Goal: Task Accomplishment & Management: Manage account settings

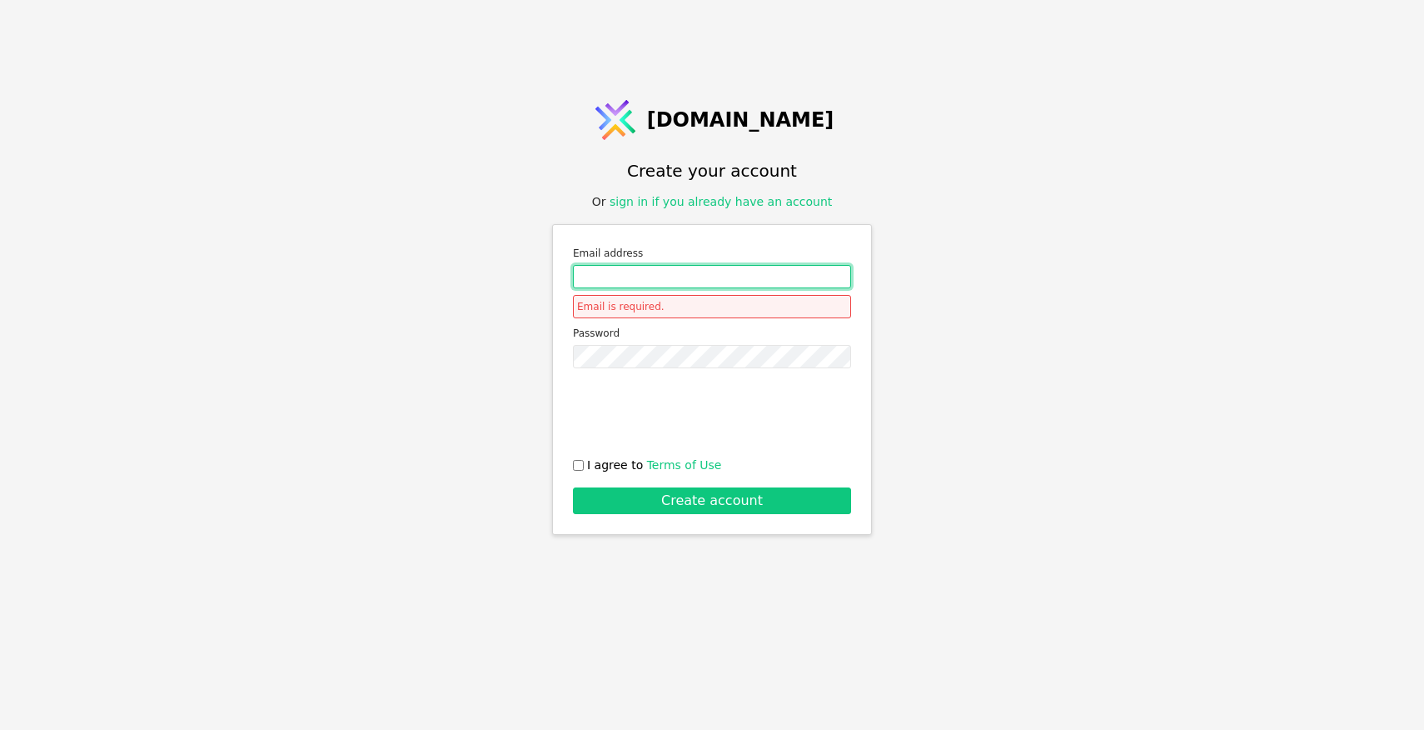
type input "[EMAIL_ADDRESS][DOMAIN_NAME]"
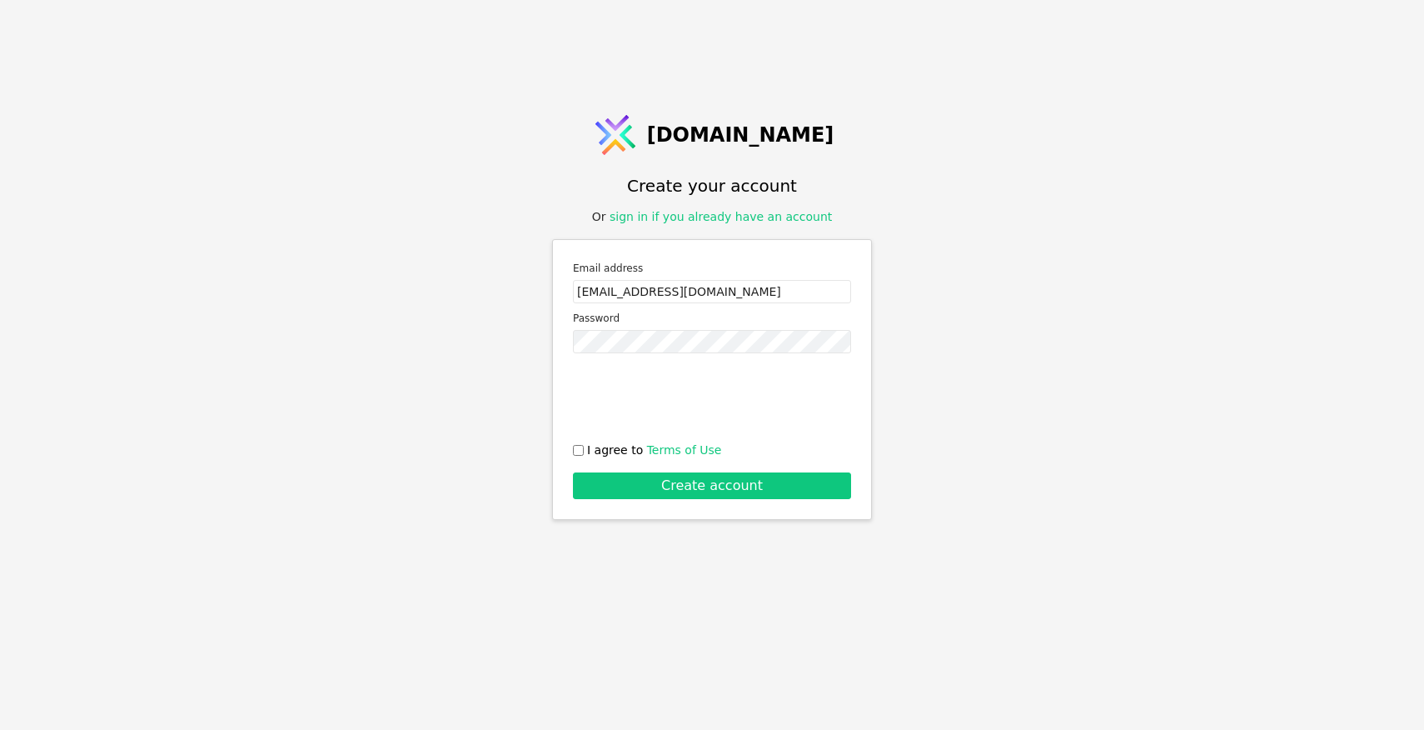
click at [575, 451] on input "I agree to Terms of Use" at bounding box center [578, 450] width 11 height 11
checkbox input "true"
click at [665, 491] on button "Create account" at bounding box center [712, 485] width 278 height 27
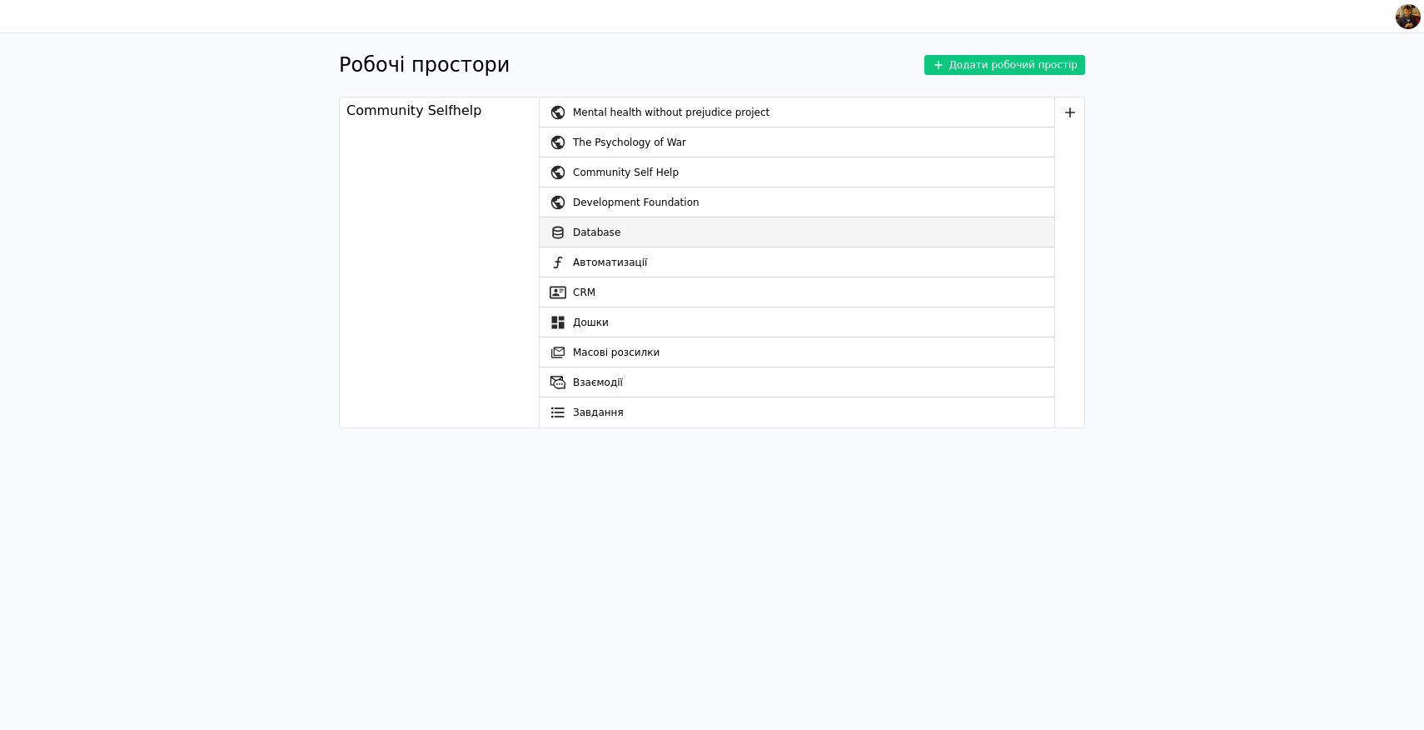
click at [609, 234] on link "Database" at bounding box center [797, 232] width 515 height 30
click at [632, 174] on div "Community Self Help" at bounding box center [813, 172] width 481 height 30
click at [709, 172] on div "Community Self Help" at bounding box center [813, 172] width 481 height 30
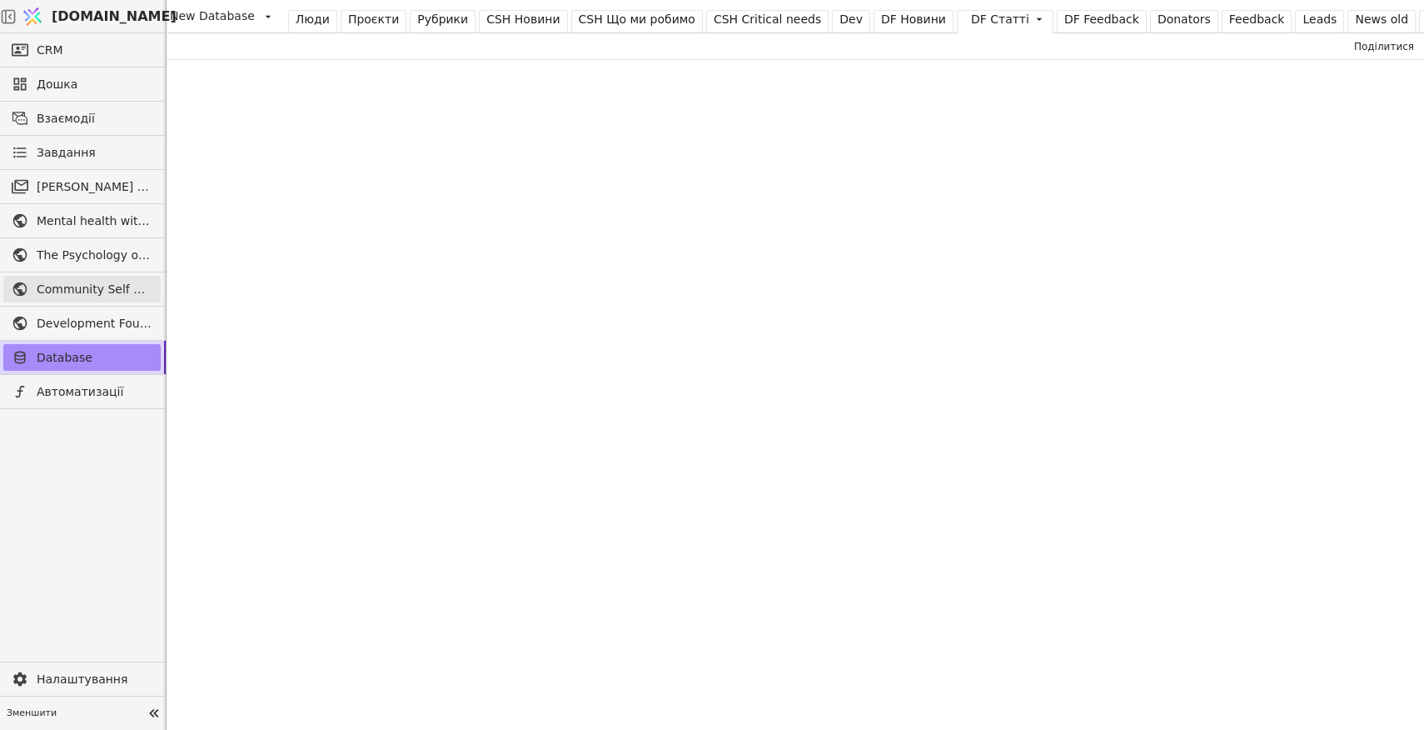
click at [90, 286] on span "Community Self Help" at bounding box center [95, 289] width 116 height 17
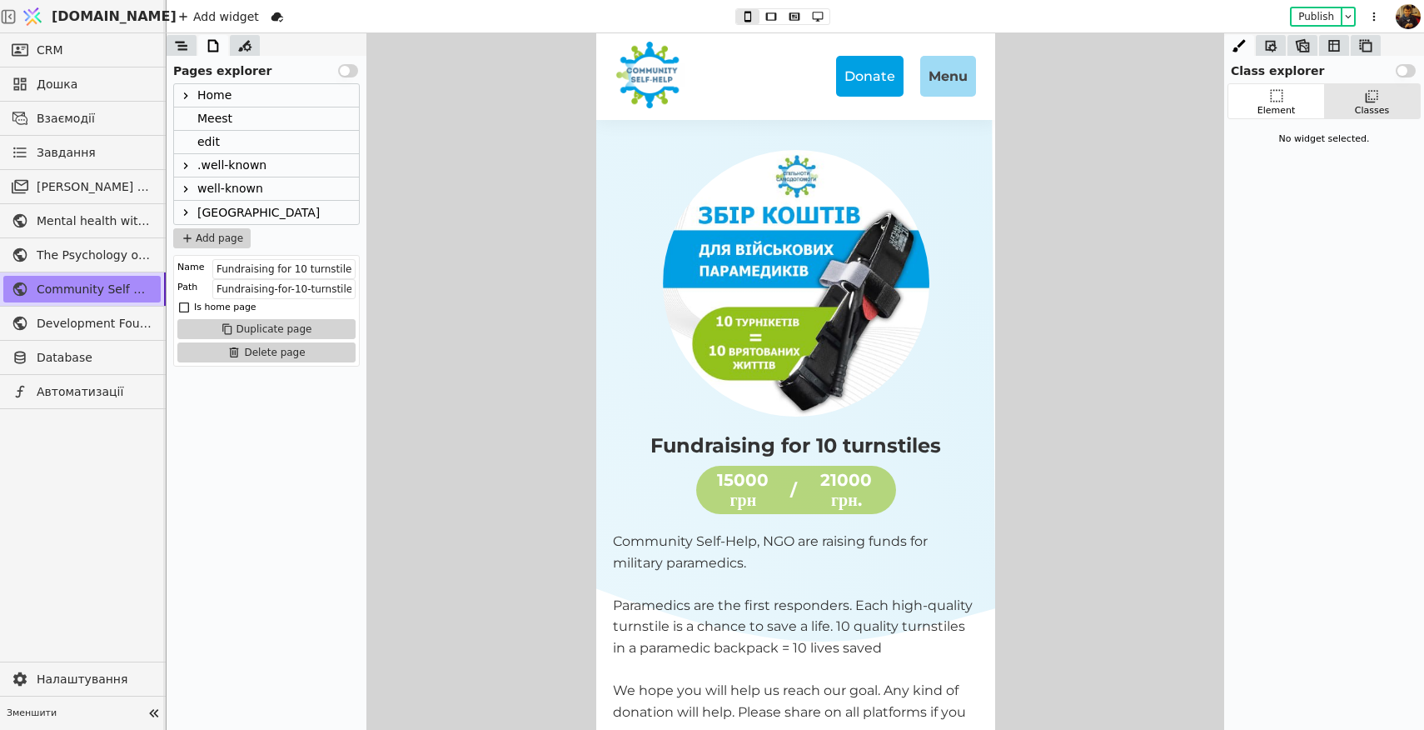
click at [185, 212] on icon at bounding box center [185, 212] width 13 height 13
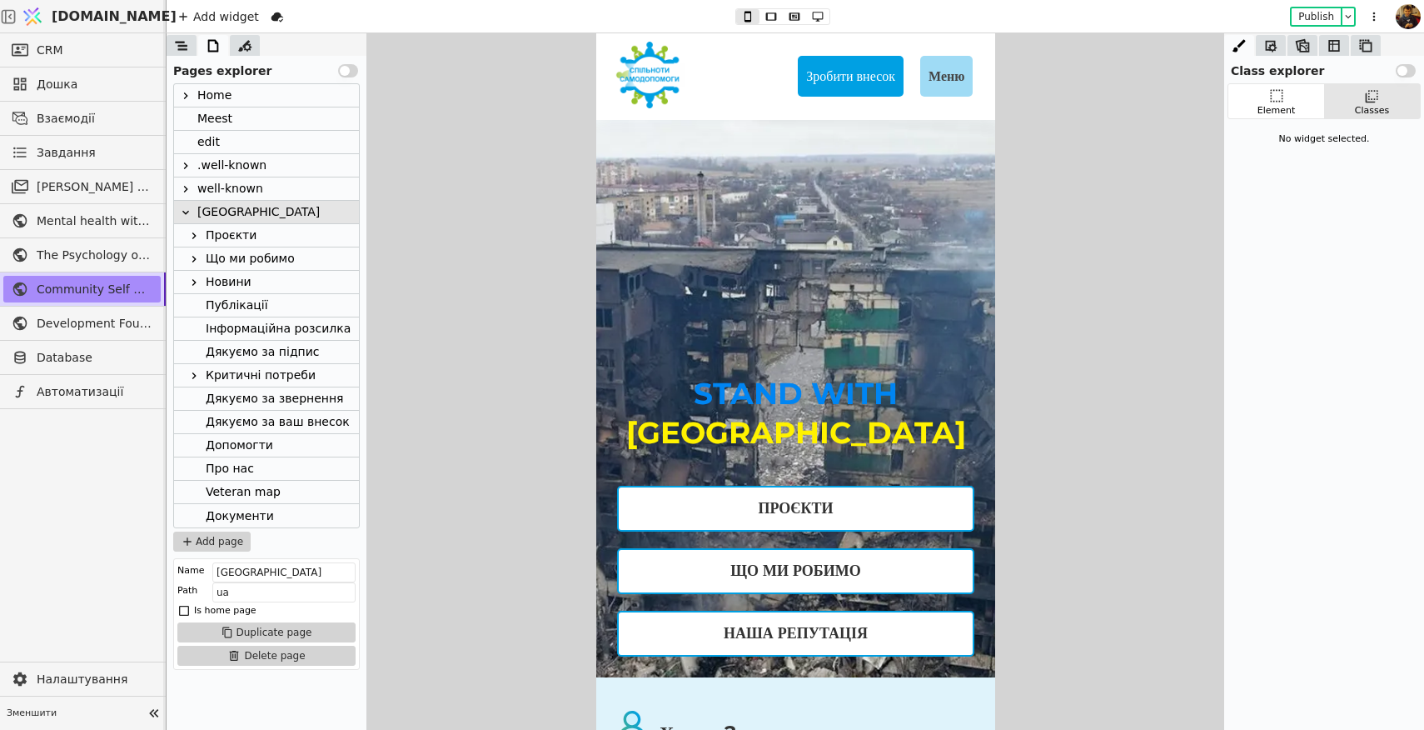
click at [232, 471] on div "Про нас" at bounding box center [230, 468] width 48 height 22
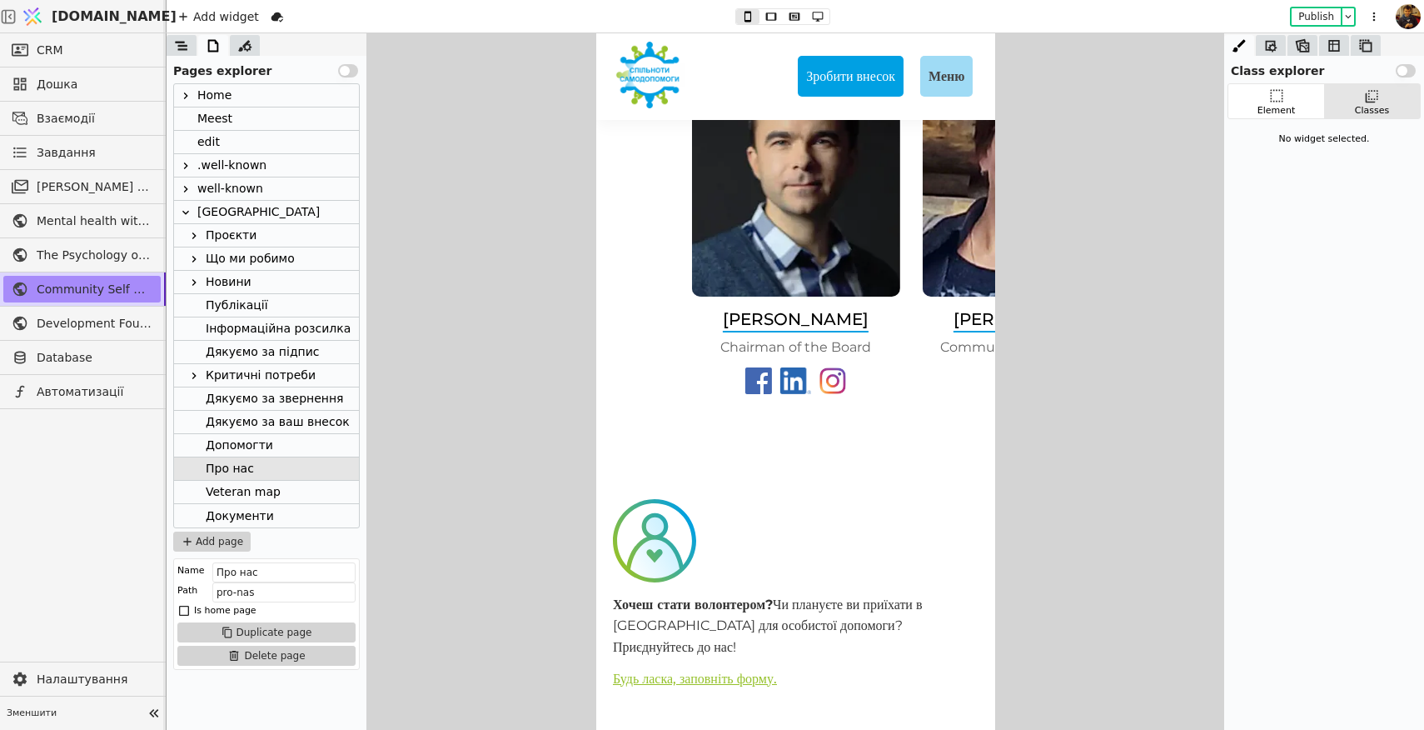
scroll to position [4355, 0]
click at [831, 296] on img at bounding box center [794, 172] width 208 height 250
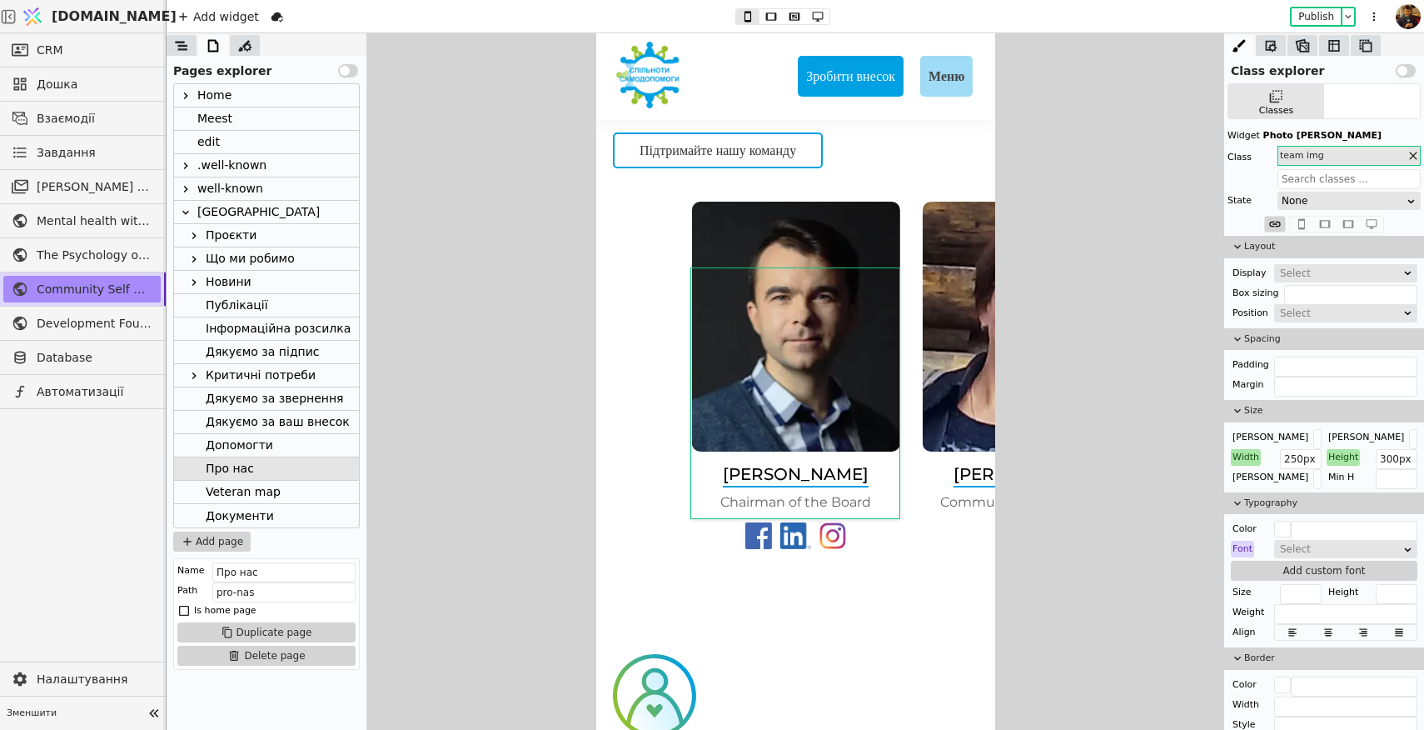
scroll to position [4185, 0]
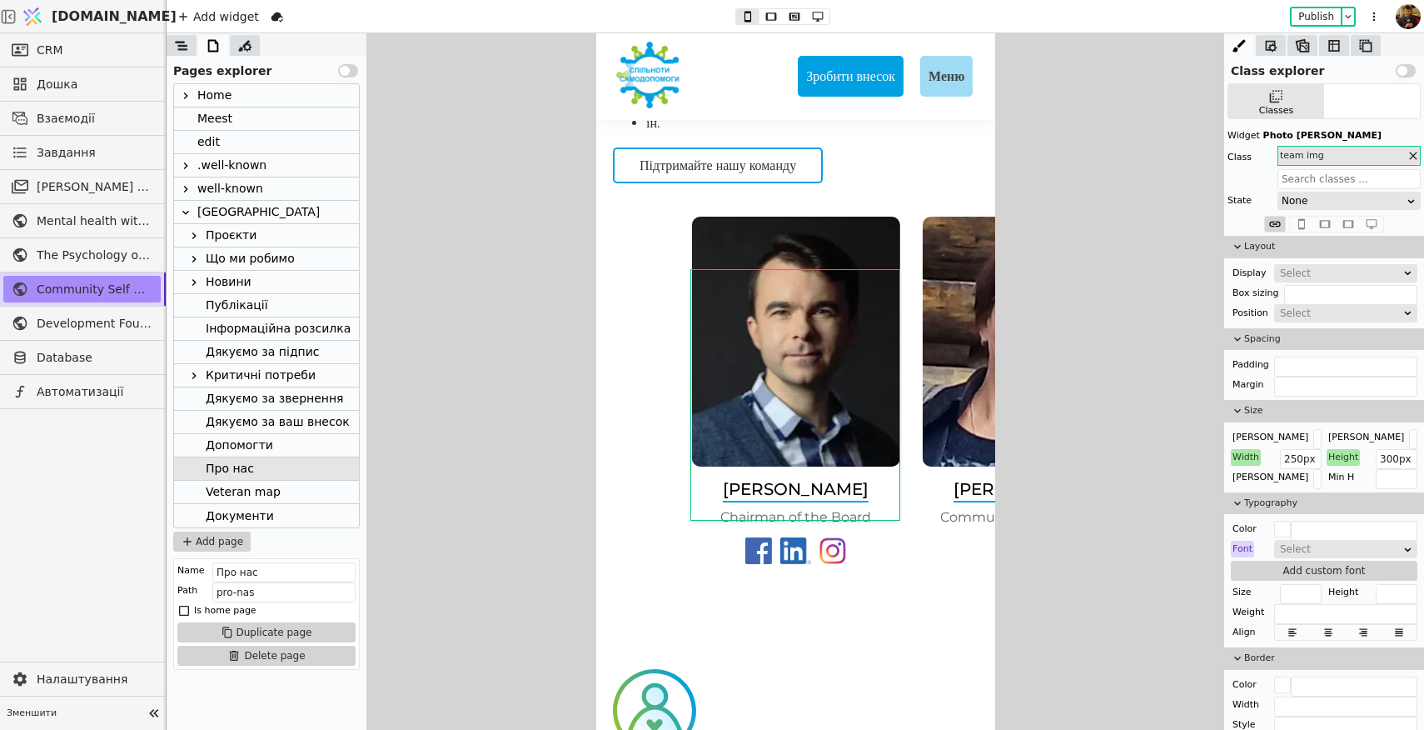
click at [911, 395] on div "[PERSON_NAME] Chairman of the Board [PERSON_NAME] Communication manager [PERSON…" at bounding box center [794, 418] width 399 height 402
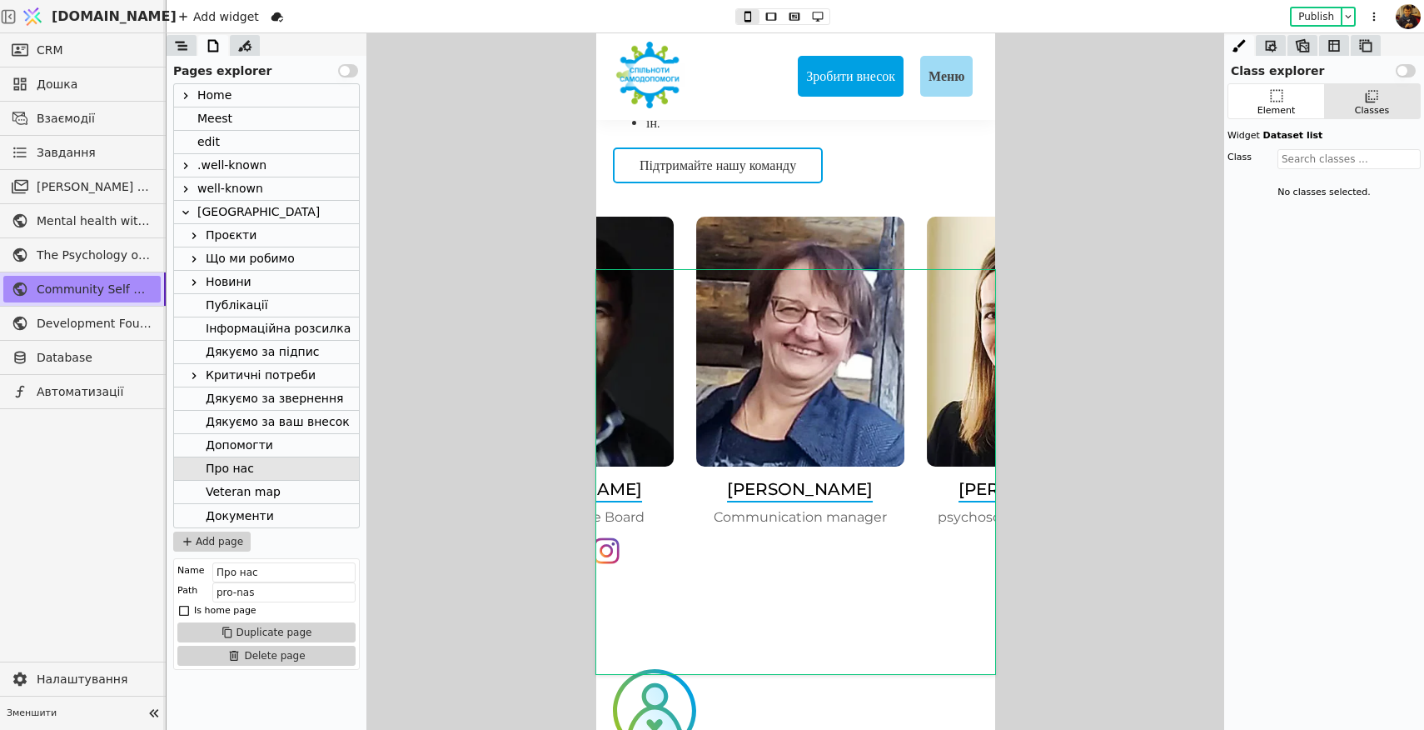
drag, startPoint x: 781, startPoint y: 371, endPoint x: 1090, endPoint y: 425, distance: 313.5
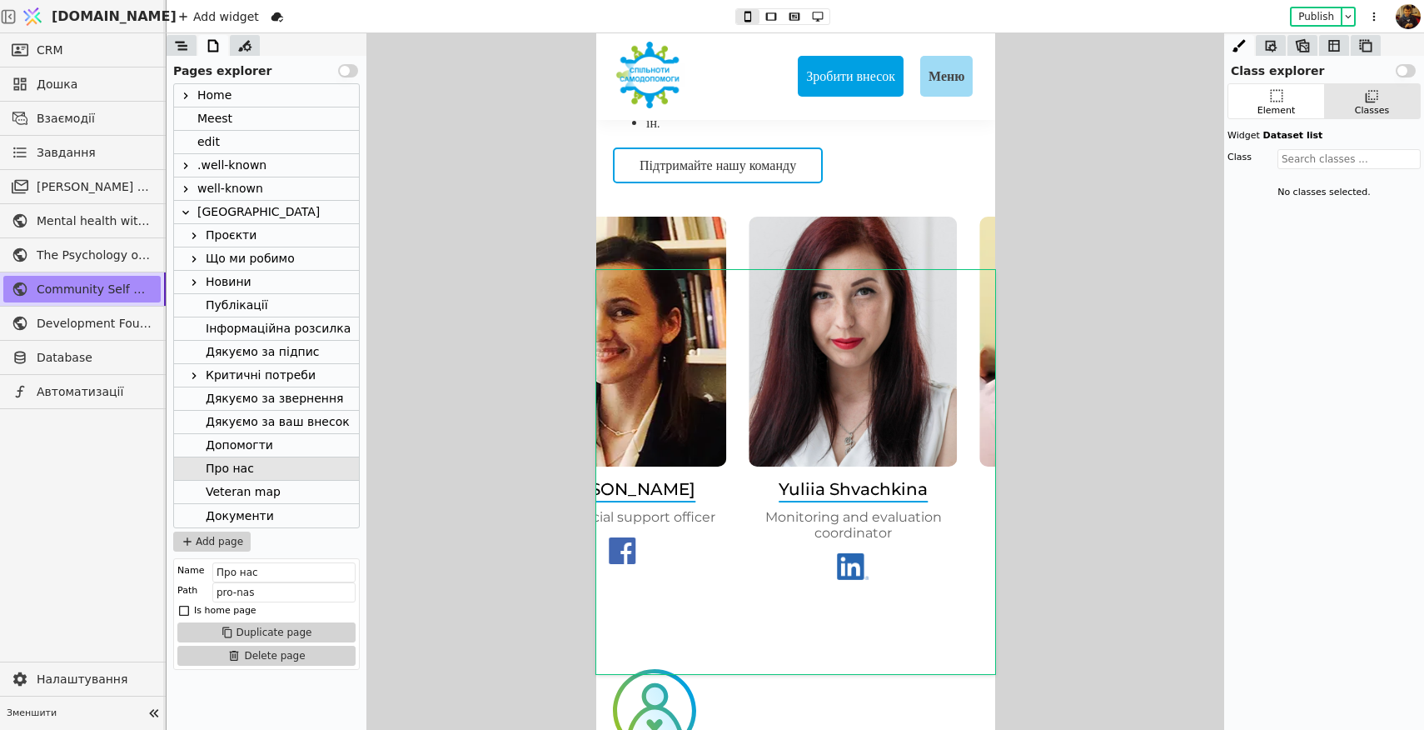
drag, startPoint x: 845, startPoint y: 385, endPoint x: 535, endPoint y: 394, distance: 309.9
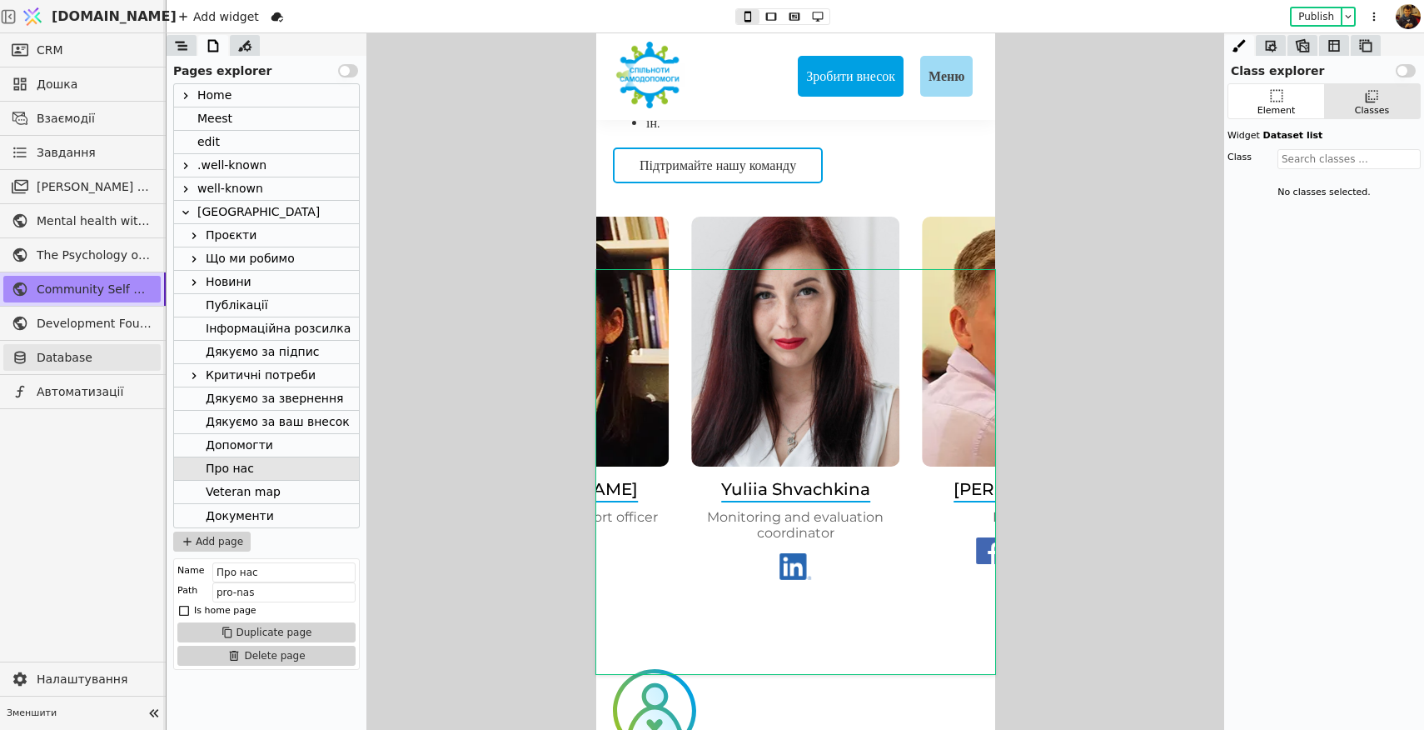
click at [67, 356] on span "Database" at bounding box center [95, 357] width 116 height 17
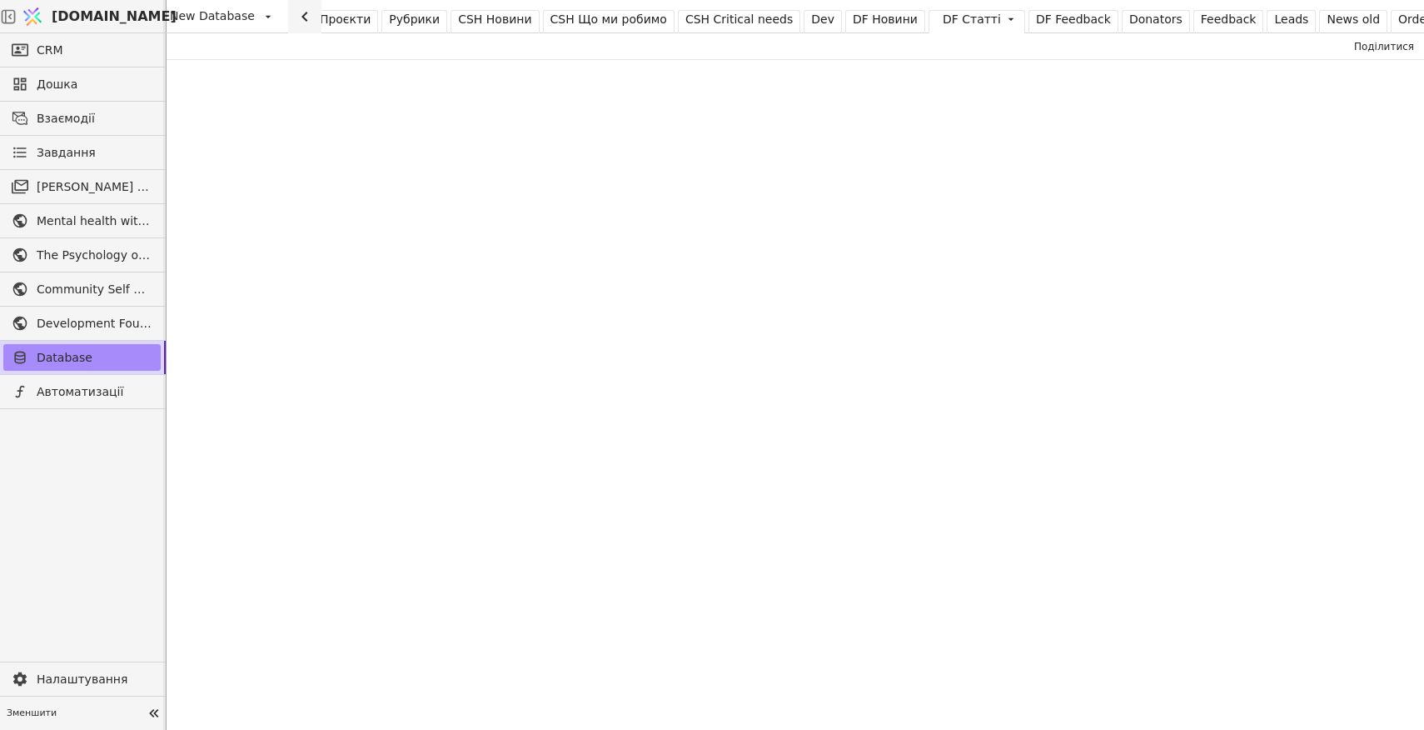
scroll to position [0, 372]
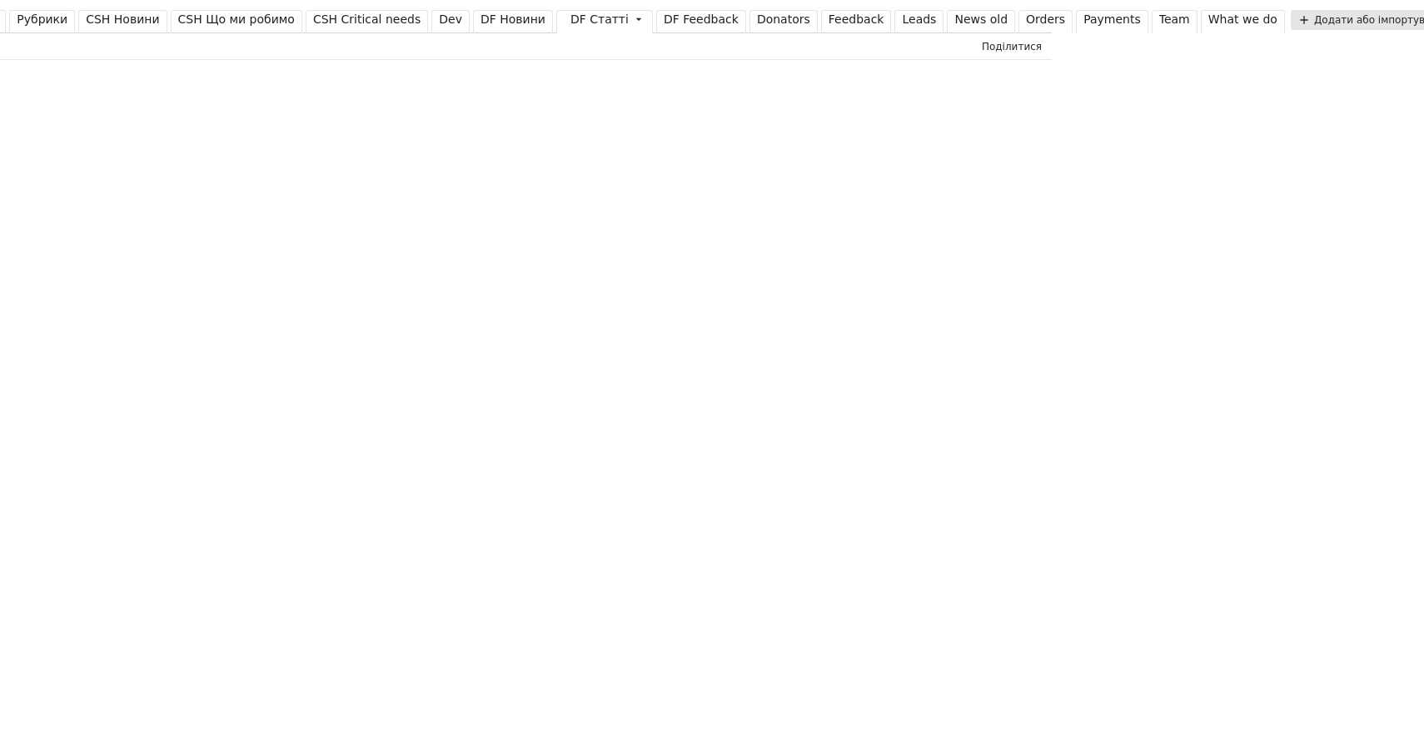
click at [1159, 19] on div "Team" at bounding box center [1174, 19] width 31 height 17
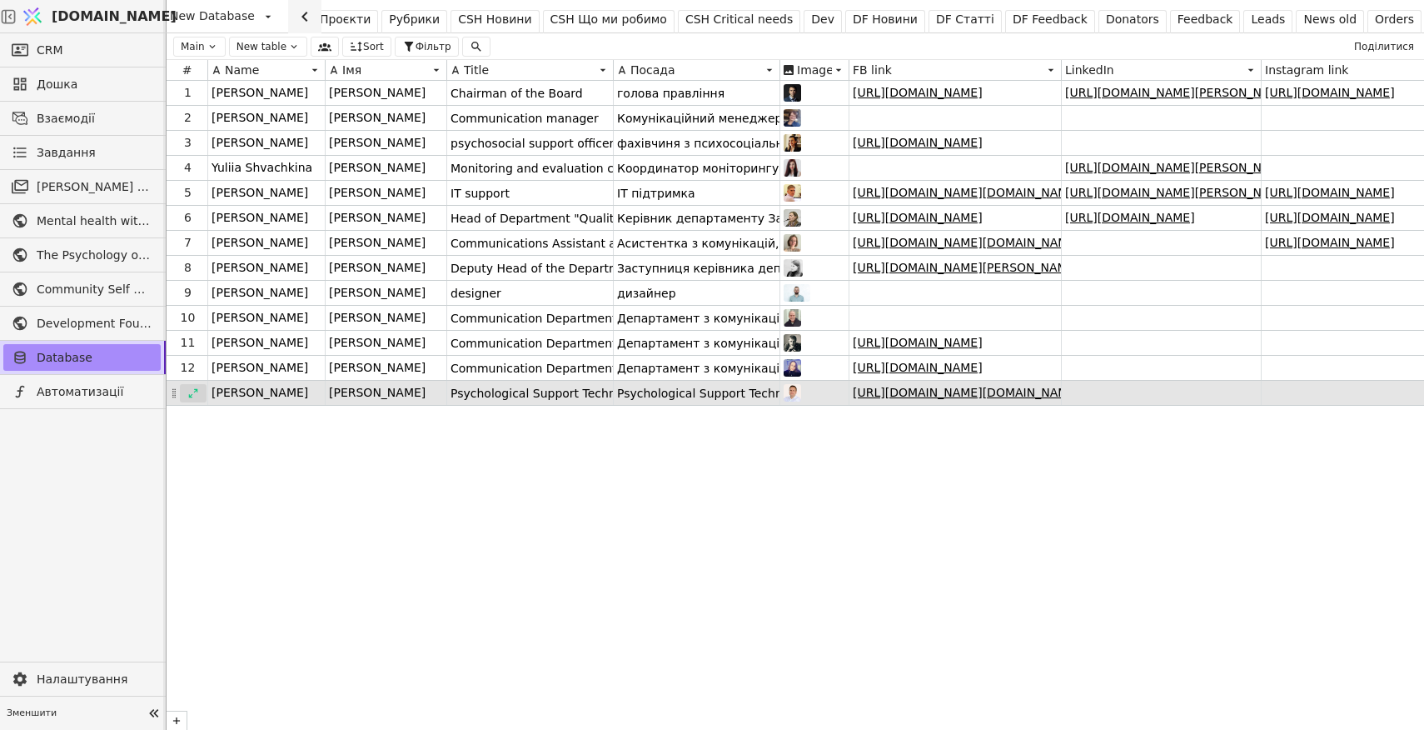
click at [193, 394] on icon at bounding box center [193, 393] width 12 height 12
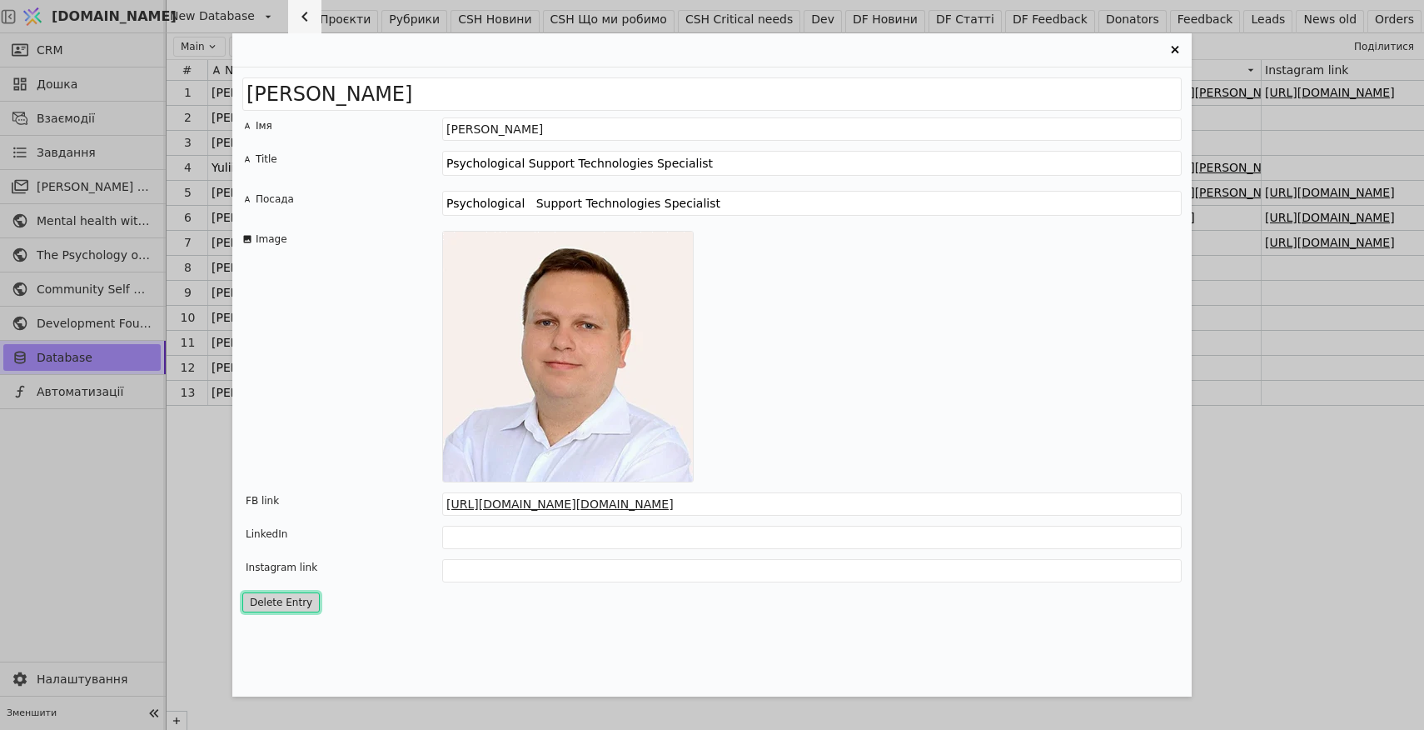
click at [272, 598] on button "Delete Entry" at bounding box center [280, 602] width 77 height 20
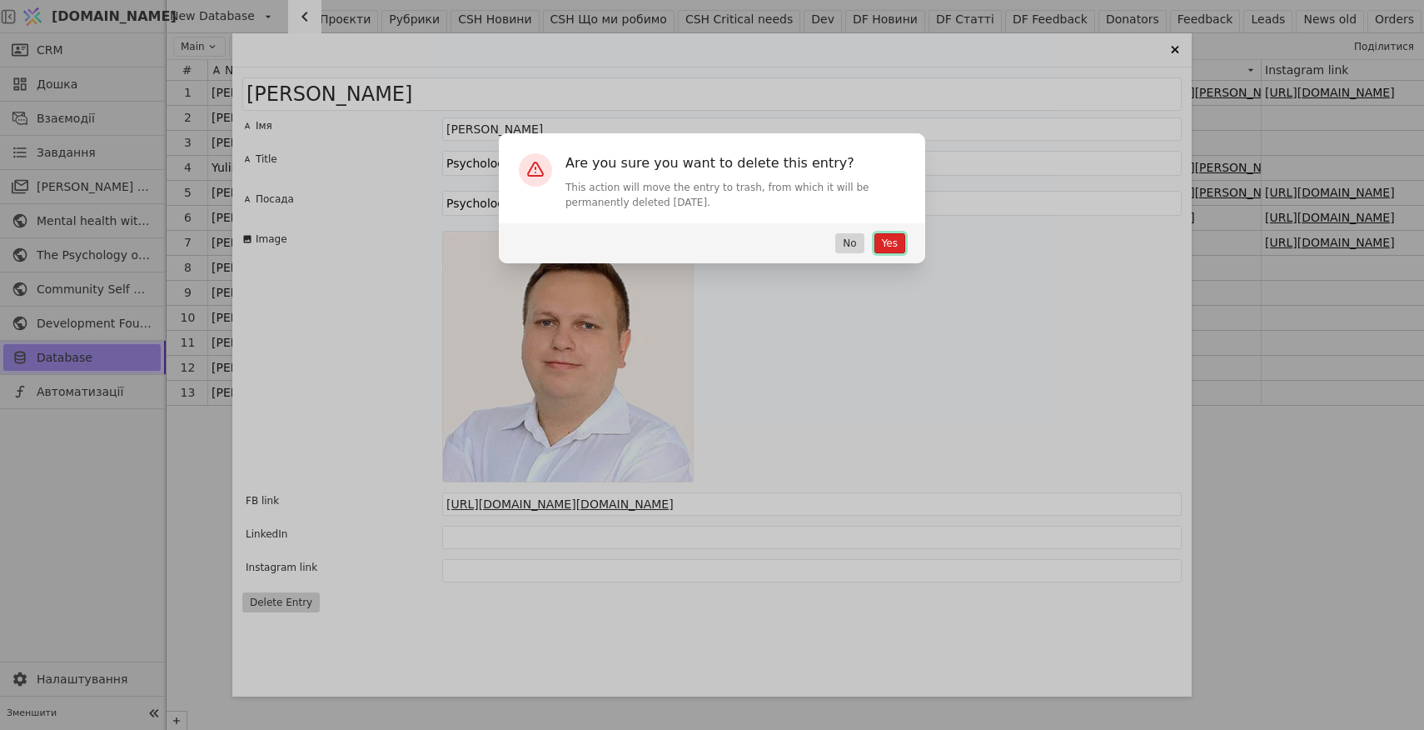
click at [887, 244] on button "Yes" at bounding box center [889, 243] width 31 height 20
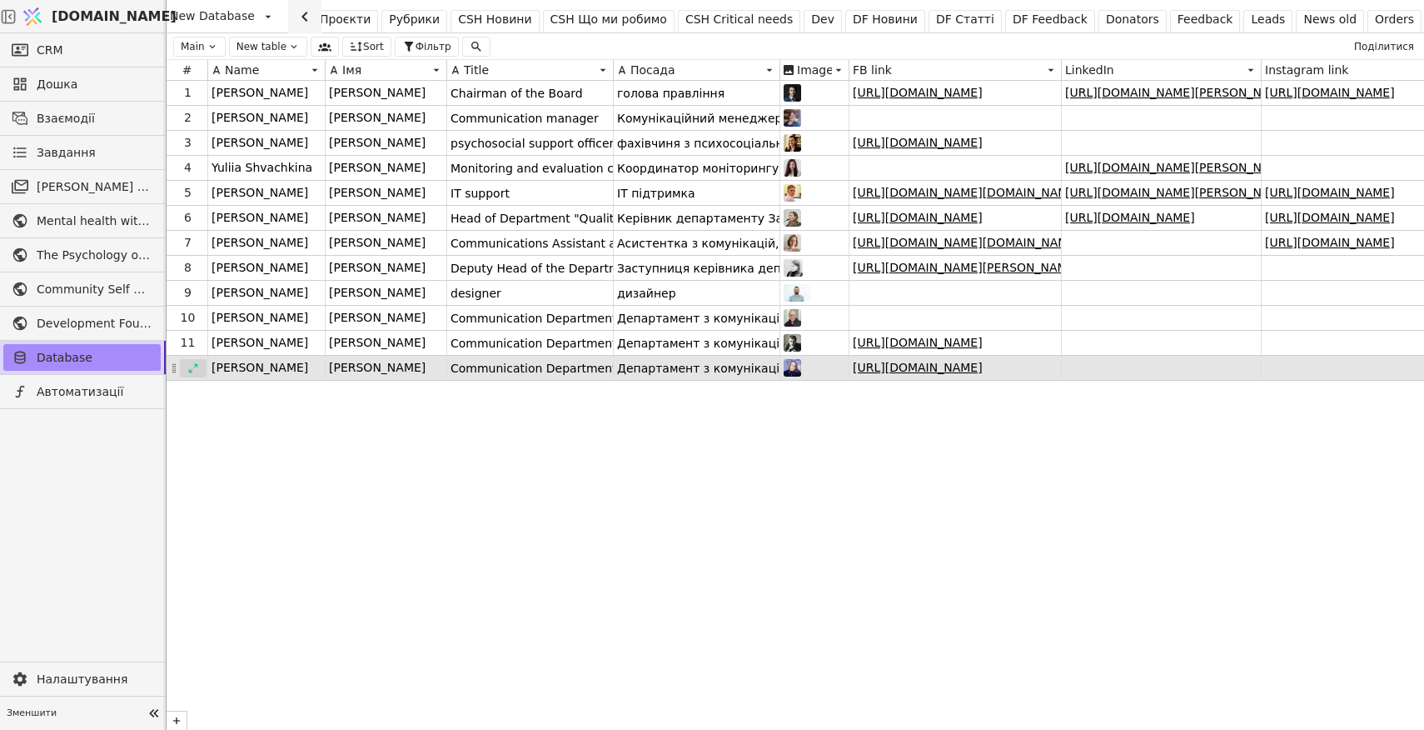
click at [194, 368] on icon at bounding box center [193, 368] width 12 height 12
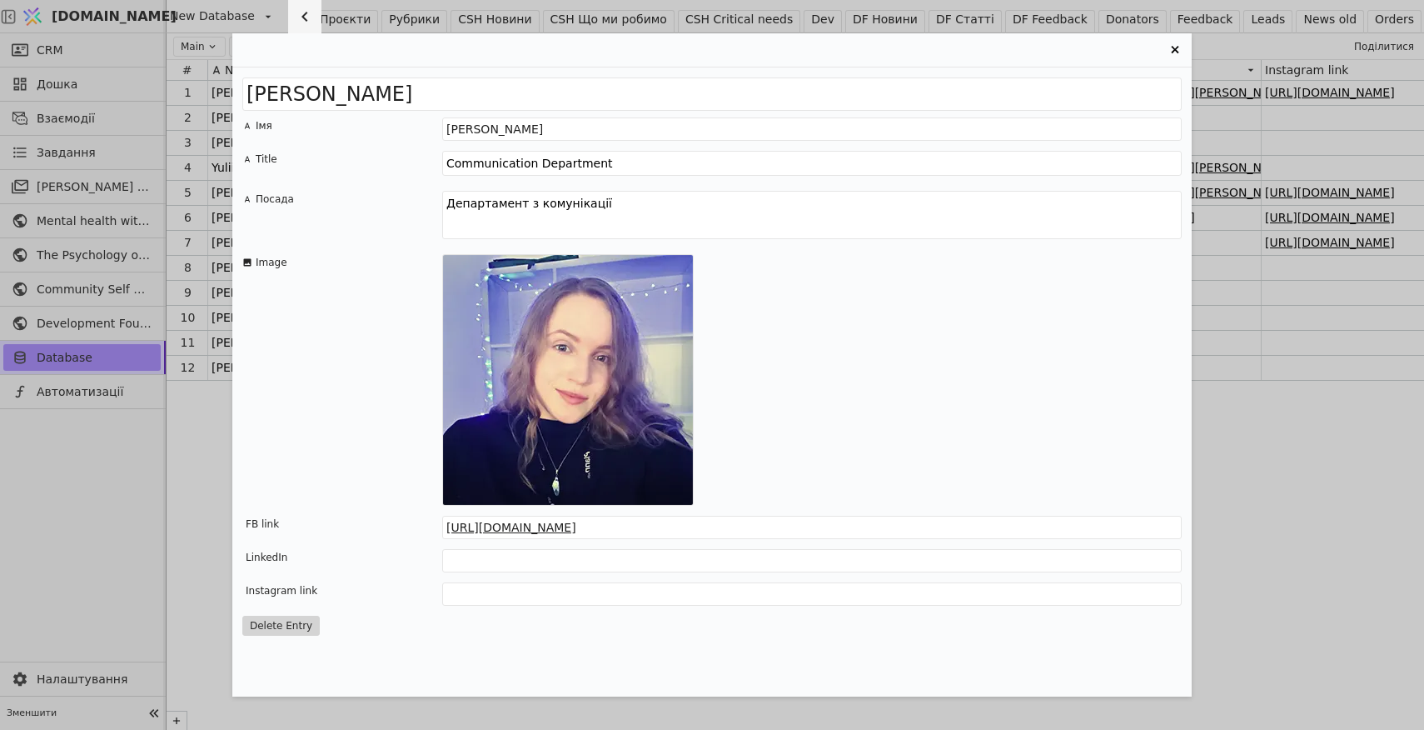
click at [197, 468] on div "[PERSON_NAME] Імя [PERSON_NAME] Title Communication Department Посада Департаме…" at bounding box center [712, 365] width 1424 height 730
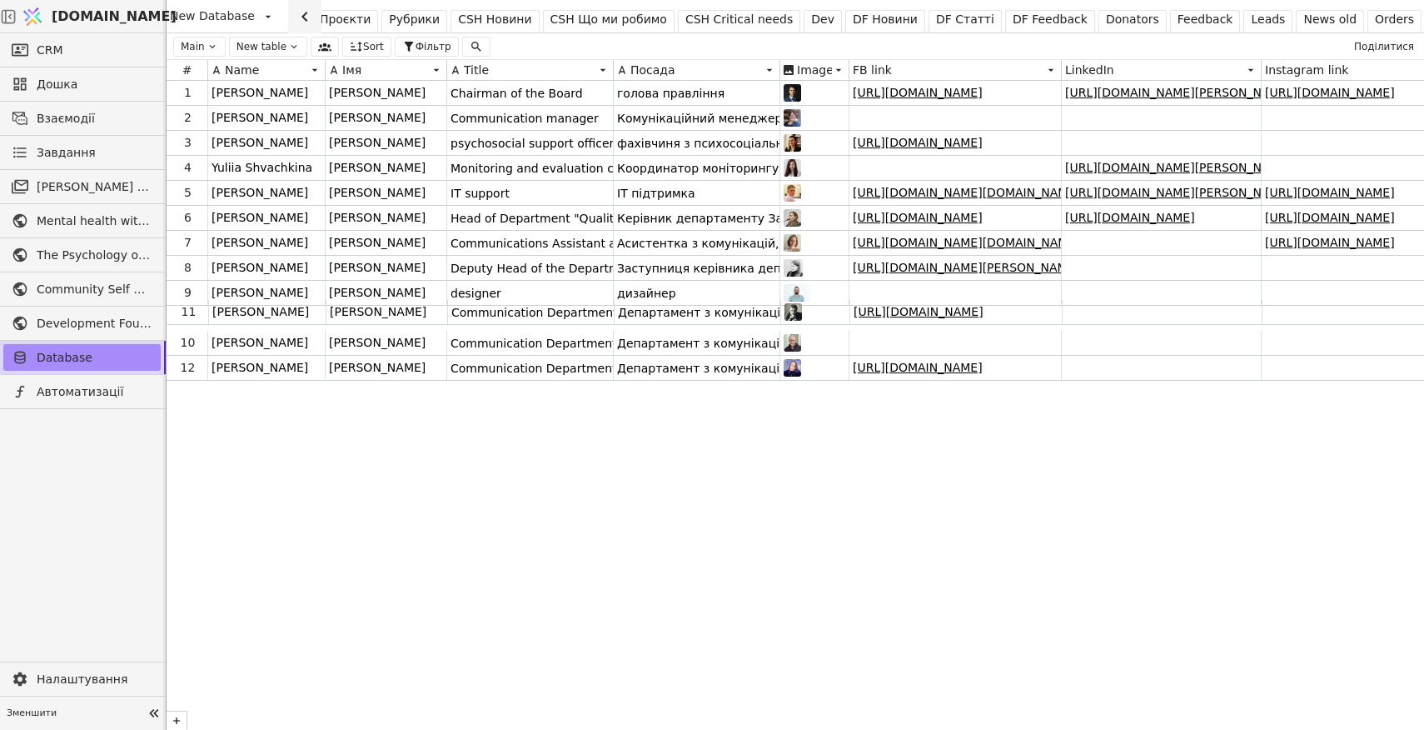
drag, startPoint x: 174, startPoint y: 342, endPoint x: 175, endPoint y: 308, distance: 34.2
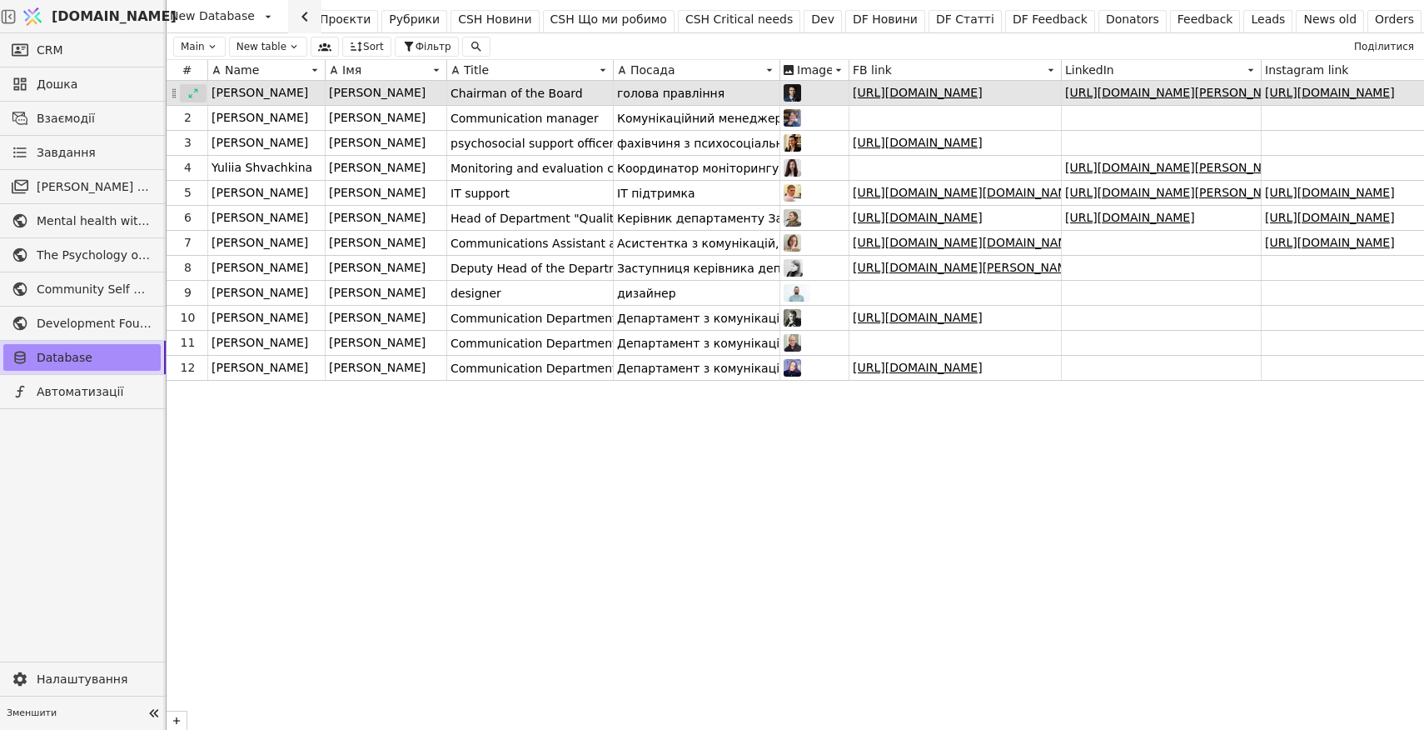
click at [194, 92] on icon at bounding box center [193, 93] width 12 height 12
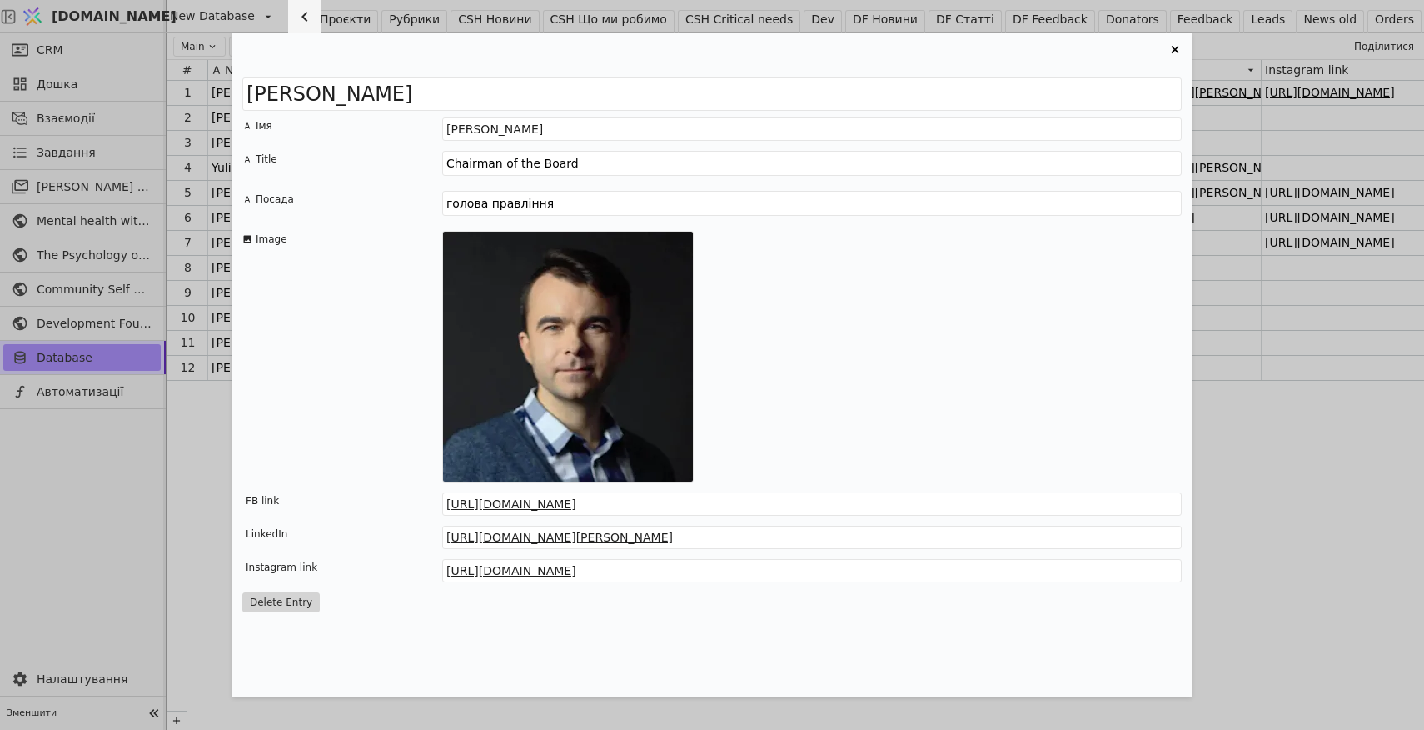
click at [1176, 45] on icon "Entry Card" at bounding box center [1175, 50] width 20 height 20
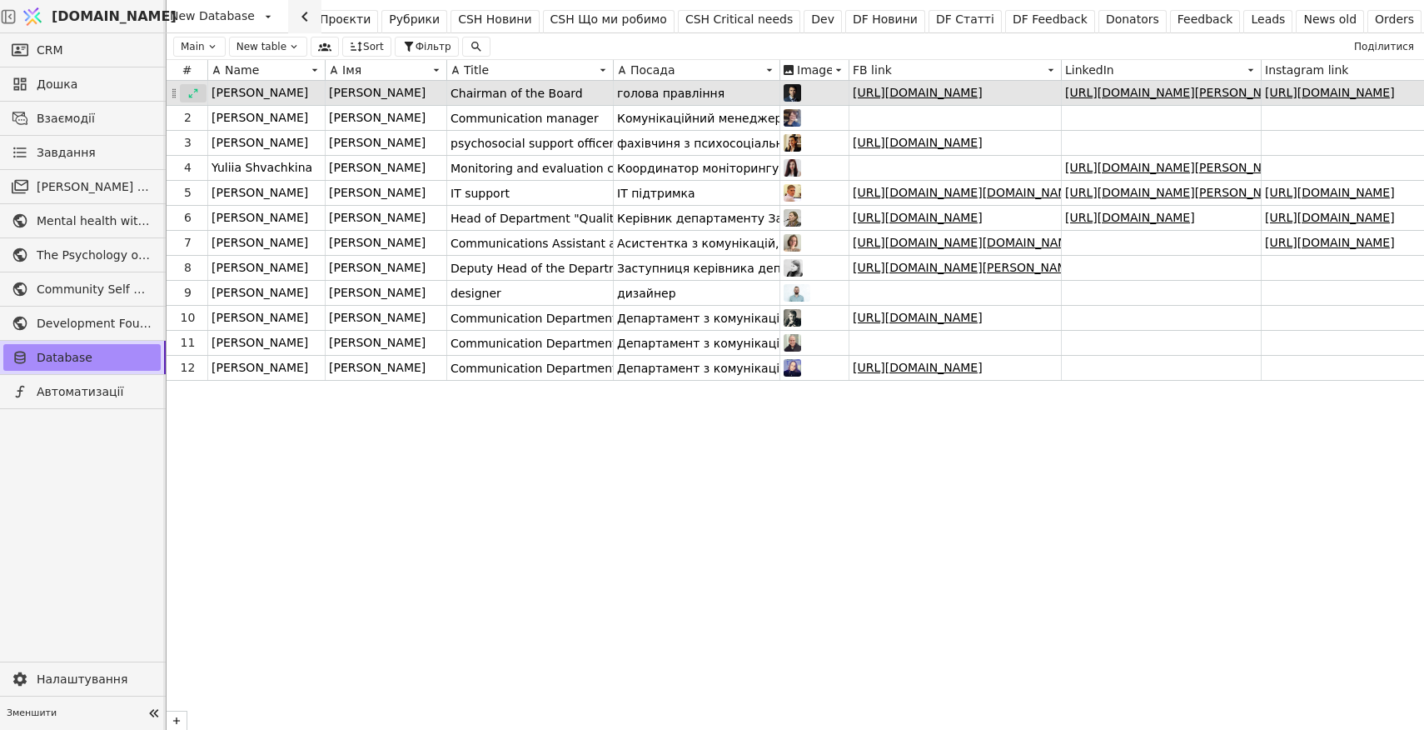
click at [197, 92] on icon at bounding box center [193, 93] width 12 height 12
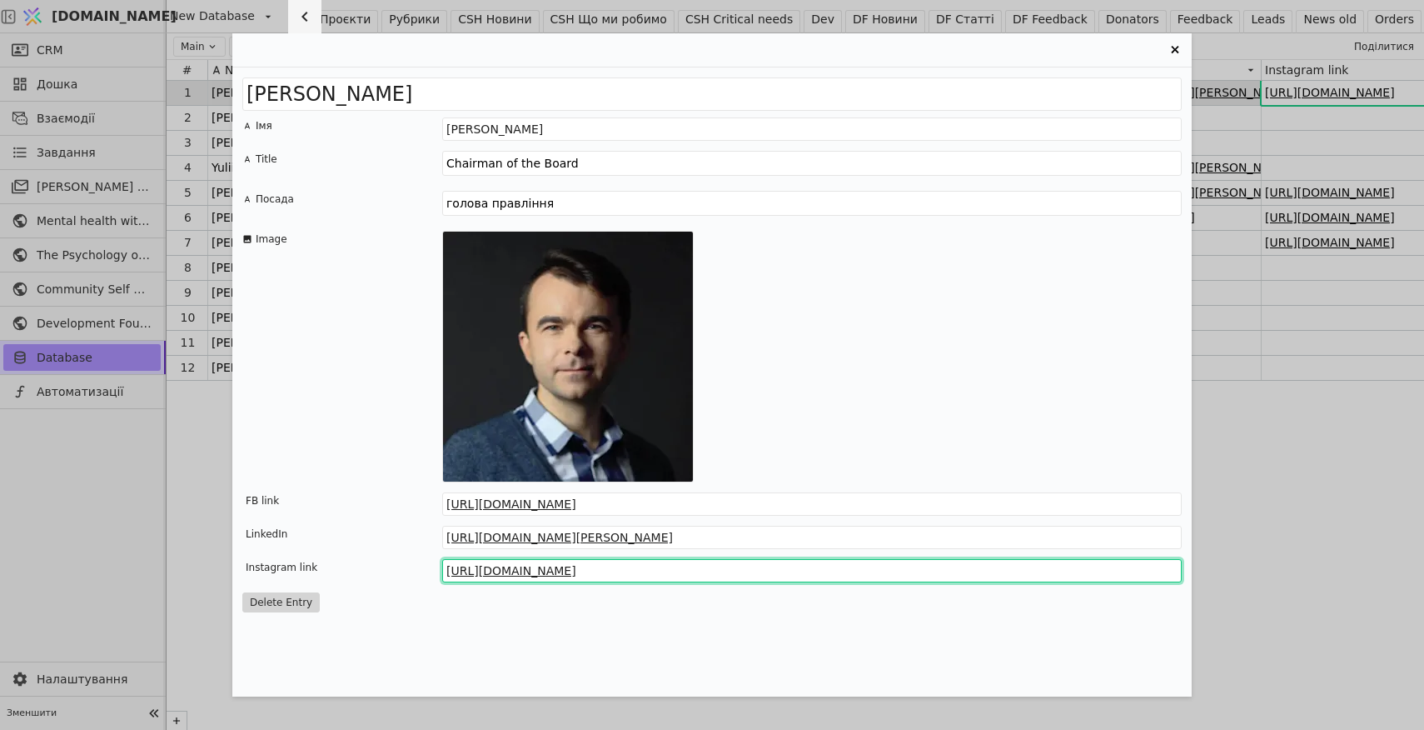
drag, startPoint x: 704, startPoint y: 570, endPoint x: 416, endPoint y: 574, distance: 288.2
click at [416, 574] on div "Instagram link [URL][DOMAIN_NAME]" at bounding box center [711, 570] width 939 height 23
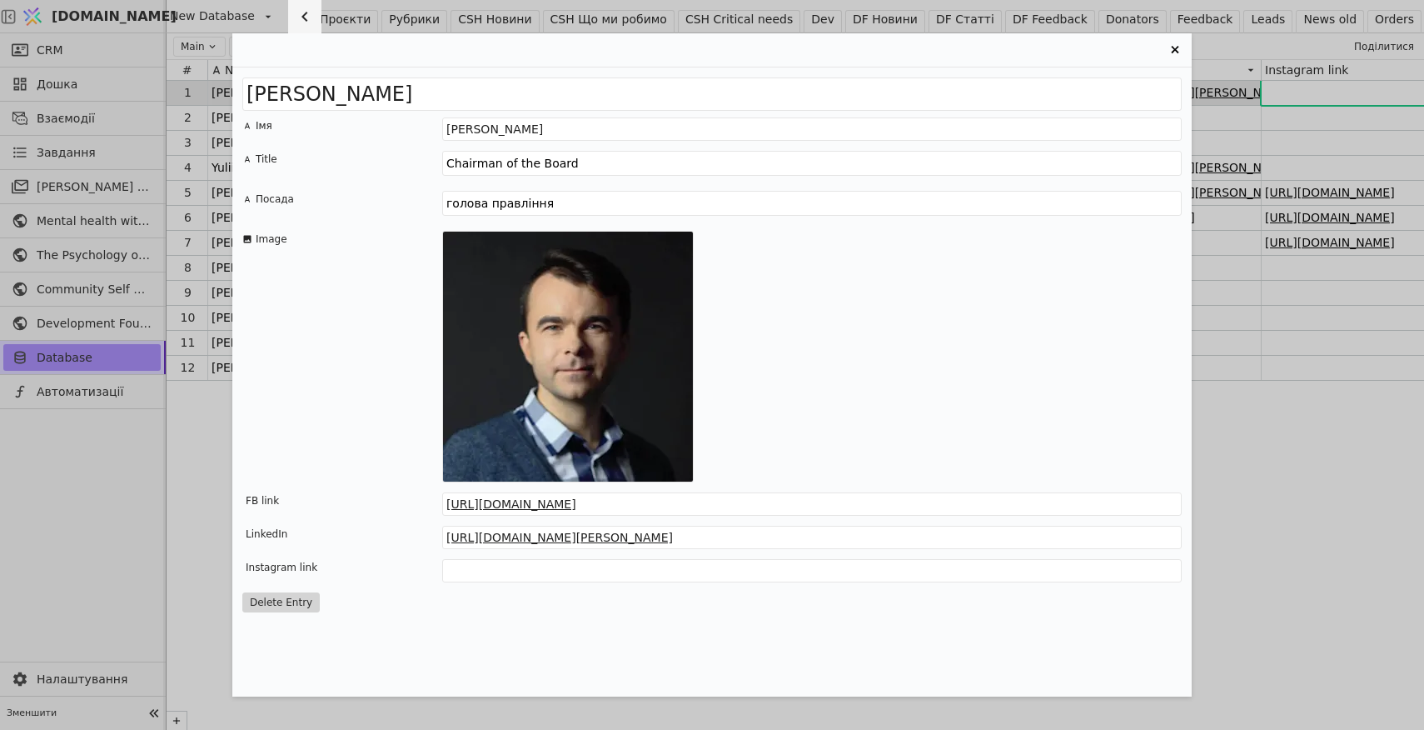
click at [489, 616] on div "[PERSON_NAME] Імя [PERSON_NAME] Title Chairman of the Board Посада голова правл…" at bounding box center [711, 381] width 959 height 629
click at [1302, 522] on div "[PERSON_NAME] Імя [PERSON_NAME] Title Chairman of the Board Посада голова правл…" at bounding box center [712, 365] width 1424 height 730
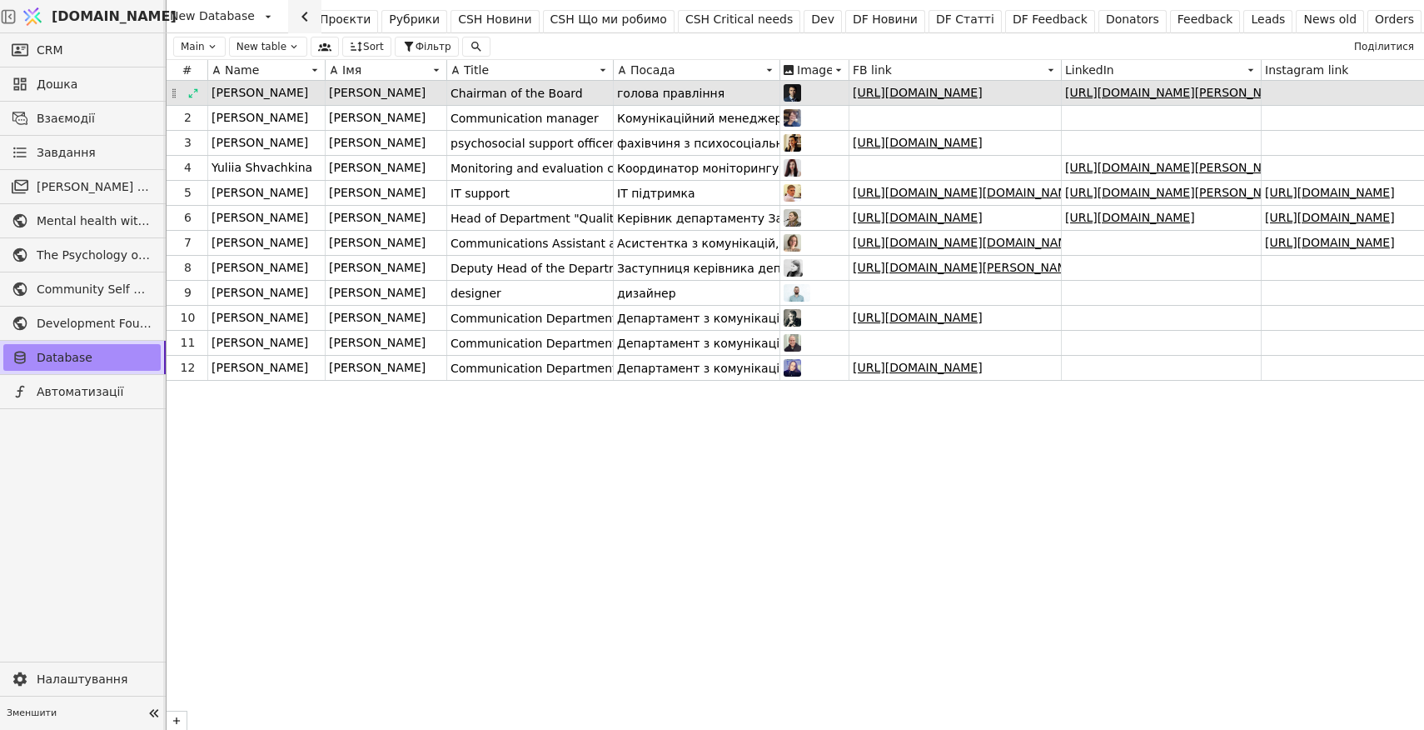
click at [798, 91] on img at bounding box center [792, 92] width 17 height 17
click at [196, 91] on icon at bounding box center [193, 93] width 12 height 12
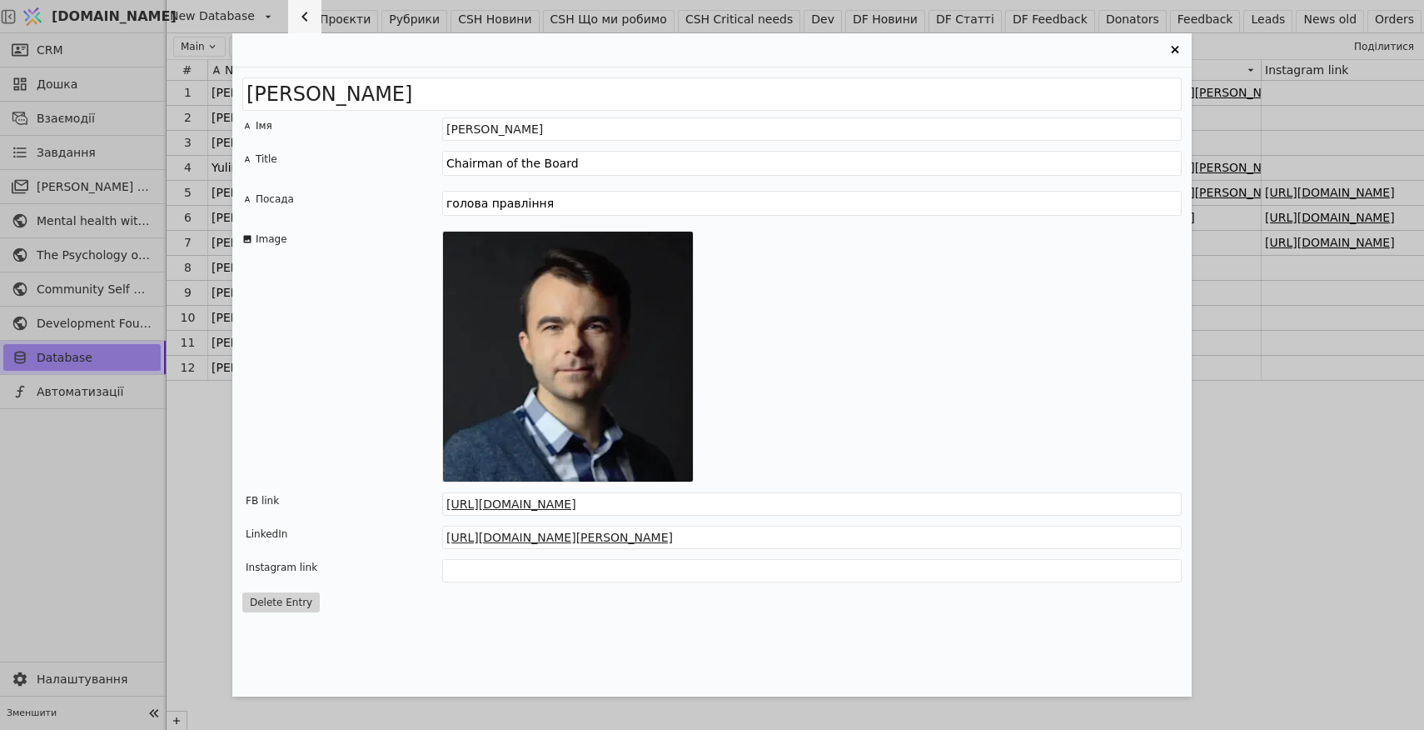
click at [1230, 451] on div "[PERSON_NAME] Імя [PERSON_NAME] Title Chairman of the Board Посада голова правл…" at bounding box center [712, 365] width 1424 height 730
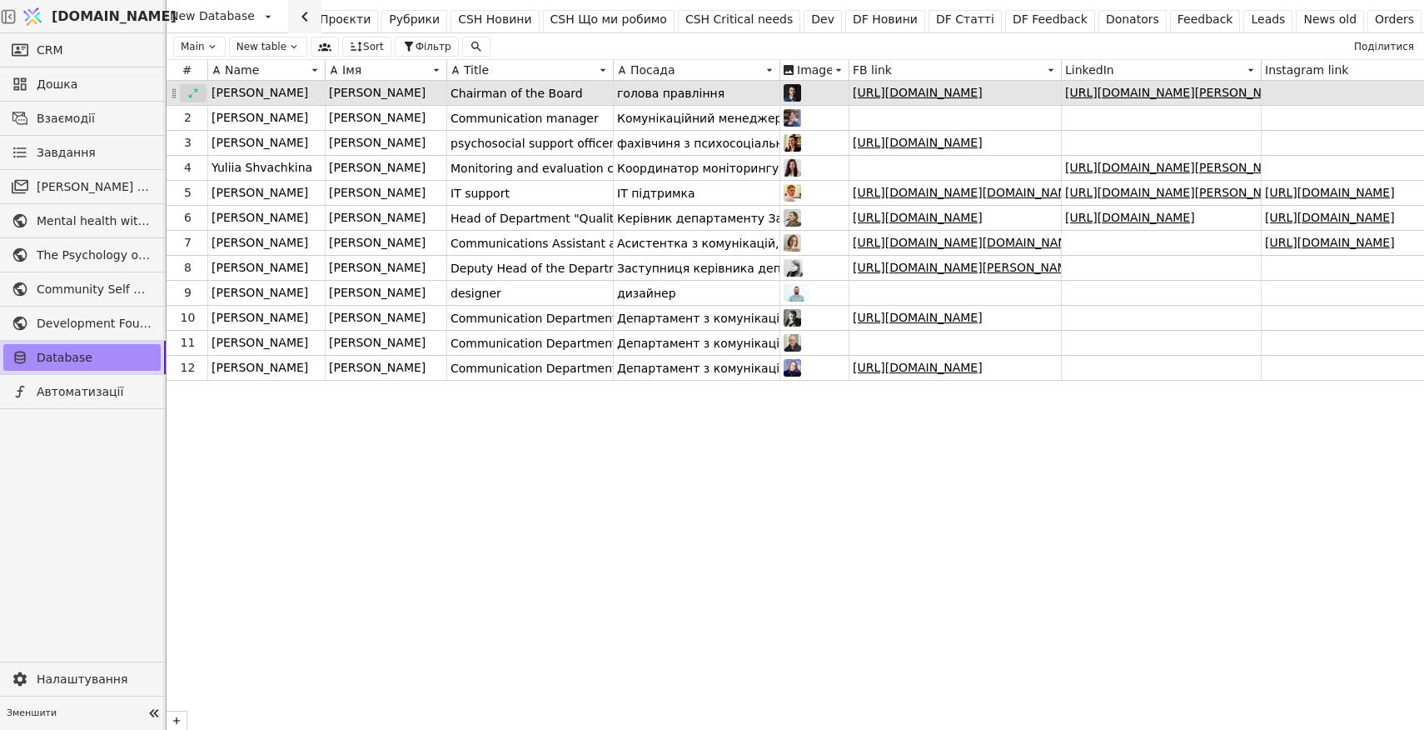
click at [192, 90] on icon at bounding box center [193, 93] width 12 height 12
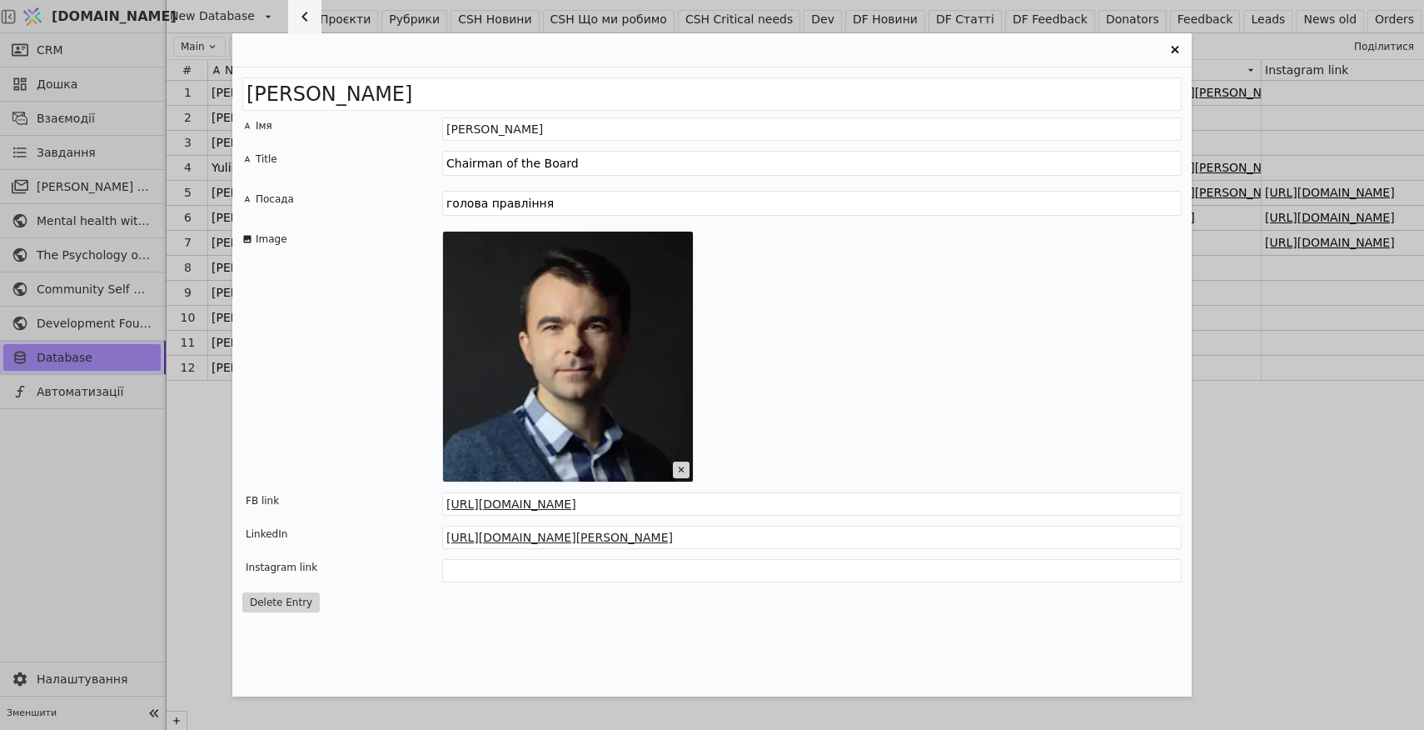
click at [680, 467] on icon "Entry Card" at bounding box center [682, 469] width 6 height 6
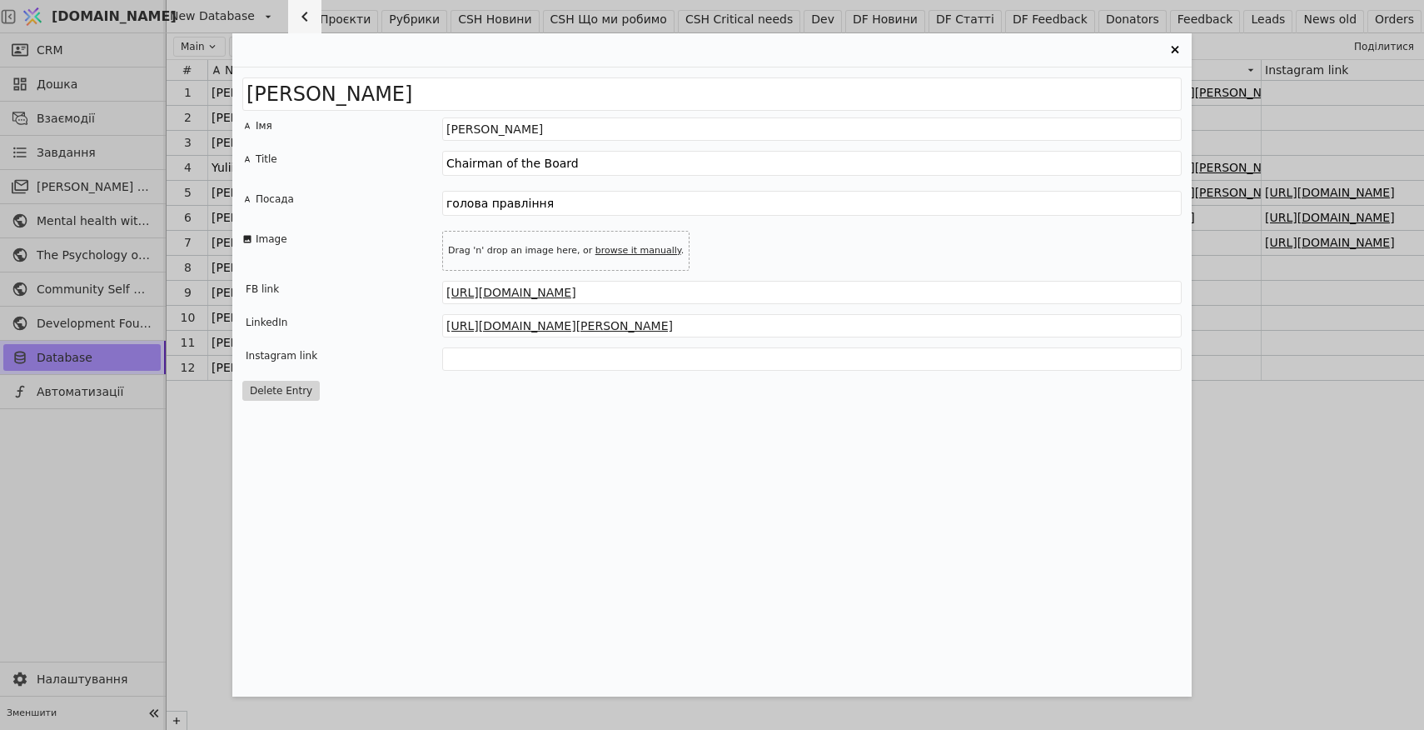
click at [636, 249] on link "browse it manually" at bounding box center [638, 250] width 86 height 11
click at [611, 251] on link "browse it manually" at bounding box center [638, 250] width 86 height 11
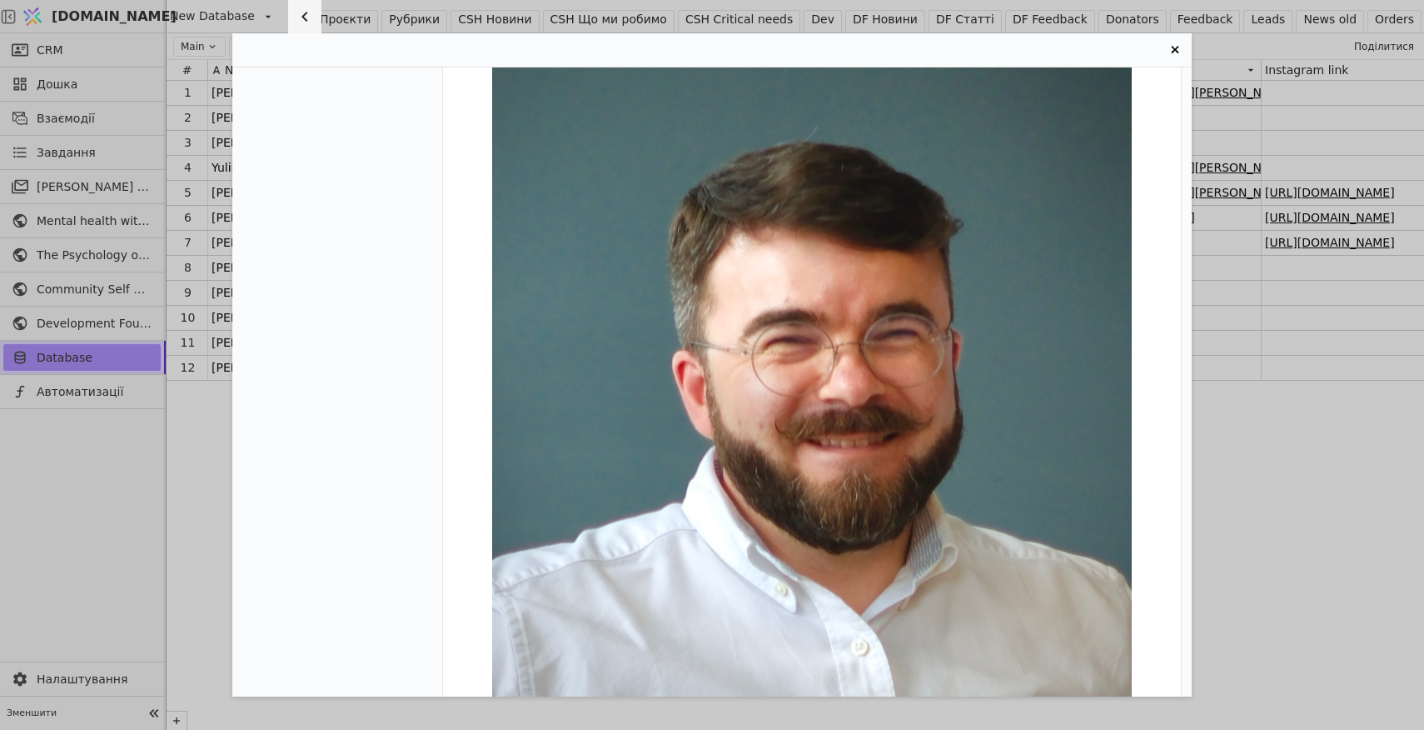
scroll to position [235, 0]
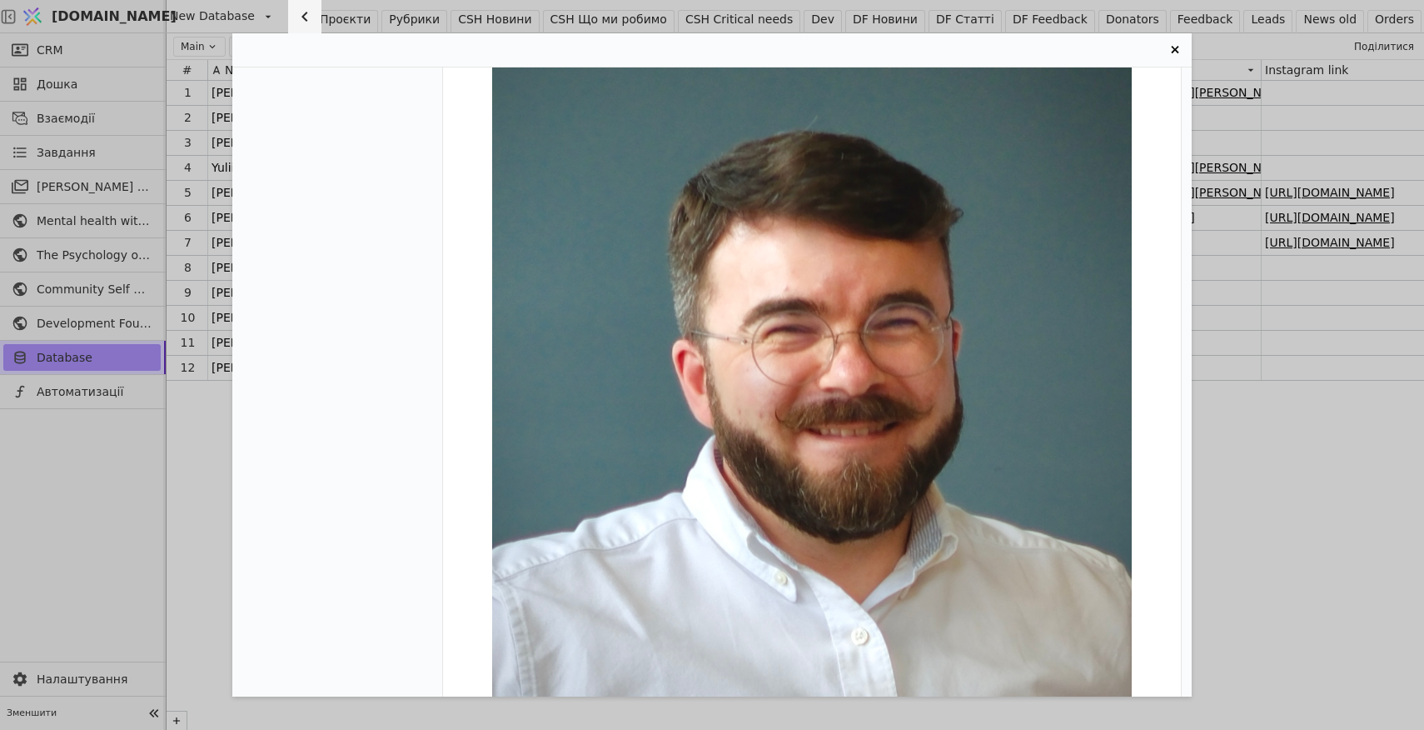
click at [1176, 50] on icon "Entry Card" at bounding box center [1174, 49] width 7 height 7
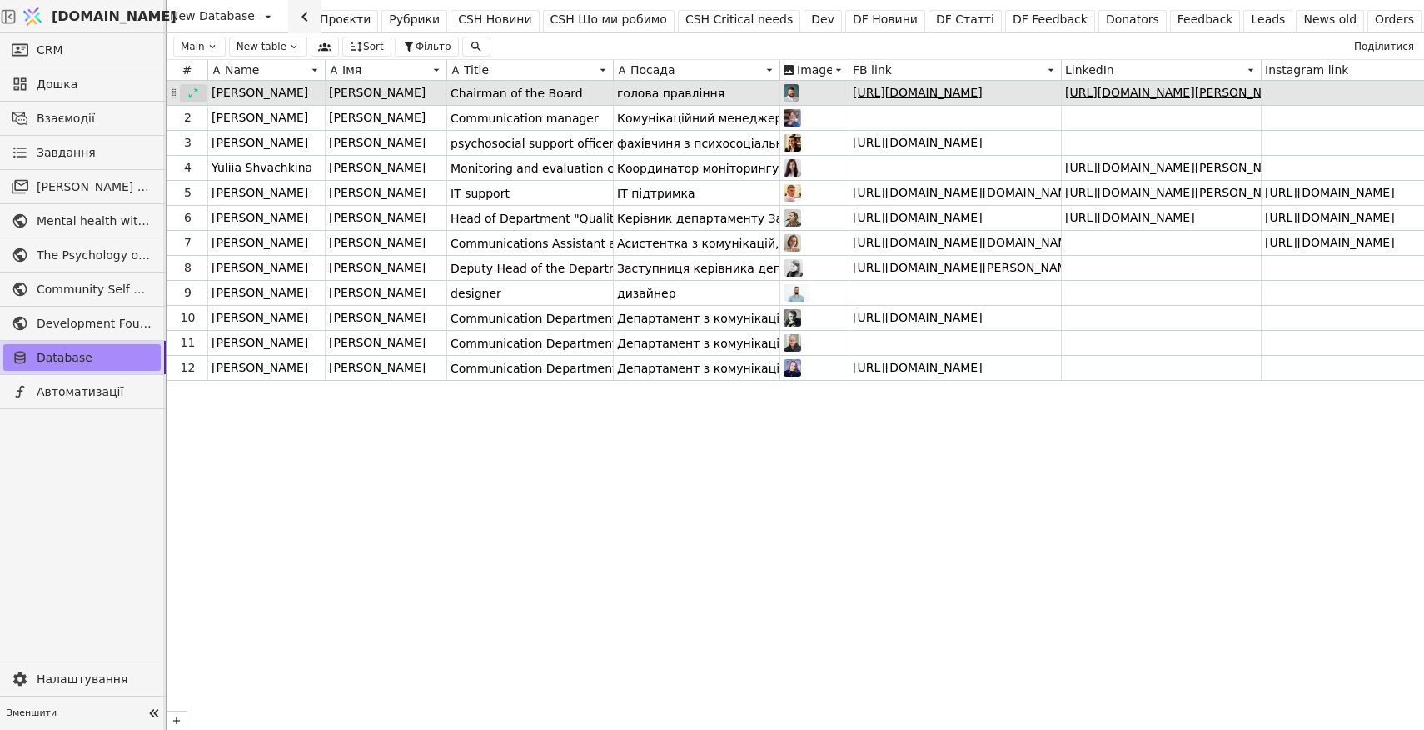
click at [196, 90] on icon at bounding box center [193, 92] width 9 height 9
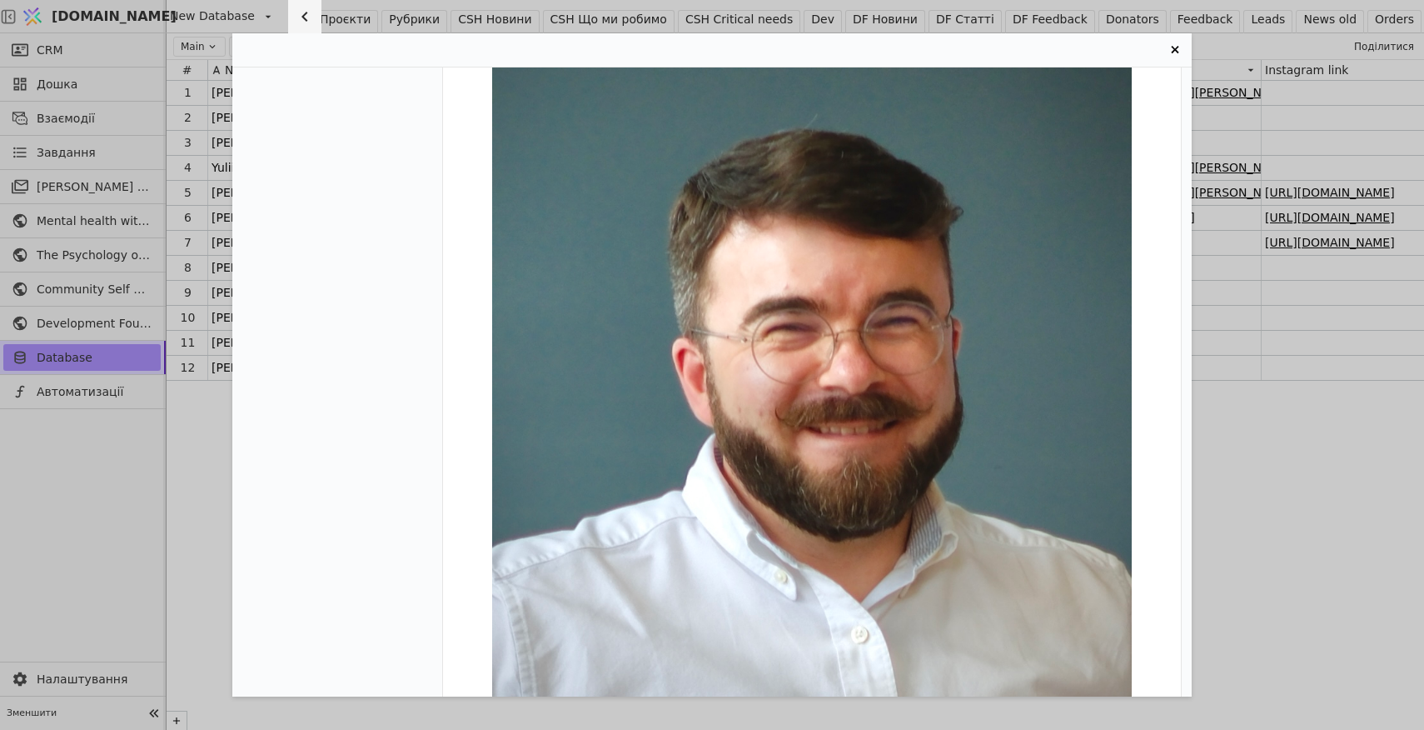
scroll to position [413, 0]
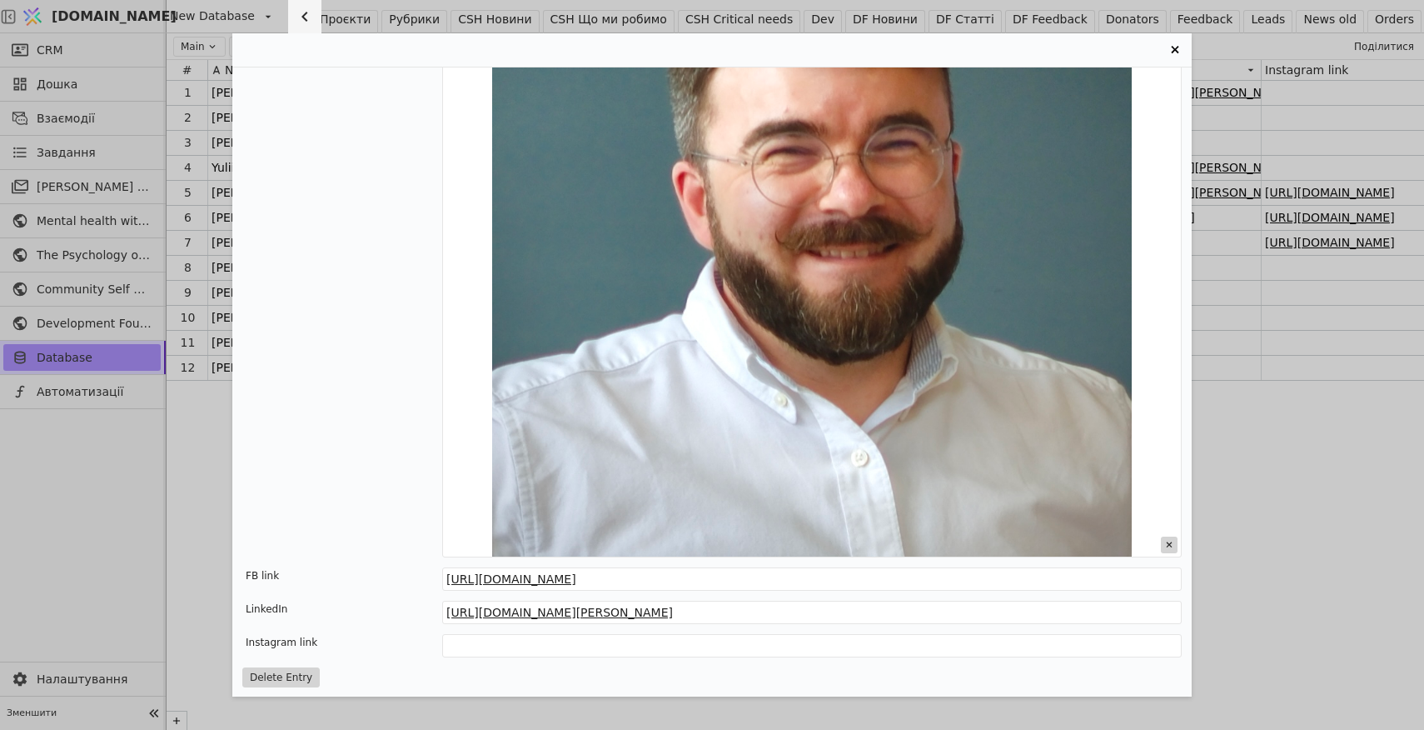
click at [1172, 543] on icon "Entry Card" at bounding box center [1169, 544] width 17 height 17
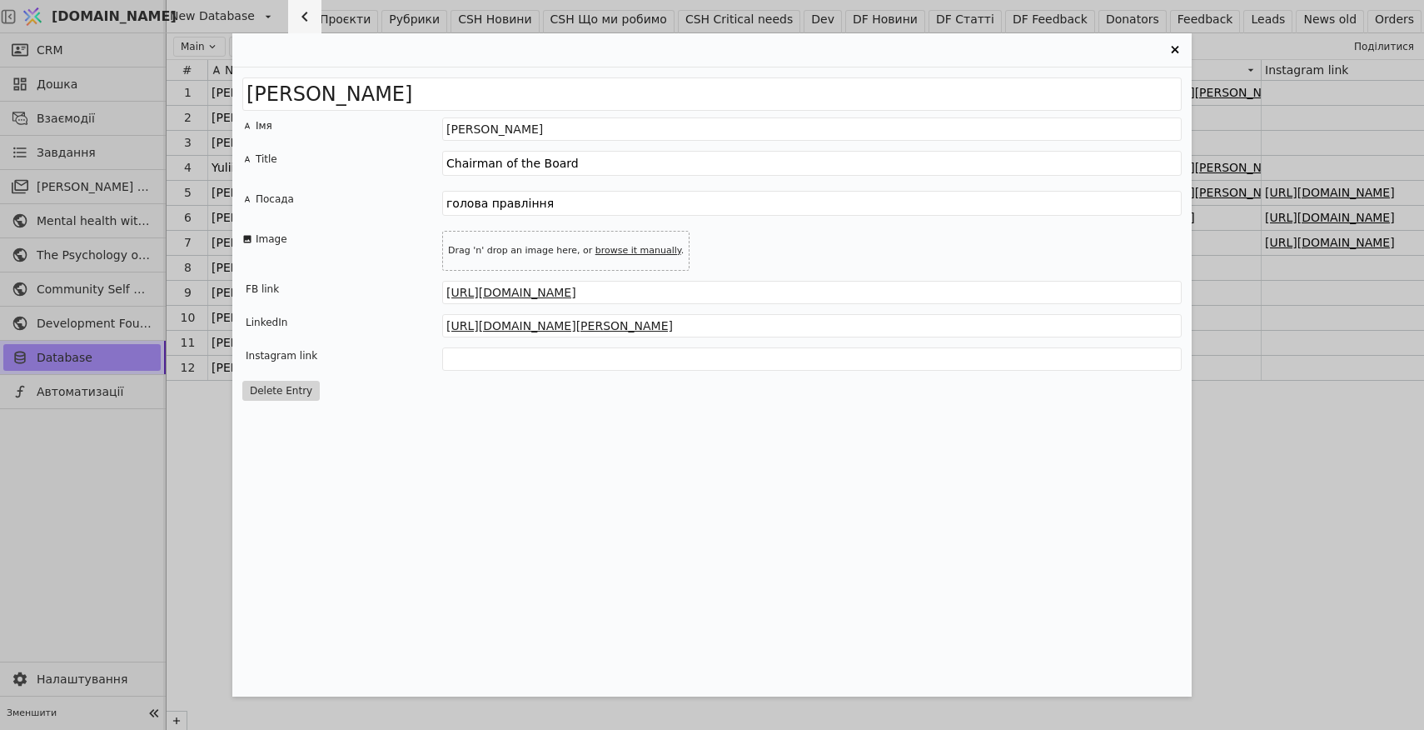
scroll to position [0, 0]
click at [625, 249] on link "browse it manually" at bounding box center [638, 250] width 86 height 11
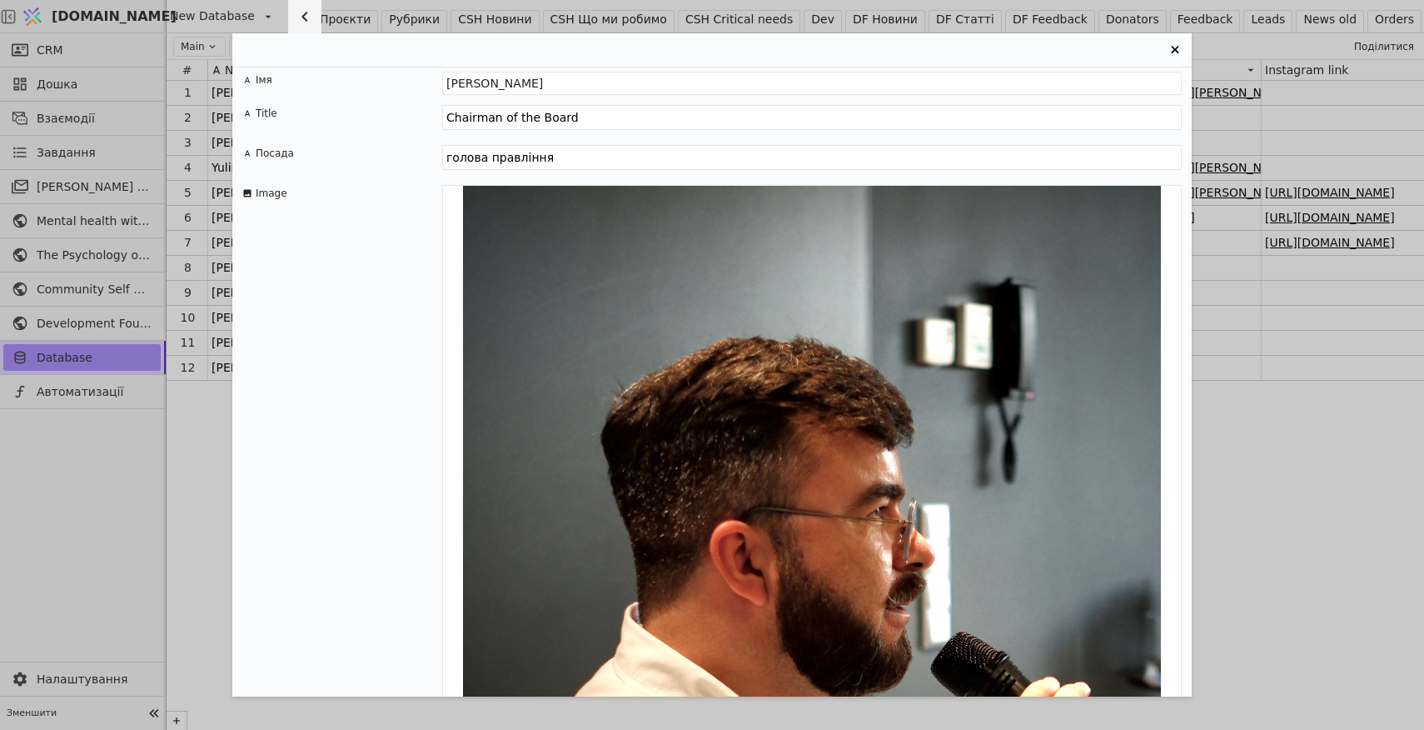
scroll to position [40, 0]
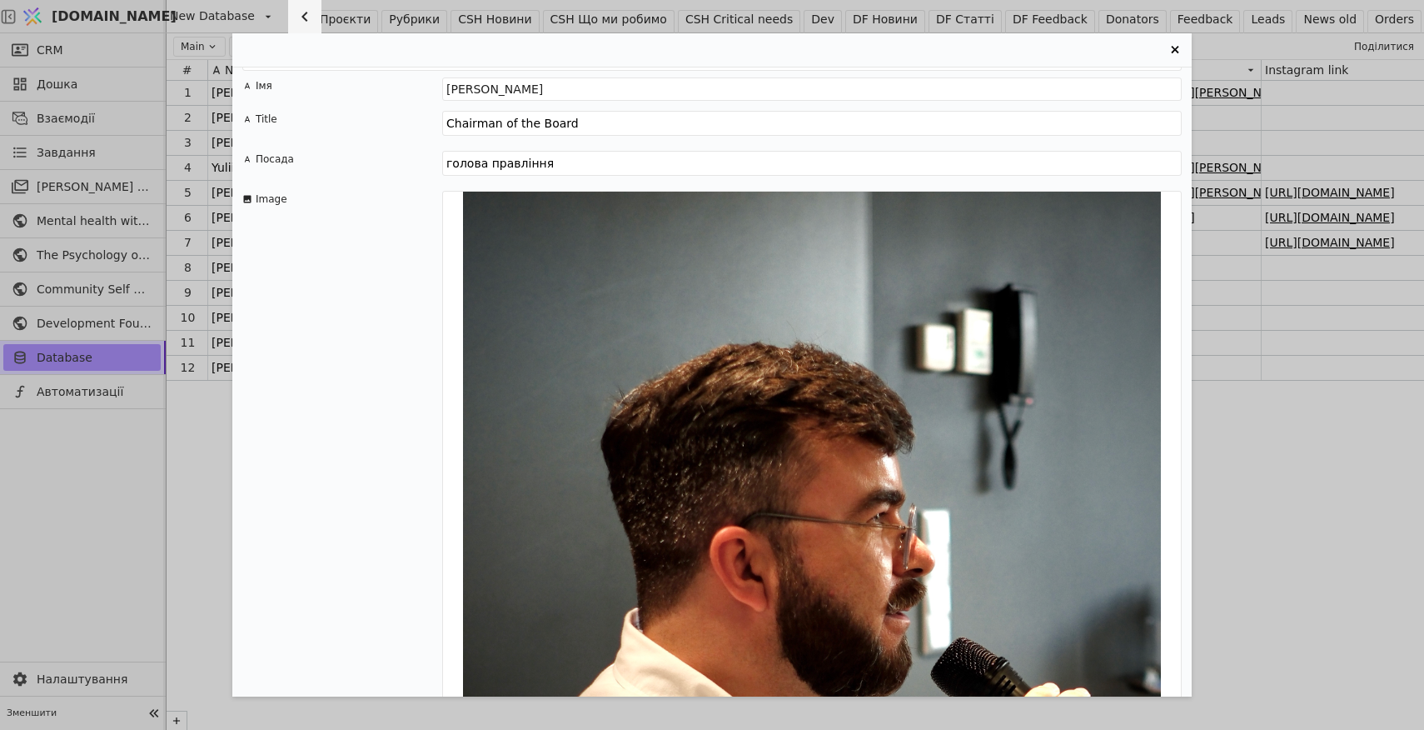
click at [1176, 48] on icon "Entry Card" at bounding box center [1174, 49] width 7 height 7
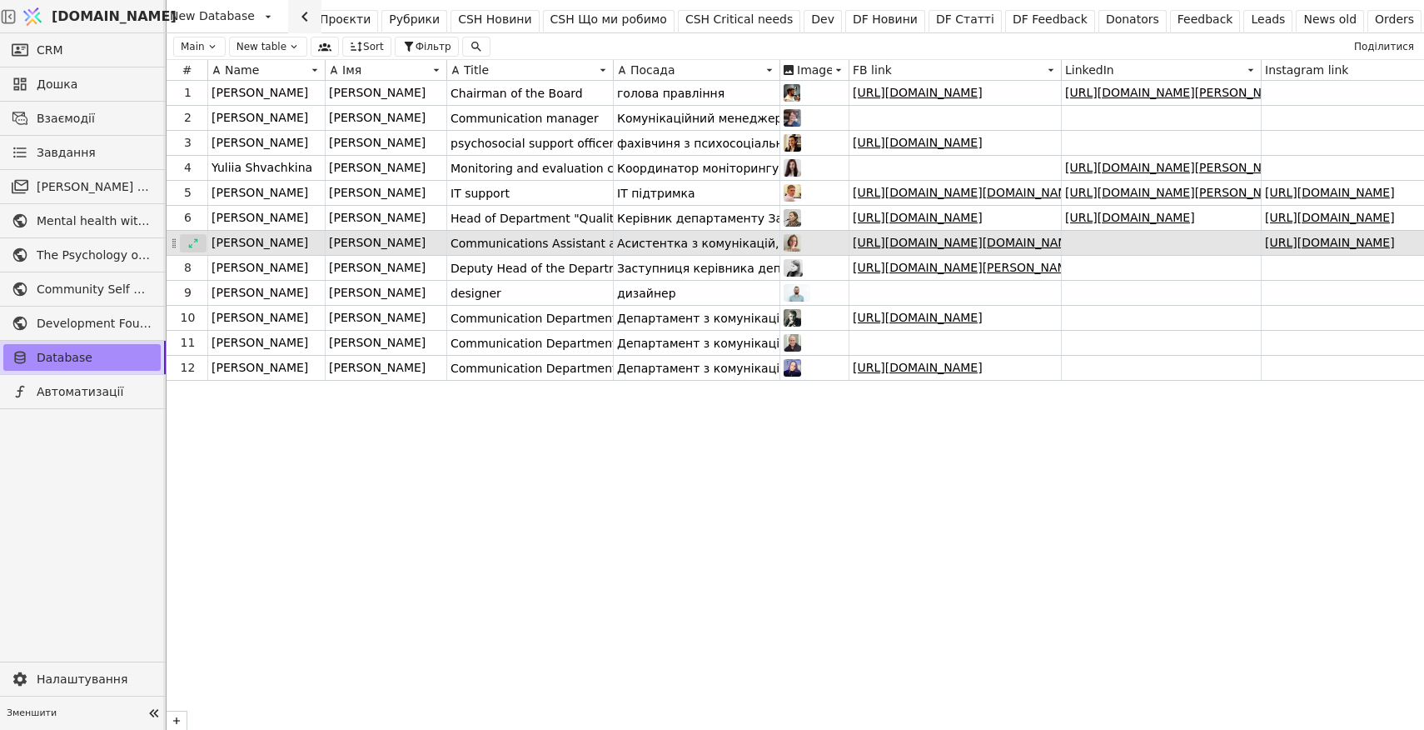
click at [194, 242] on icon at bounding box center [193, 242] width 9 height 9
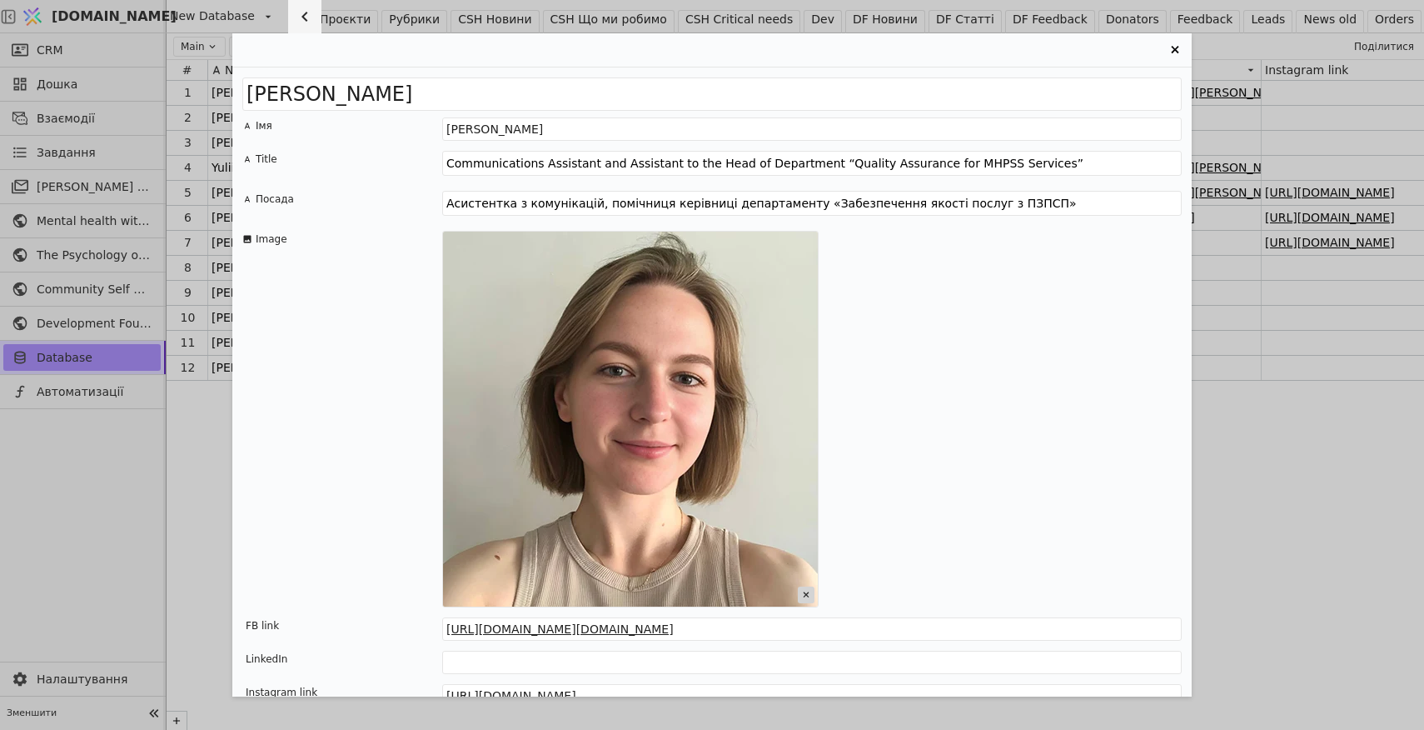
click at [804, 594] on icon "Entry Card" at bounding box center [806, 594] width 17 height 17
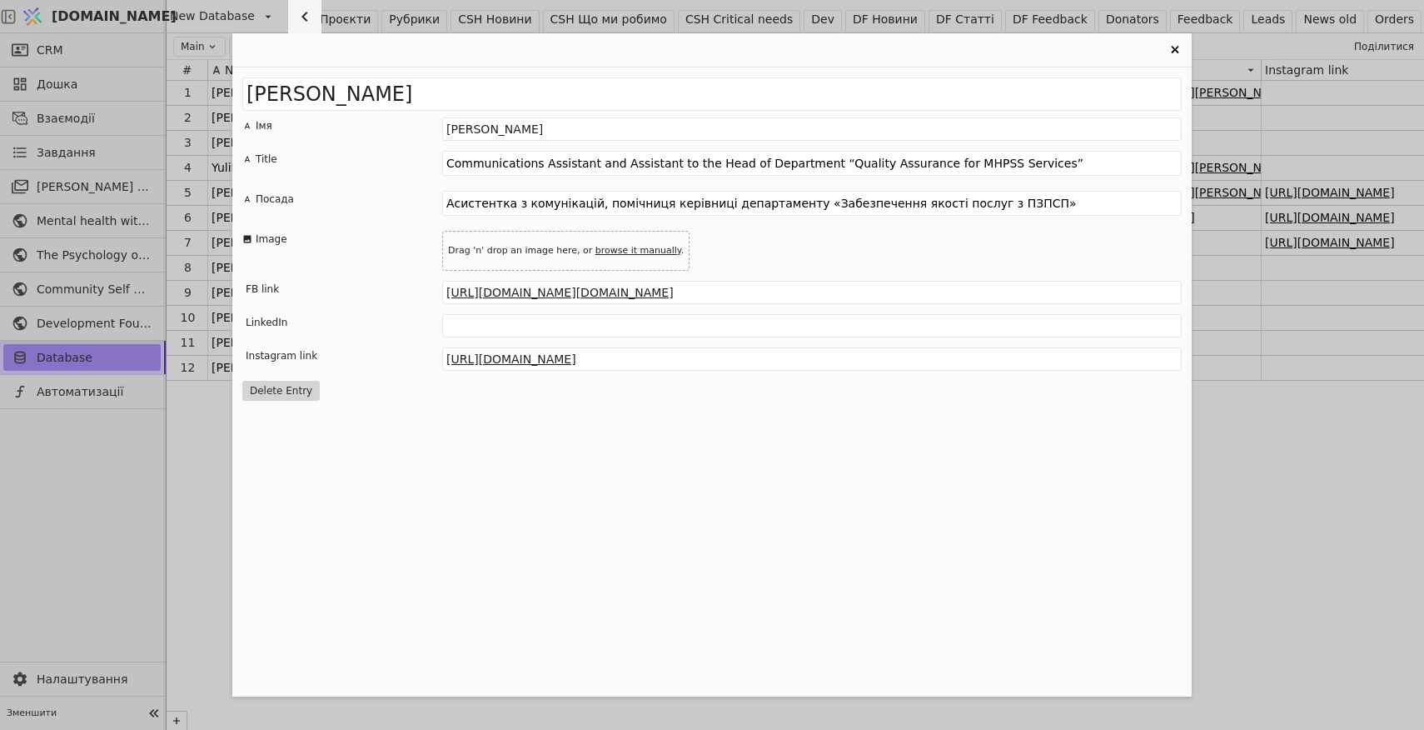
click at [644, 247] on link "browse it manually" at bounding box center [638, 250] width 86 height 11
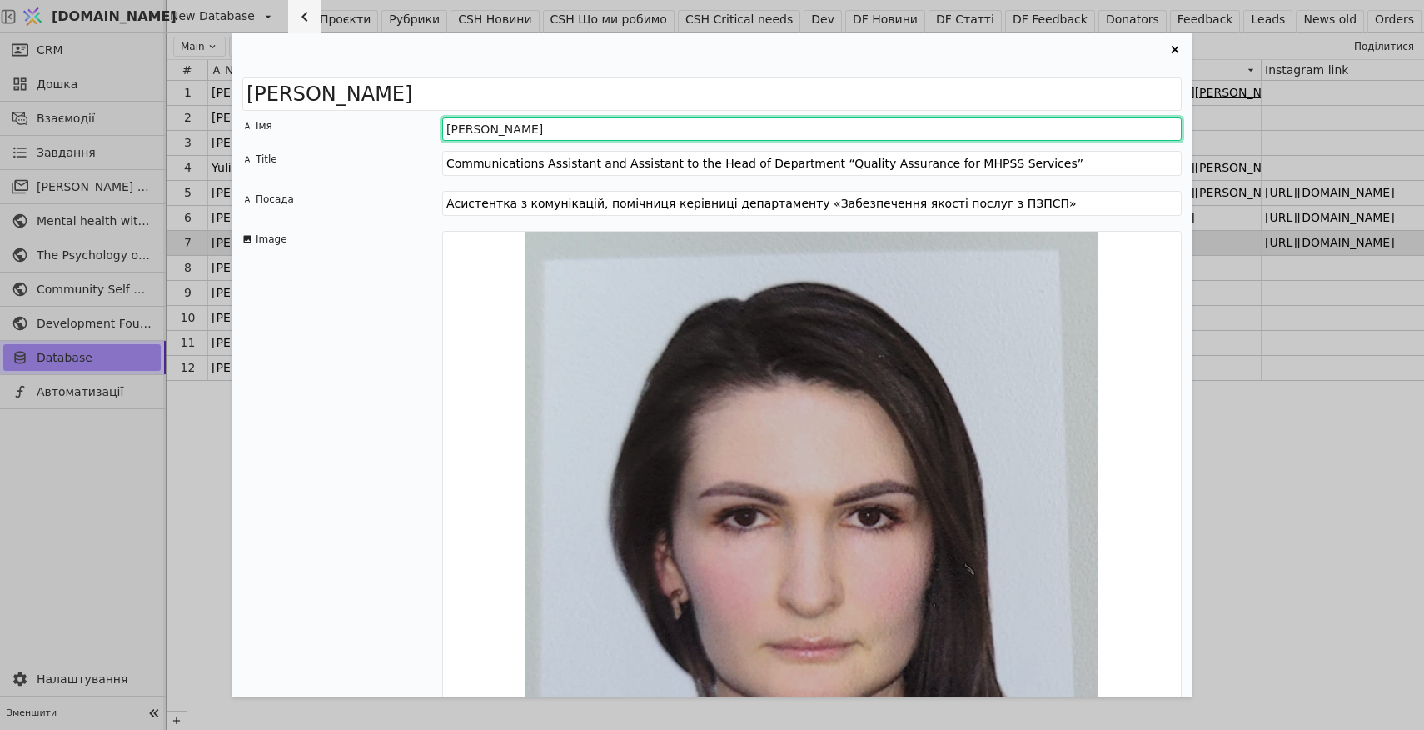
drag, startPoint x: 535, startPoint y: 130, endPoint x: 391, endPoint y: 127, distance: 144.9
click at [391, 127] on div "Імя [PERSON_NAME]" at bounding box center [711, 128] width 939 height 23
type input """
type input "[PERSON_NAME]"
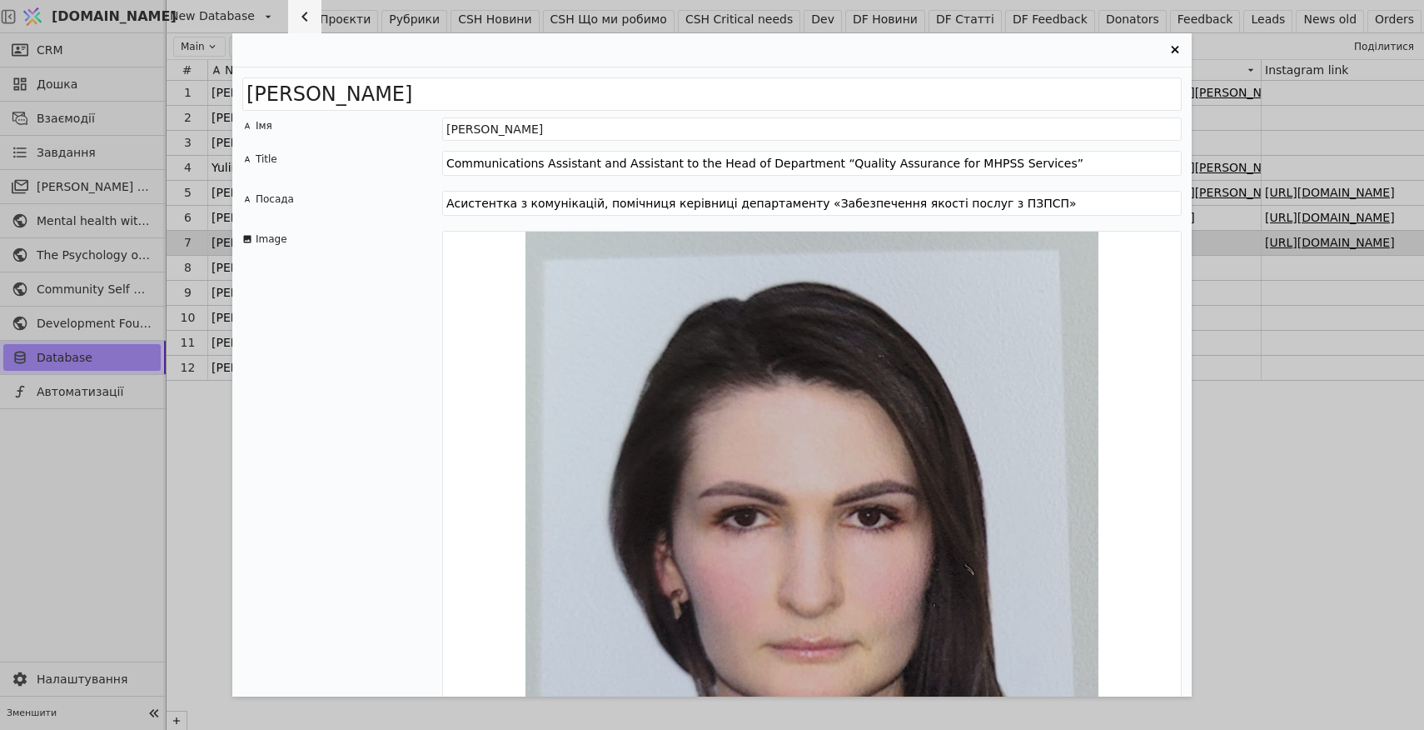
drag, startPoint x: 1060, startPoint y: 163, endPoint x: 420, endPoint y: 169, distance: 640.4
click at [420, 169] on div "Title Communications Аssistant and Аssistant to the Head of Department “Quality…" at bounding box center [711, 166] width 939 height 30
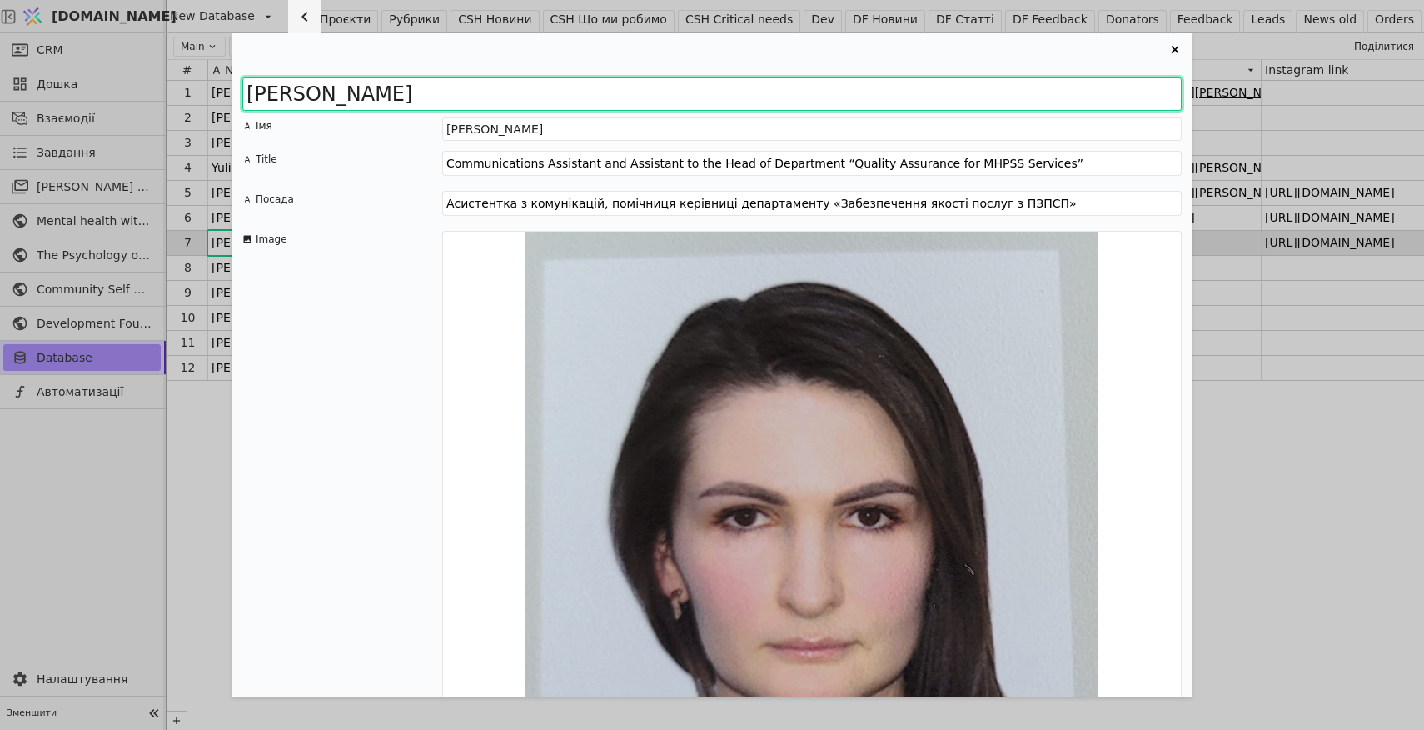
drag, startPoint x: 391, startPoint y: 94, endPoint x: 201, endPoint y: 94, distance: 189.9
click at [201, 94] on div "[PERSON_NAME] Імя [PERSON_NAME] Title Communications Аssistant and Аssistant to…" at bounding box center [712, 365] width 1424 height 730
type input "[PERSON_NAME]"
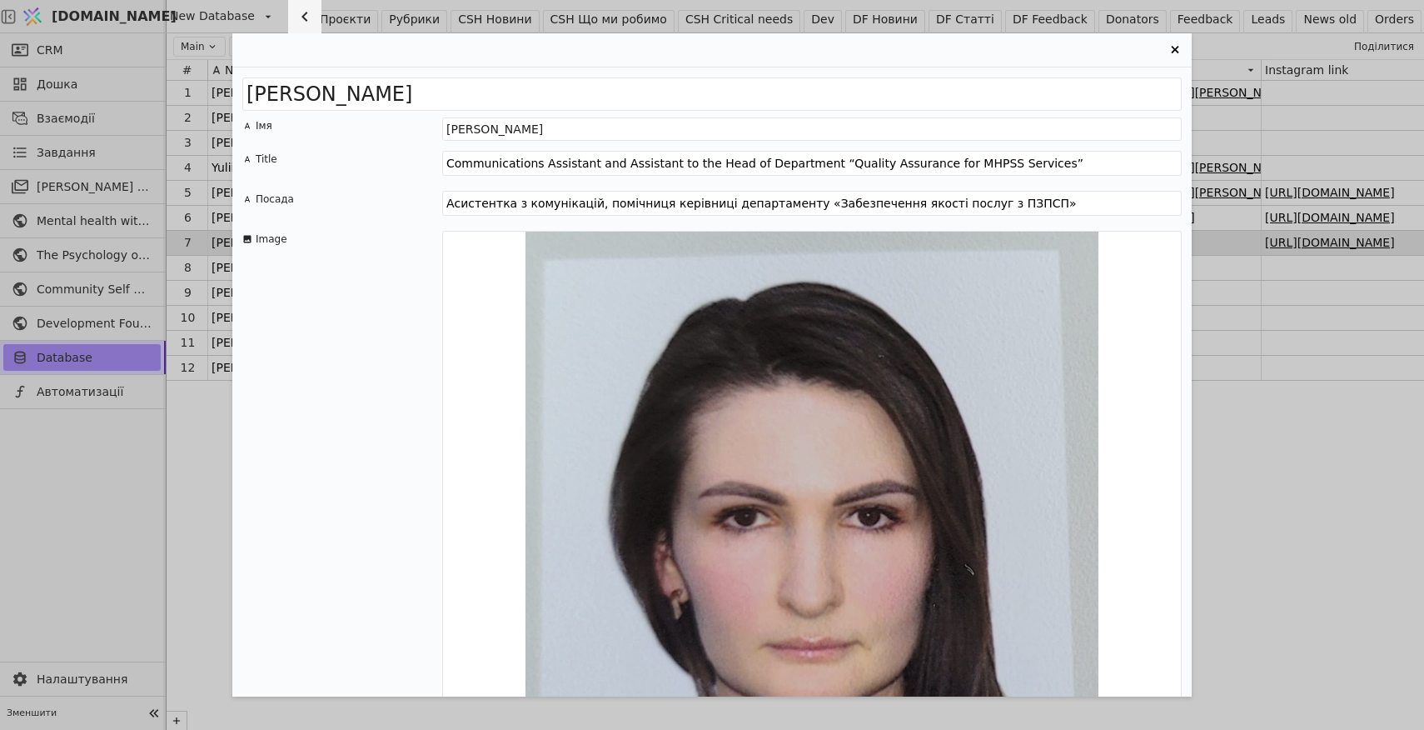
drag, startPoint x: 1035, startPoint y: 201, endPoint x: 432, endPoint y: 209, distance: 603.0
click at [432, 208] on div "Посада Асистентка з комунікацій, помічниця керівниці департаменту «Забезпечення…" at bounding box center [711, 206] width 939 height 30
type textarea "фахівець з адвокації"
drag, startPoint x: 1060, startPoint y: 162, endPoint x: 343, endPoint y: 162, distance: 717.0
click at [342, 162] on div "Title Communications Аssistant and Аssistant to the Head of Department “Quality…" at bounding box center [711, 166] width 939 height 30
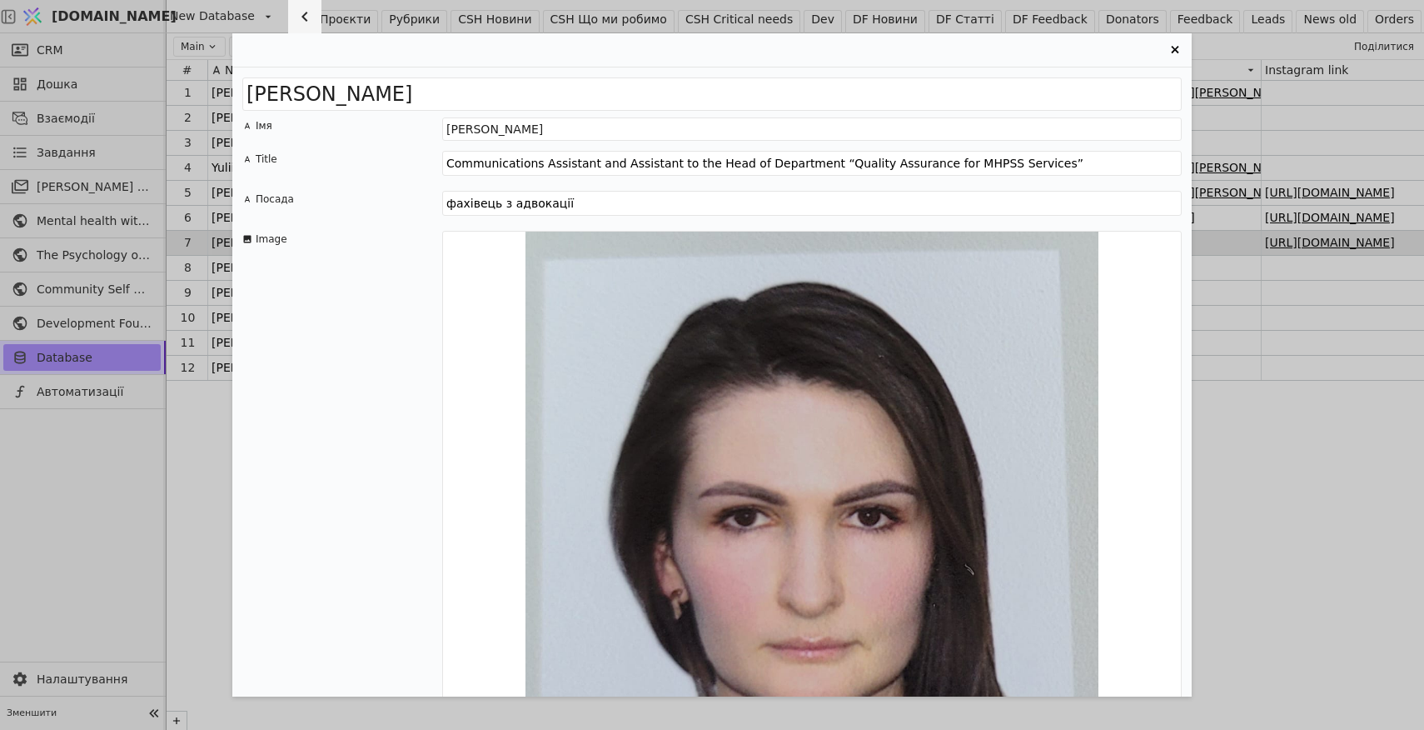
type textarea "ф"
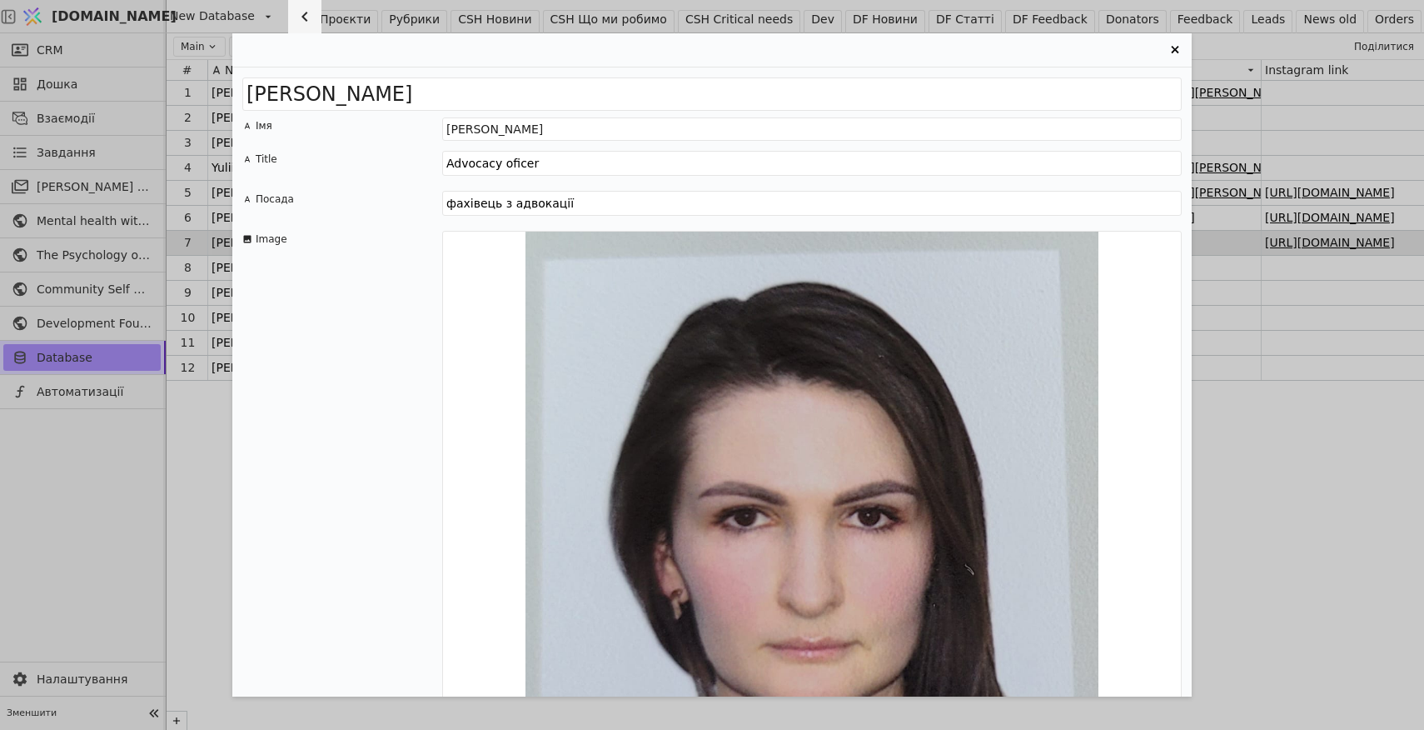
click at [515, 164] on textarea "Advocacy oficer" at bounding box center [812, 163] width 740 height 25
type textarea "Advocacy officer"
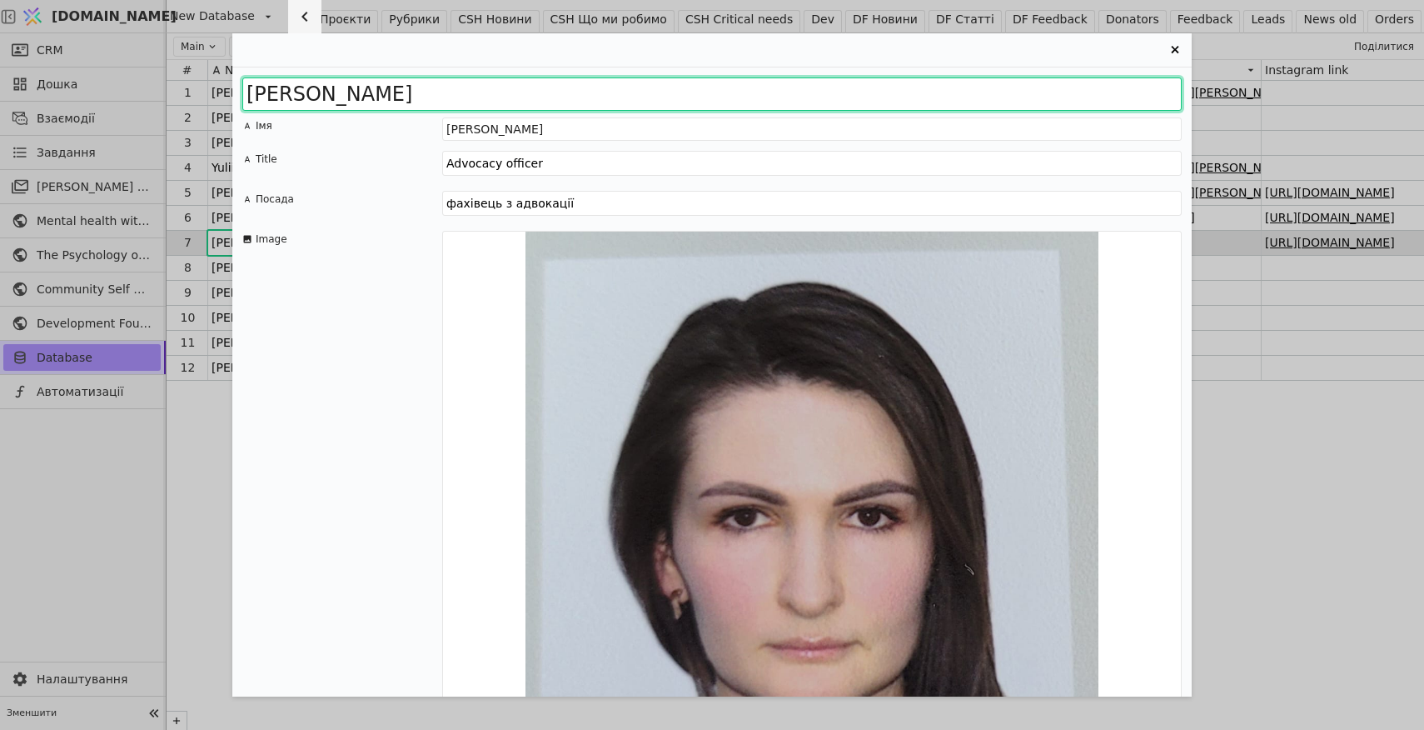
drag, startPoint x: 282, startPoint y: 93, endPoint x: 222, endPoint y: 93, distance: 60.0
click at [222, 93] on div "Н Імя [PERSON_NAME] Title Advocacy officer Посада фахівець з адвокації Image FB…" at bounding box center [712, 365] width 1424 height 730
paste input "Yevheniia Kurbatska"
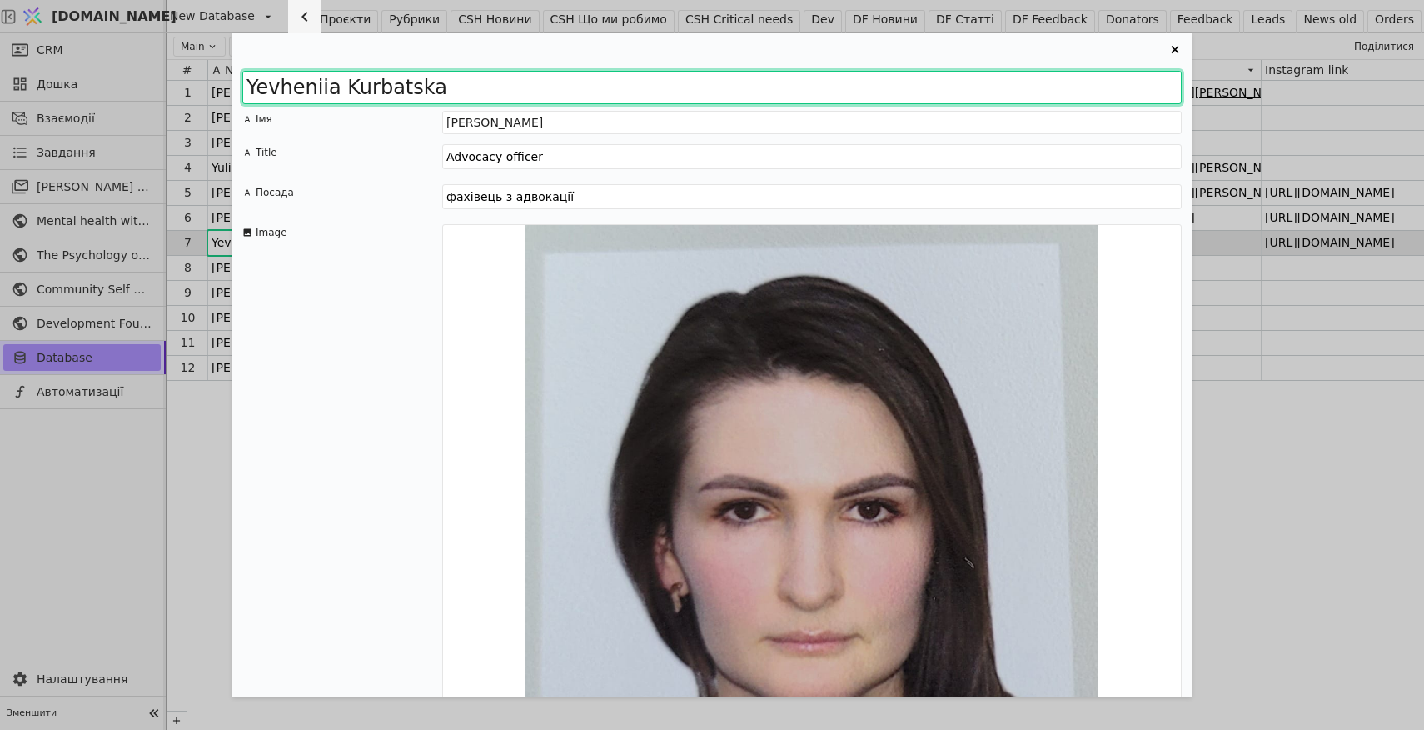
scroll to position [12, 0]
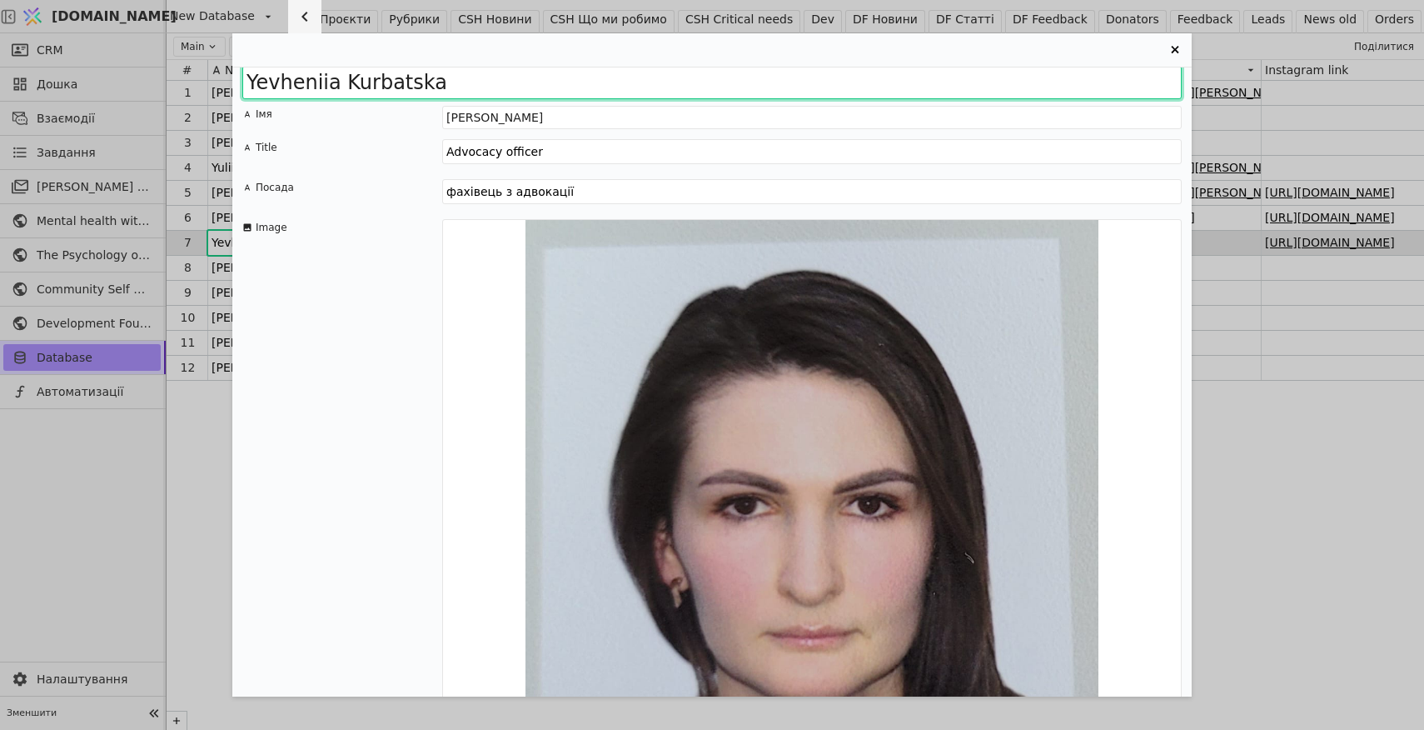
type input "Yevheniia Kurbatska"
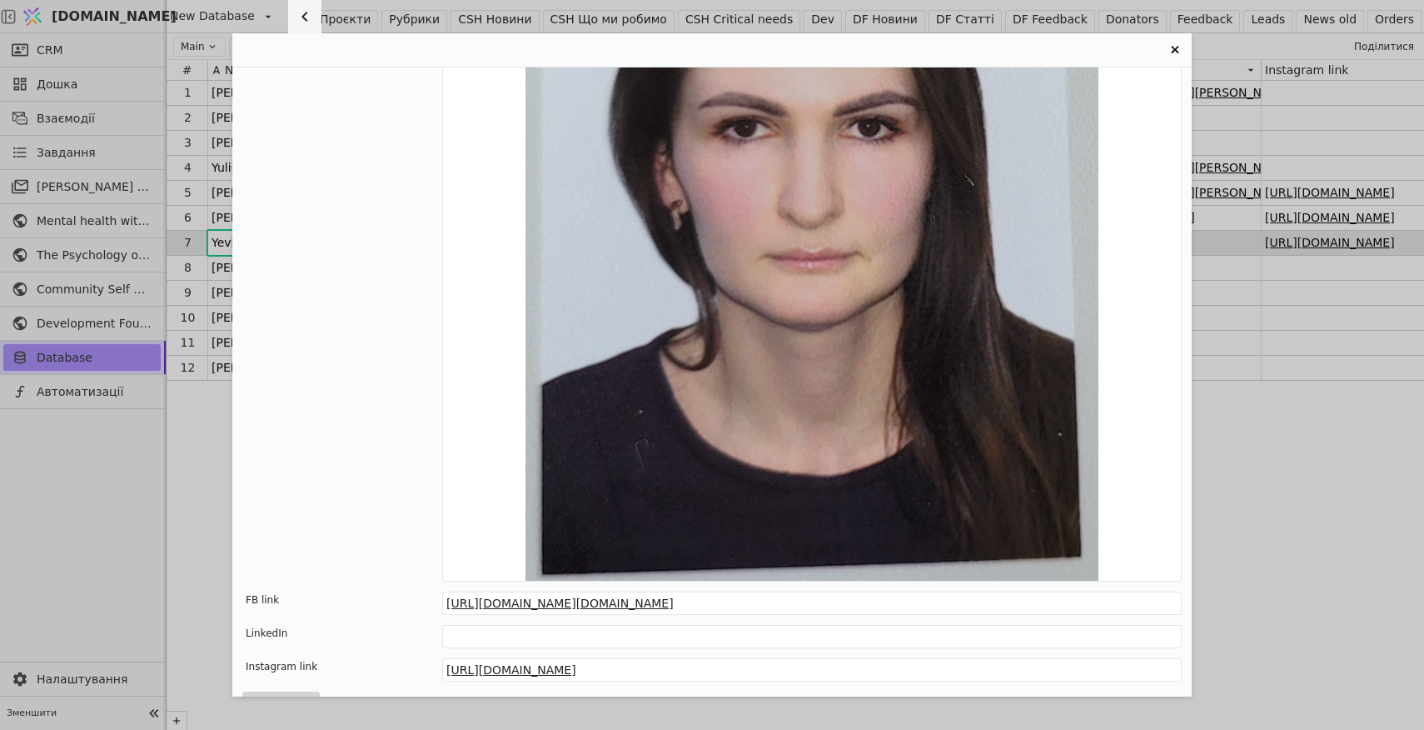
scroll to position [413, 0]
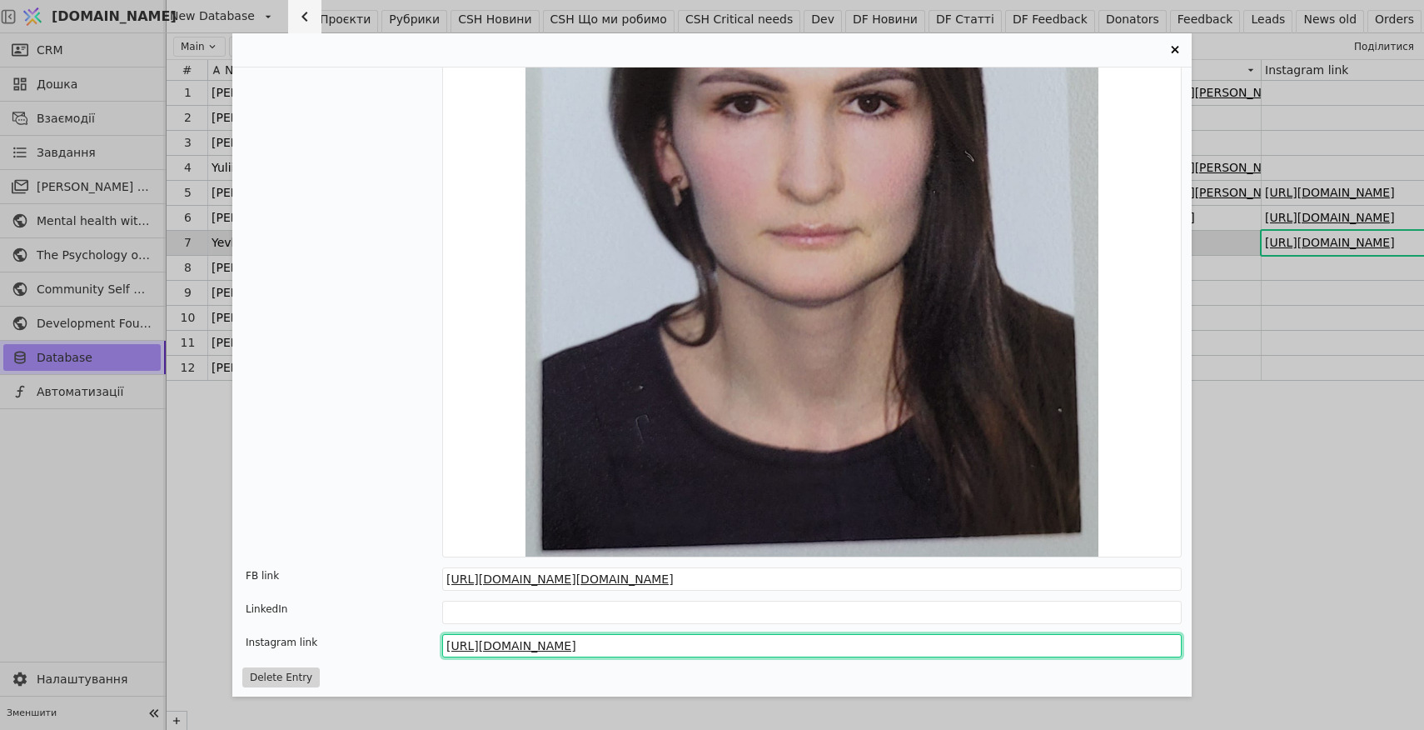
drag, startPoint x: 895, startPoint y: 643, endPoint x: 418, endPoint y: 647, distance: 477.2
click at [418, 646] on div "Instagram link [URL][DOMAIN_NAME]" at bounding box center [711, 645] width 939 height 23
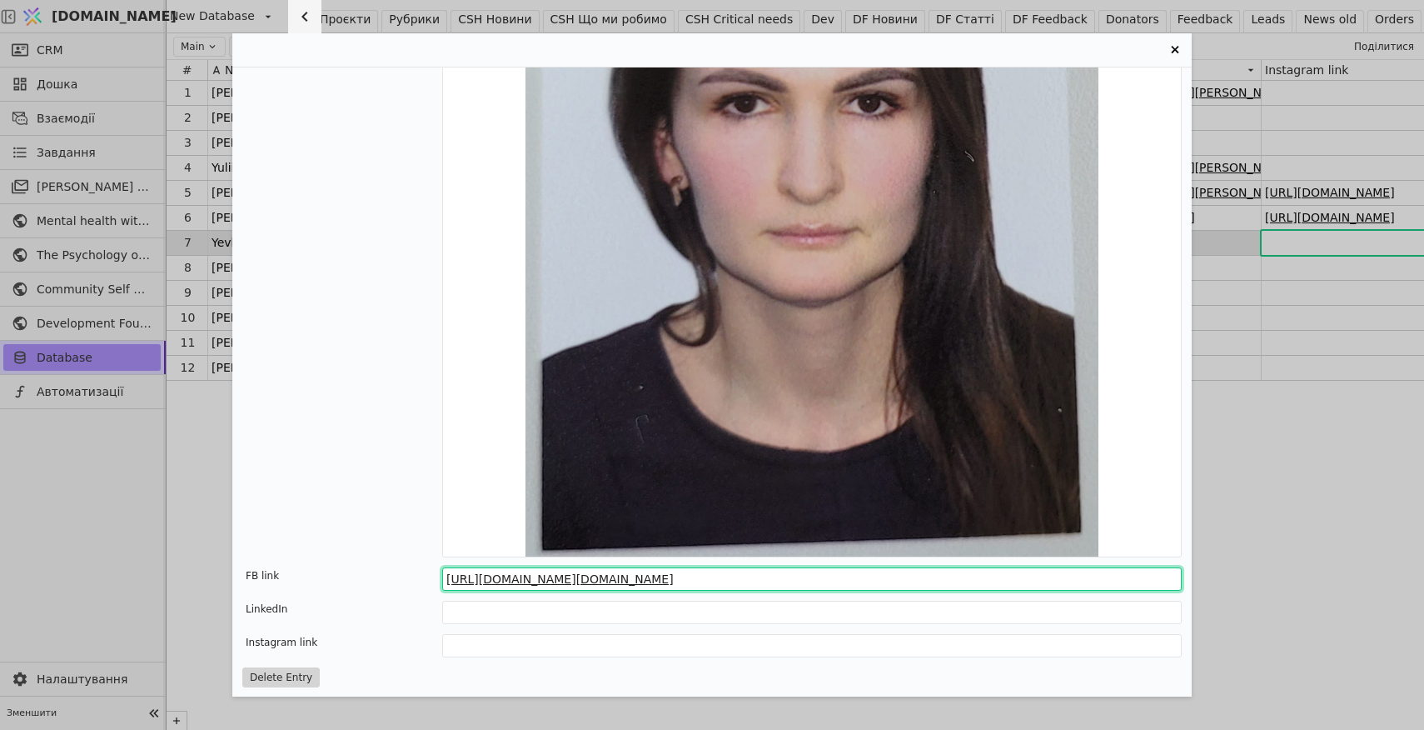
click at [801, 582] on input "[URL][DOMAIN_NAME][DOMAIN_NAME]" at bounding box center [812, 578] width 740 height 23
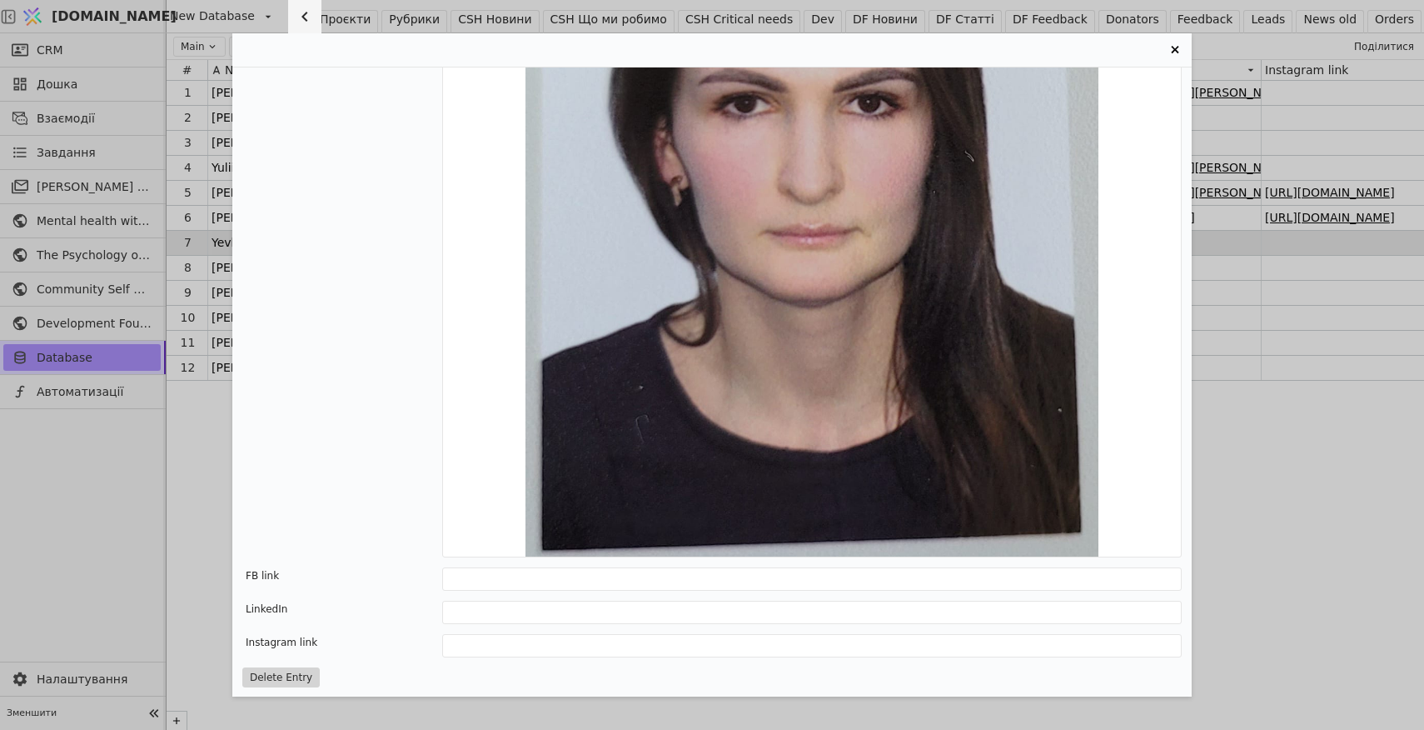
click at [361, 466] on div "Image" at bounding box center [342, 188] width 200 height 740
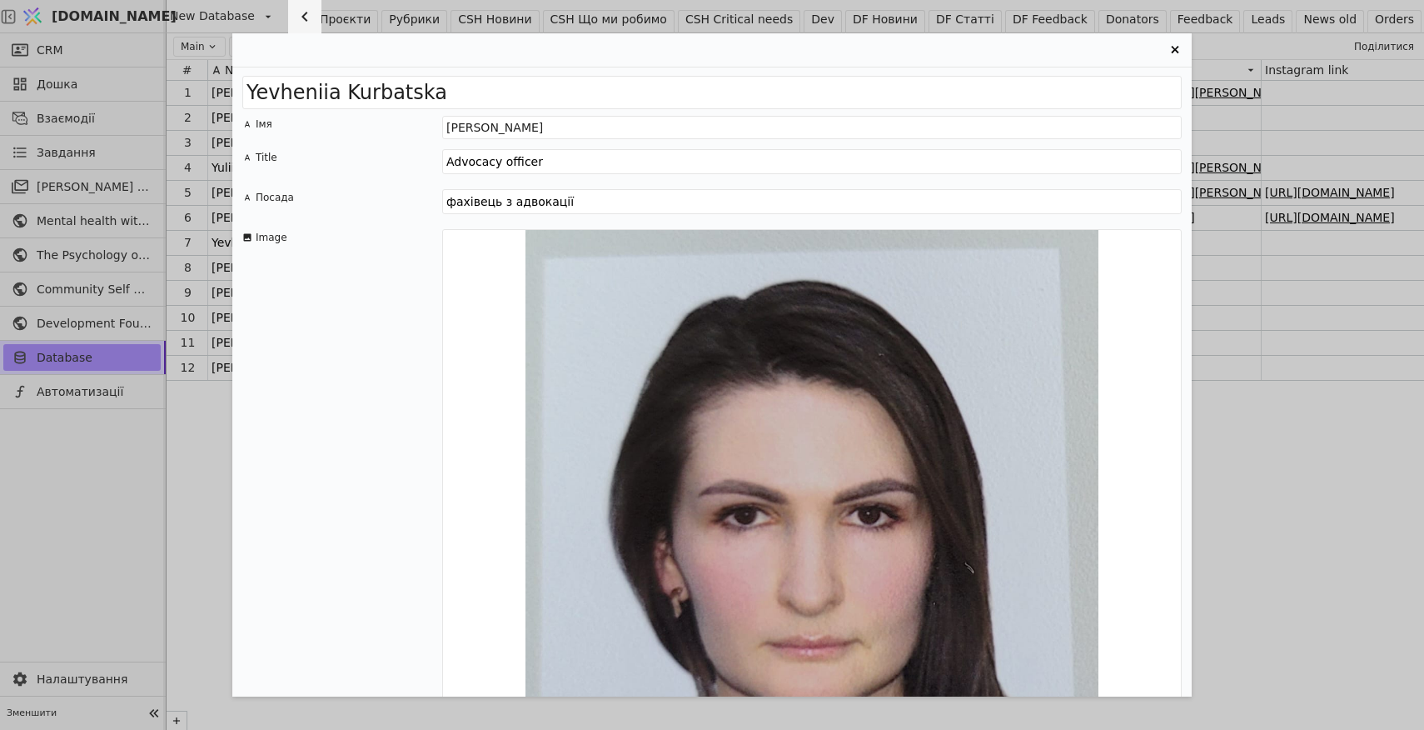
scroll to position [0, 0]
click at [200, 531] on div "[PERSON_NAME] Імя [PERSON_NAME] Title Advocacy officer Посада фахівець з адвока…" at bounding box center [712, 365] width 1424 height 730
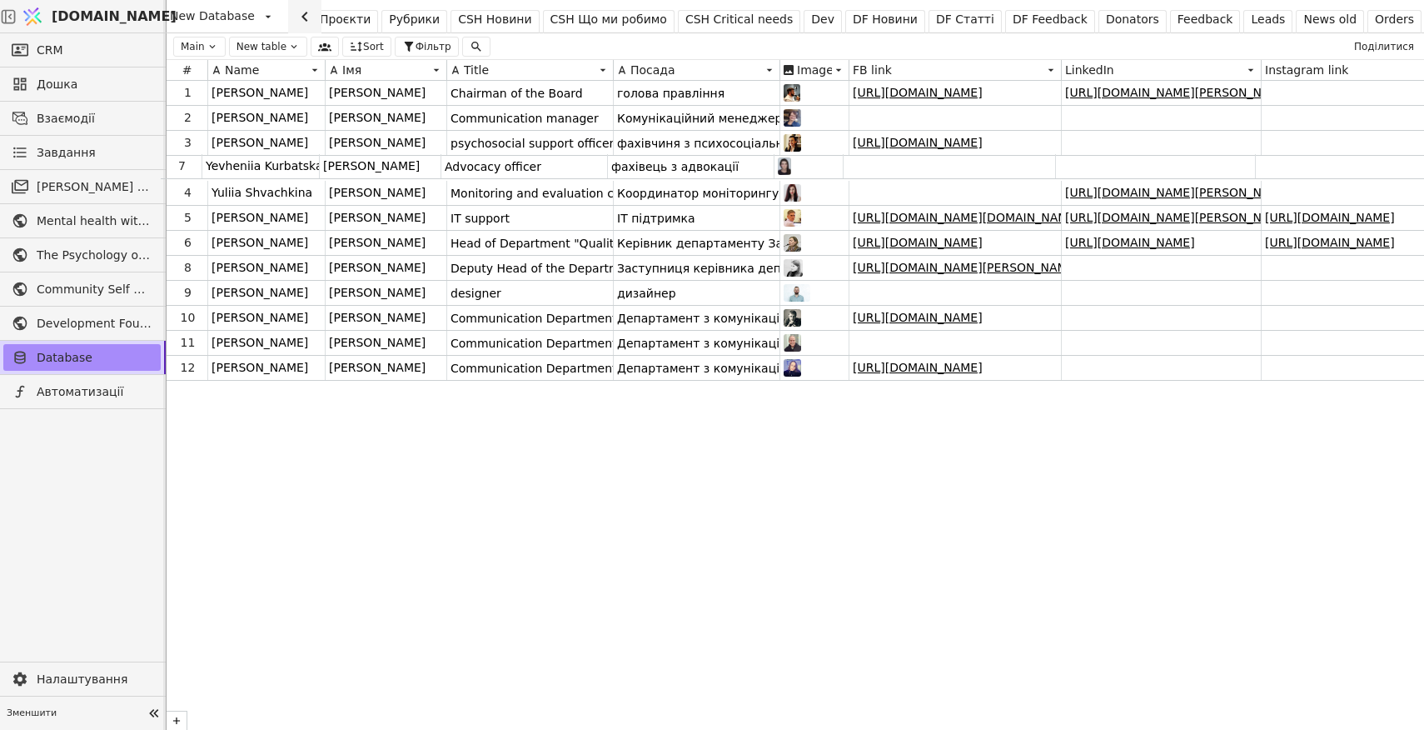
drag, startPoint x: 172, startPoint y: 242, endPoint x: 167, endPoint y: 162, distance: 80.2
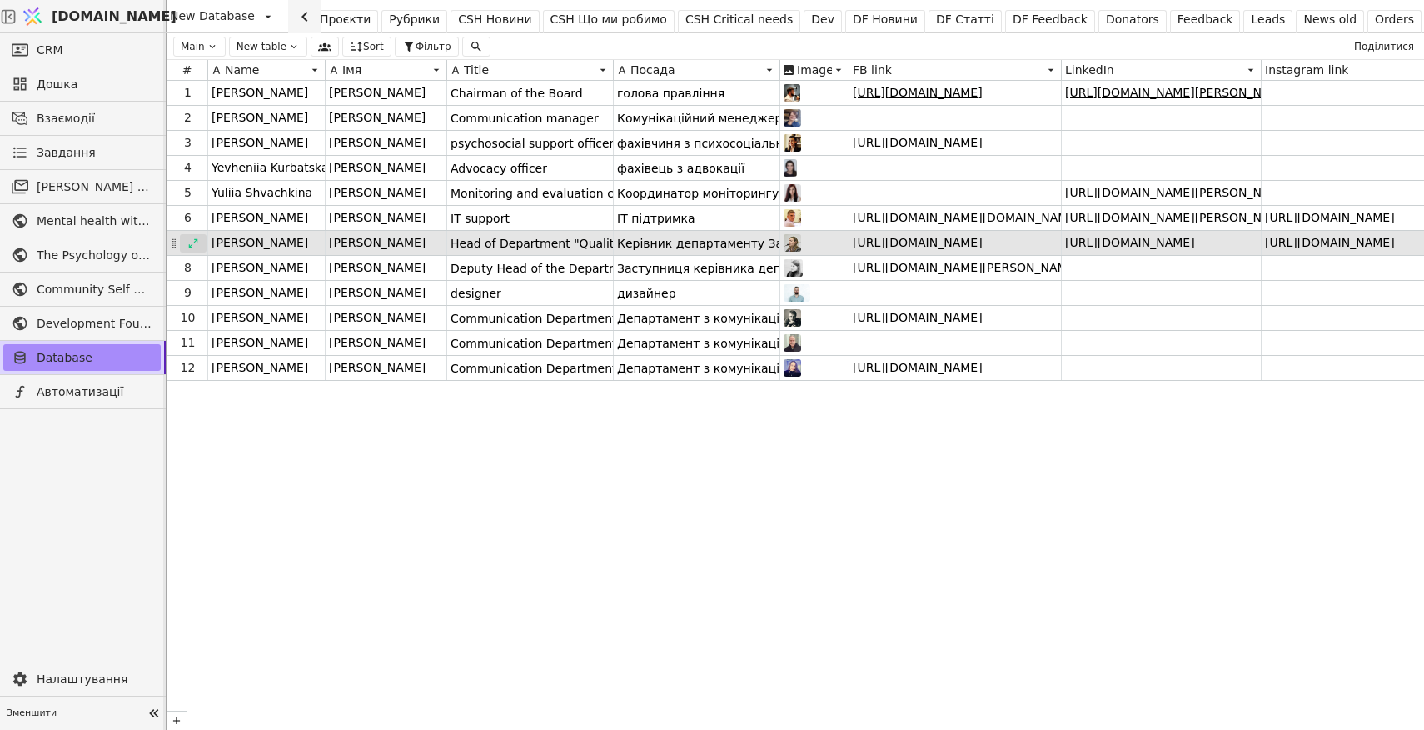
click at [193, 239] on icon at bounding box center [193, 243] width 12 height 12
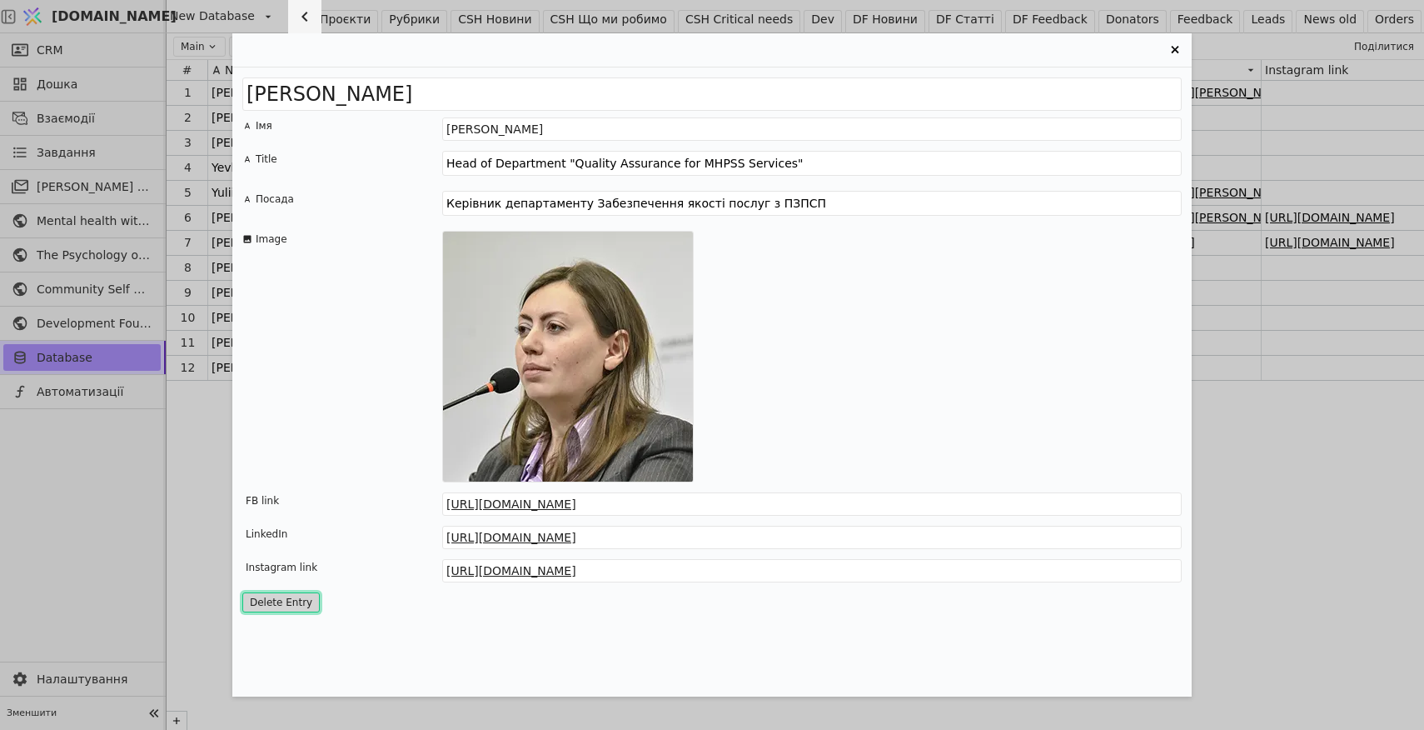
click at [271, 599] on button "Delete Entry" at bounding box center [280, 602] width 77 height 20
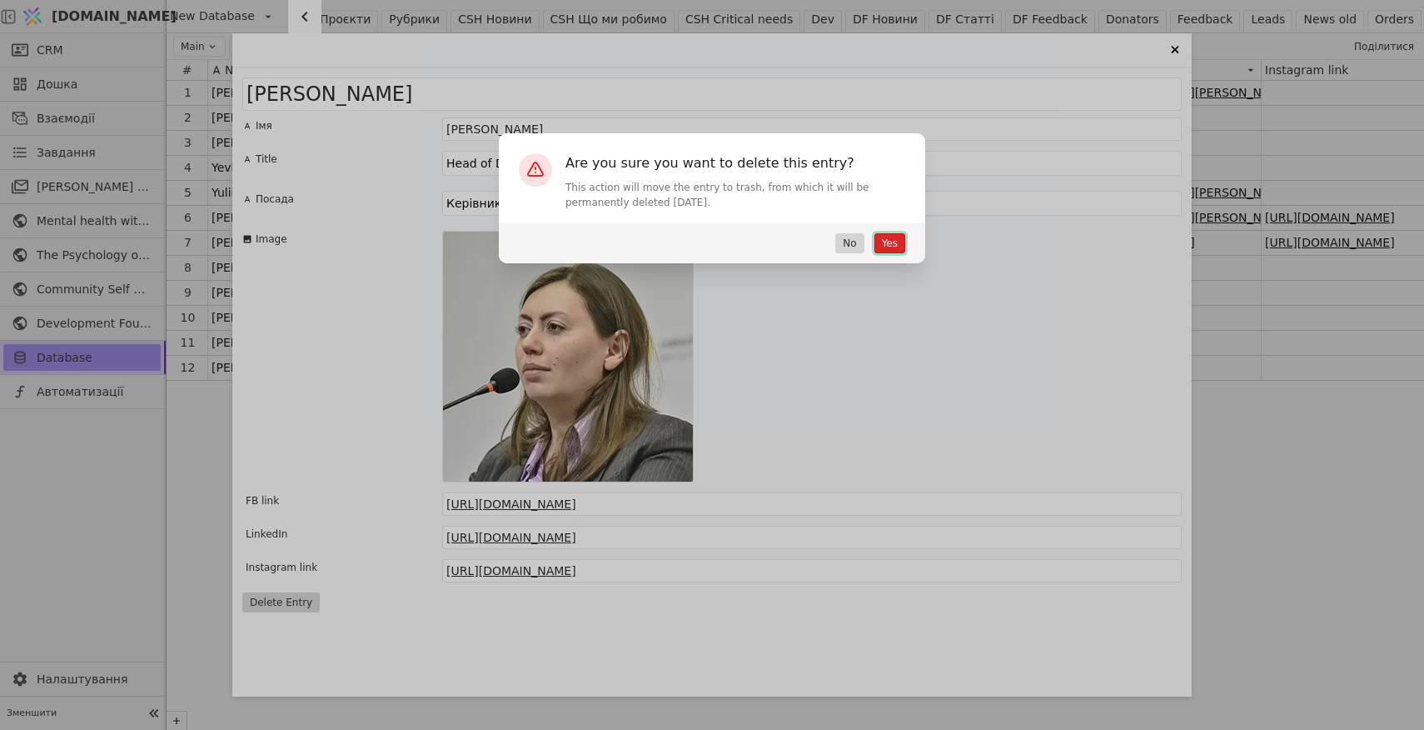
click at [889, 241] on button "Yes" at bounding box center [889, 243] width 31 height 20
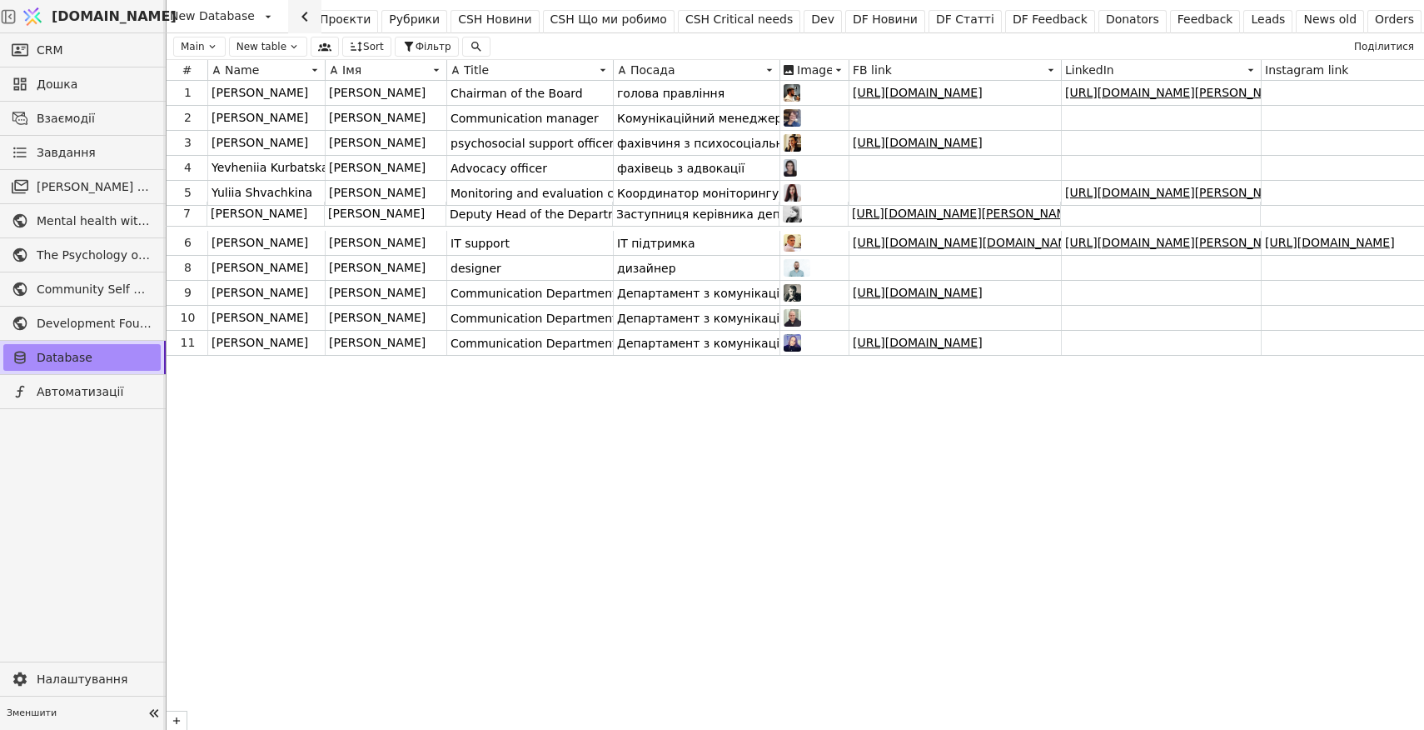
drag, startPoint x: 172, startPoint y: 242, endPoint x: 172, endPoint y: 208, distance: 34.2
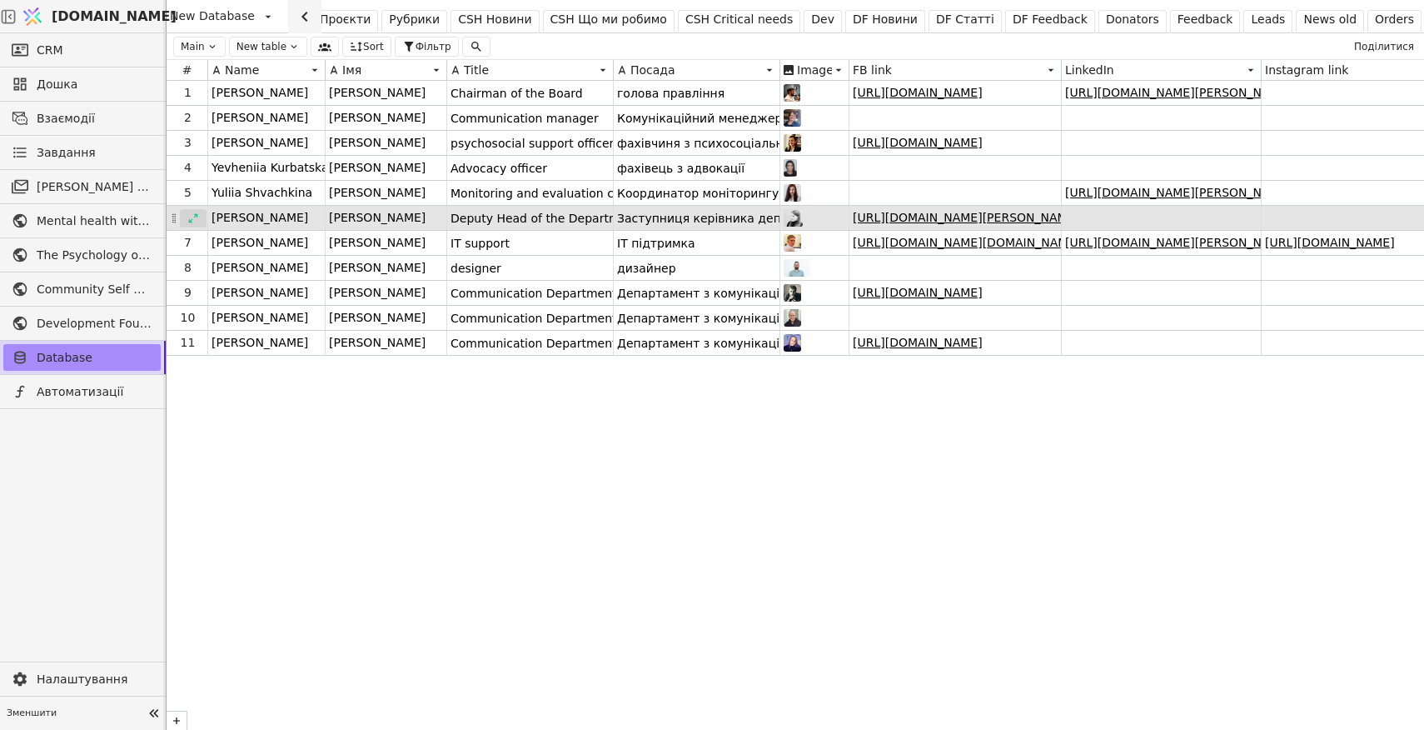
click at [194, 218] on icon at bounding box center [193, 218] width 12 height 12
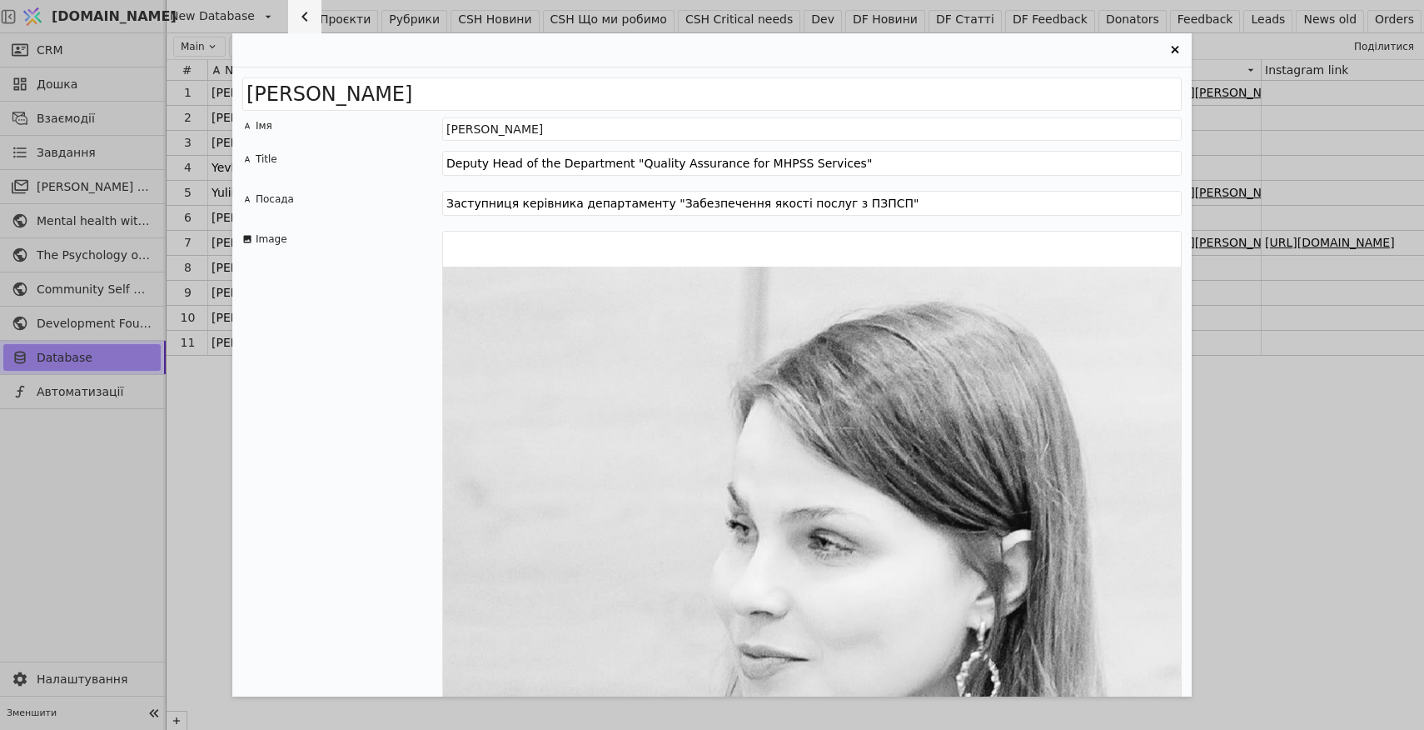
click at [192, 493] on div "[PERSON_NAME] Імя [PERSON_NAME] Title Deputy Head of the Department "Quality As…" at bounding box center [712, 365] width 1424 height 730
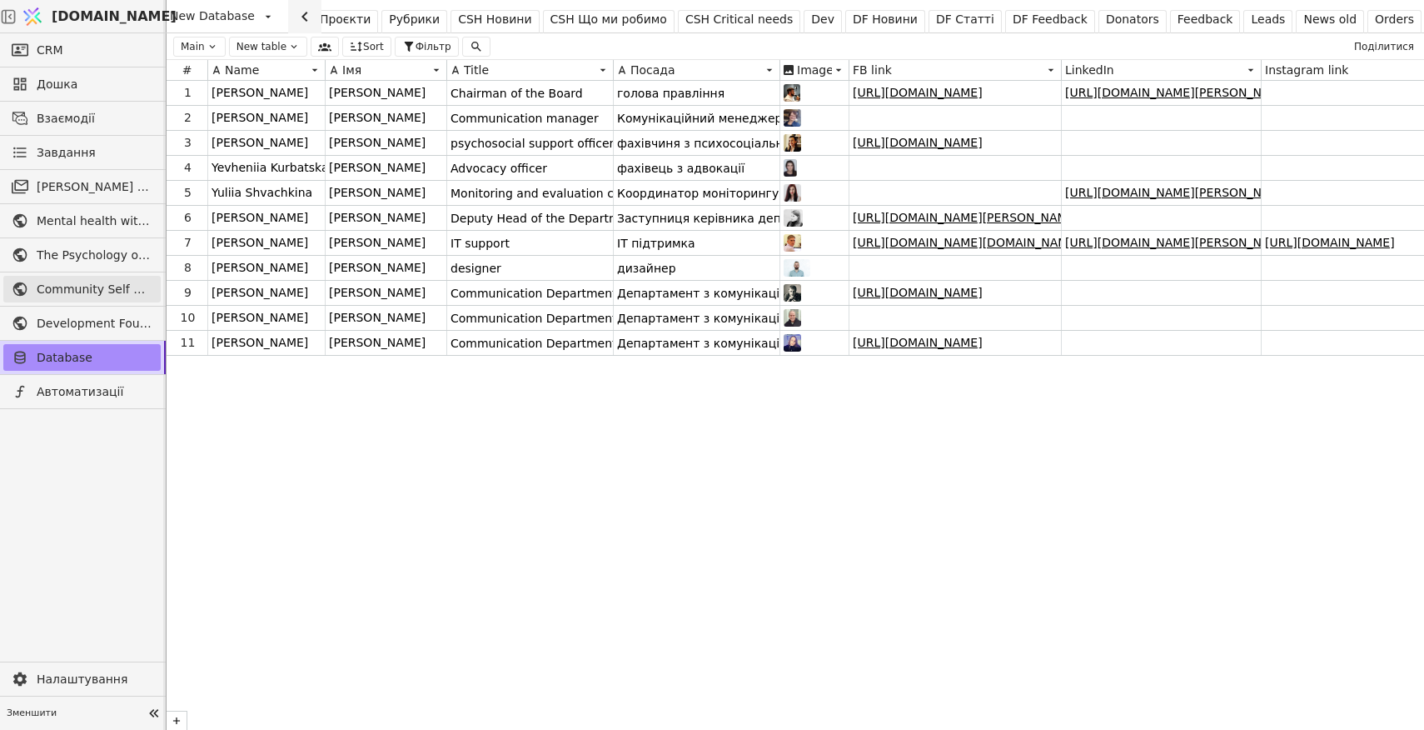
click at [103, 287] on span "Community Self Help" at bounding box center [95, 289] width 116 height 17
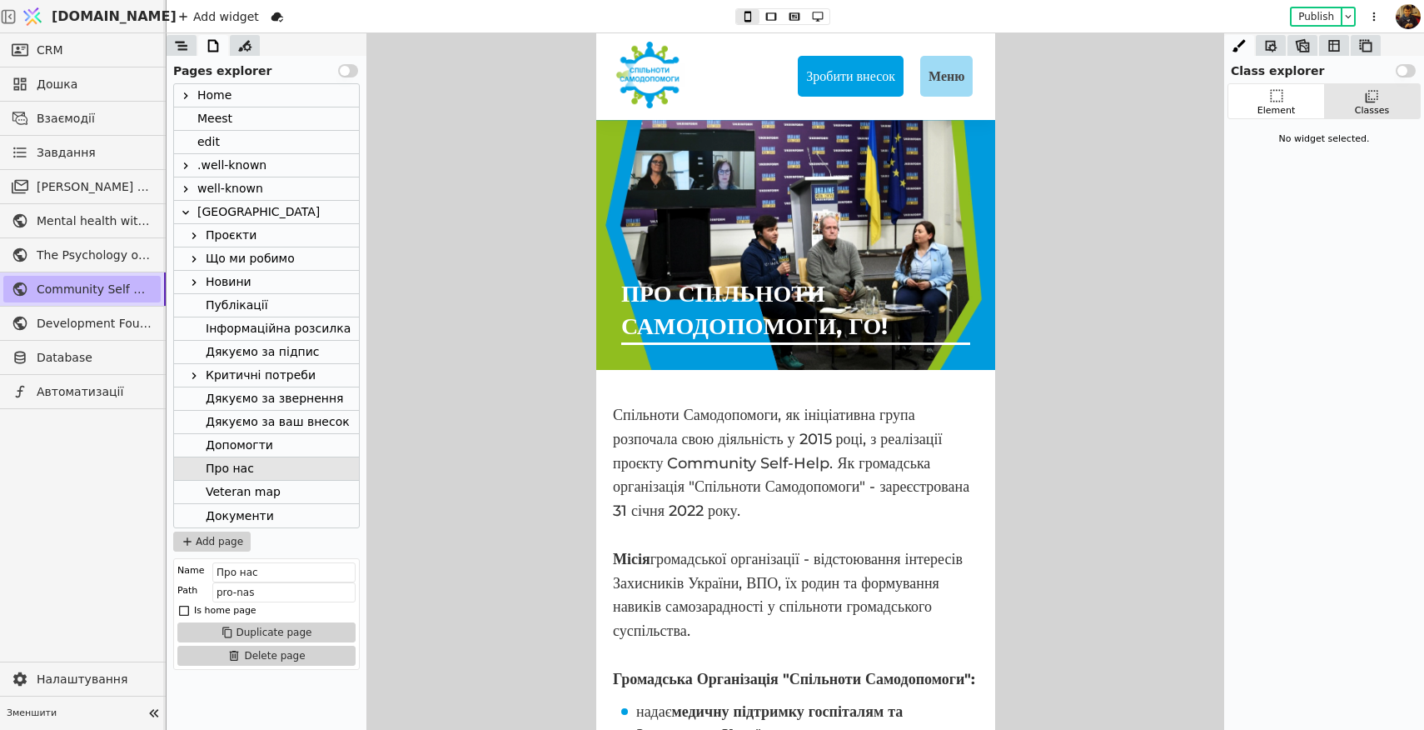
scroll to position [4185, 0]
click at [1312, 17] on button "Publish" at bounding box center [1316, 16] width 49 height 17
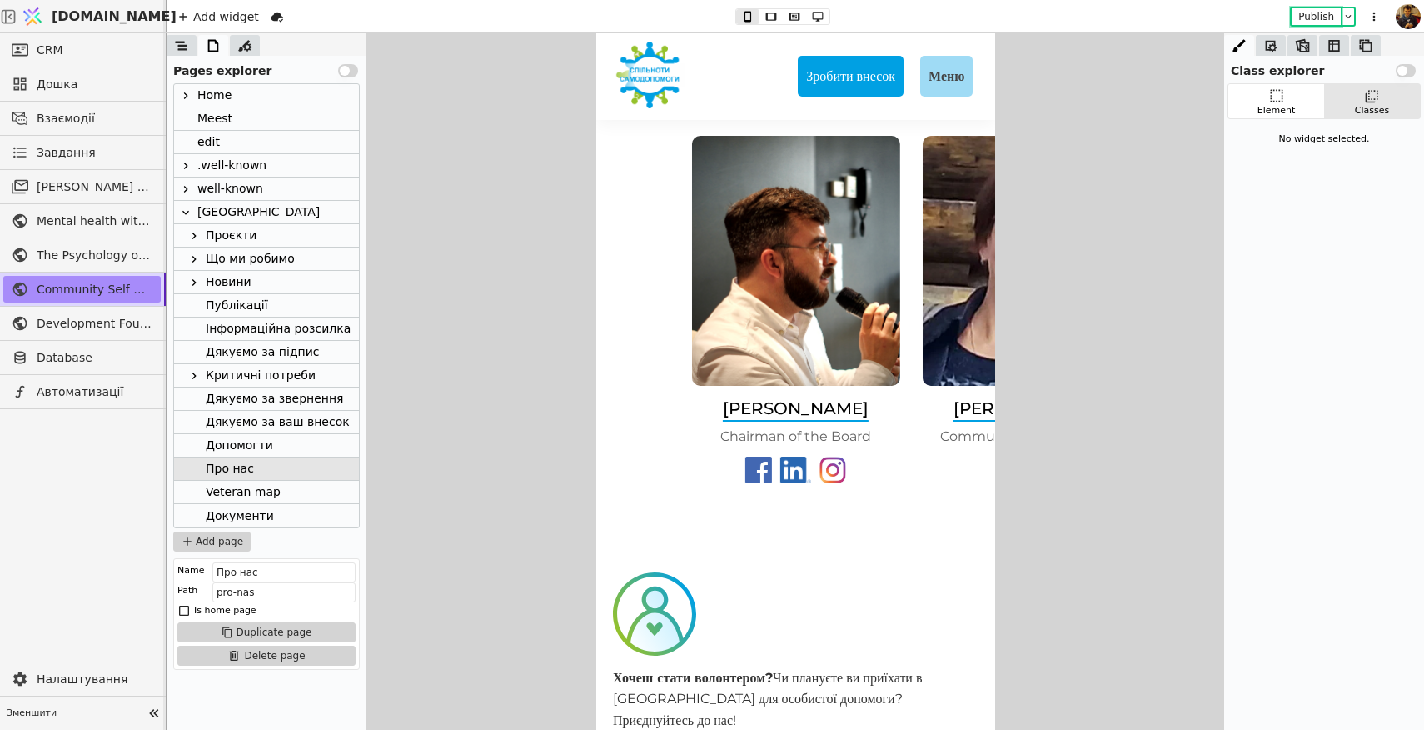
scroll to position [4287, 0]
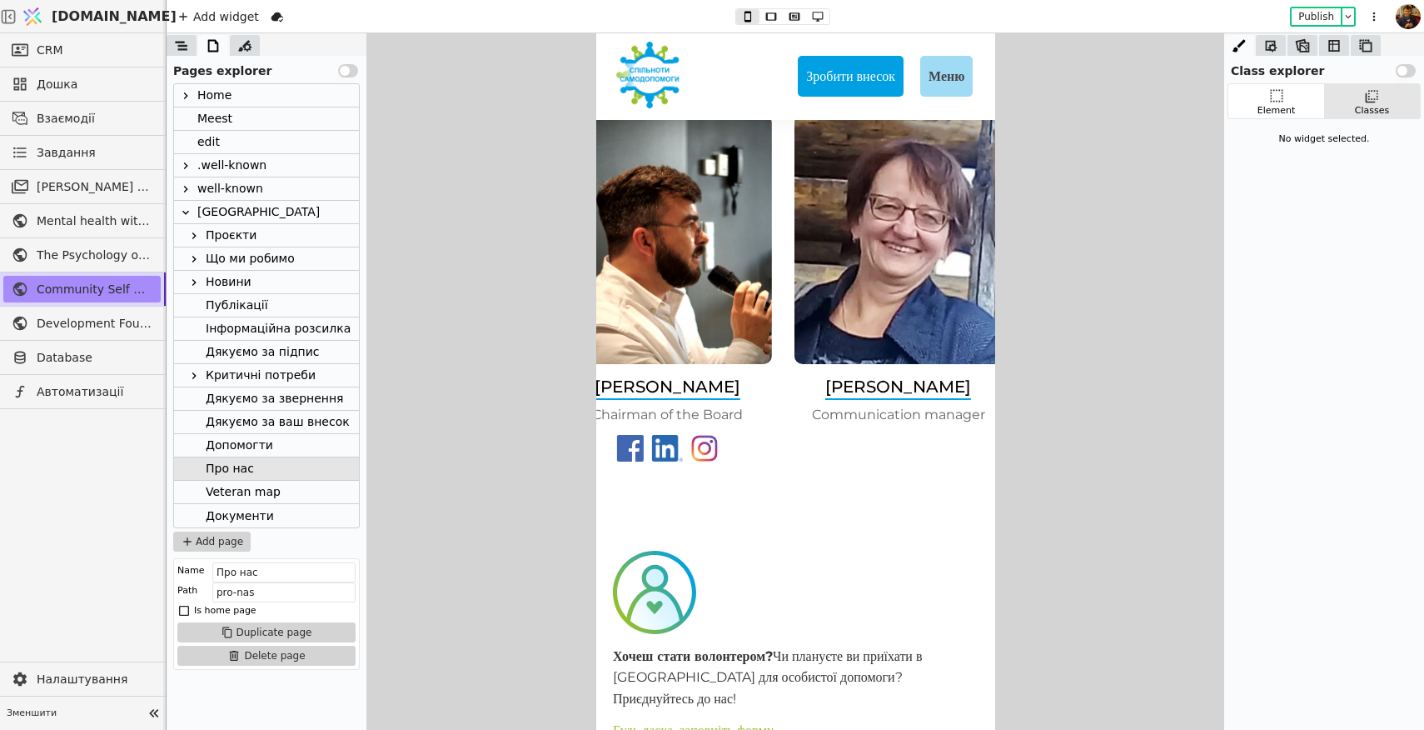
drag, startPoint x: 837, startPoint y: 318, endPoint x: 630, endPoint y: 342, distance: 208.8
click at [642, 341] on img at bounding box center [666, 239] width 208 height 250
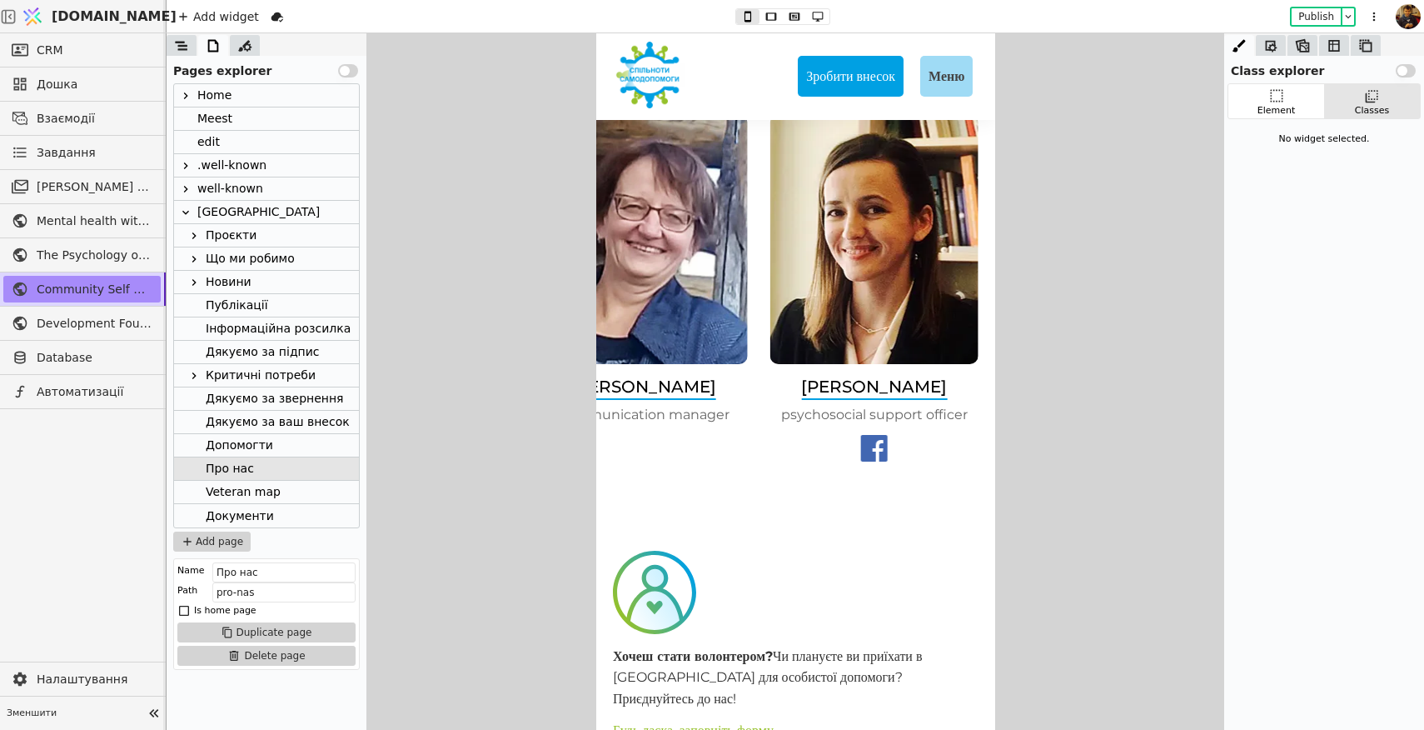
drag, startPoint x: 873, startPoint y: 333, endPoint x: 550, endPoint y: 347, distance: 323.4
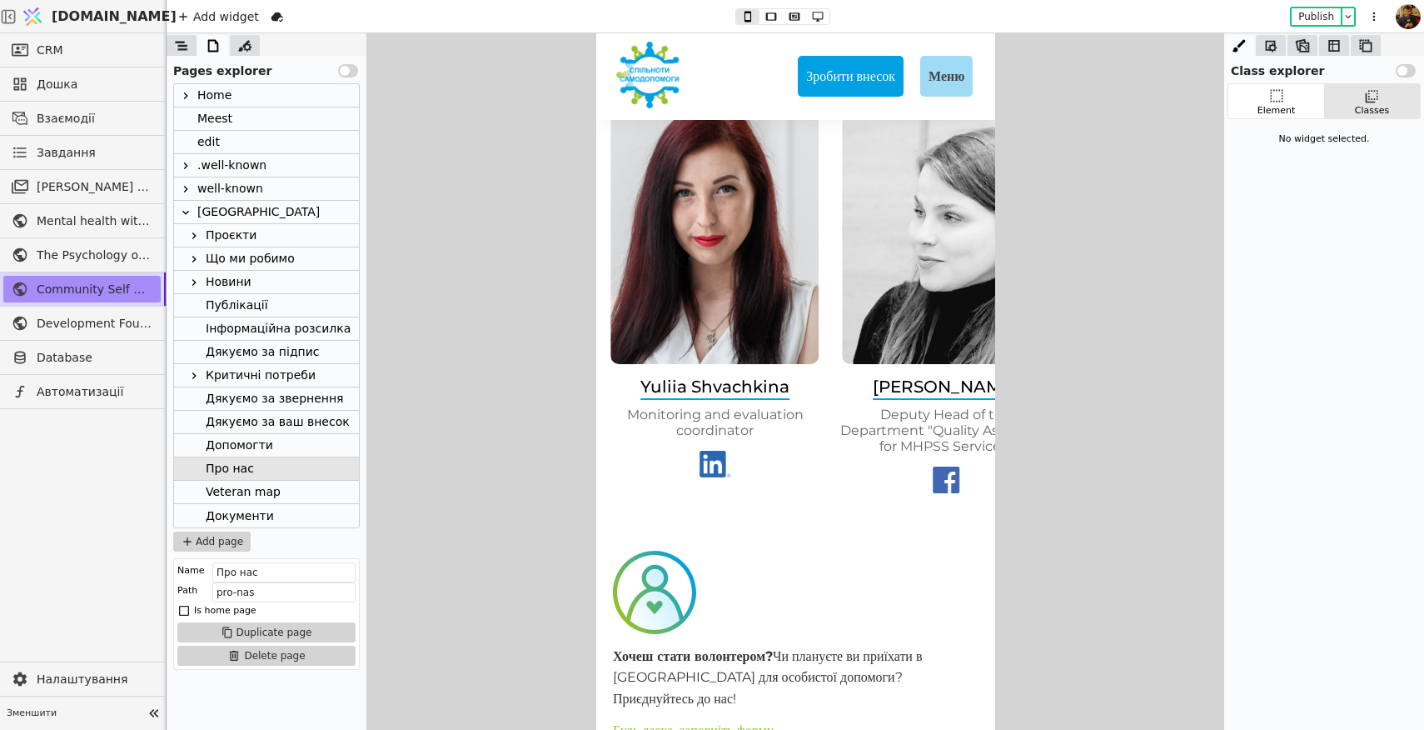
drag, startPoint x: 915, startPoint y: 336, endPoint x: 593, endPoint y: 346, distance: 322.4
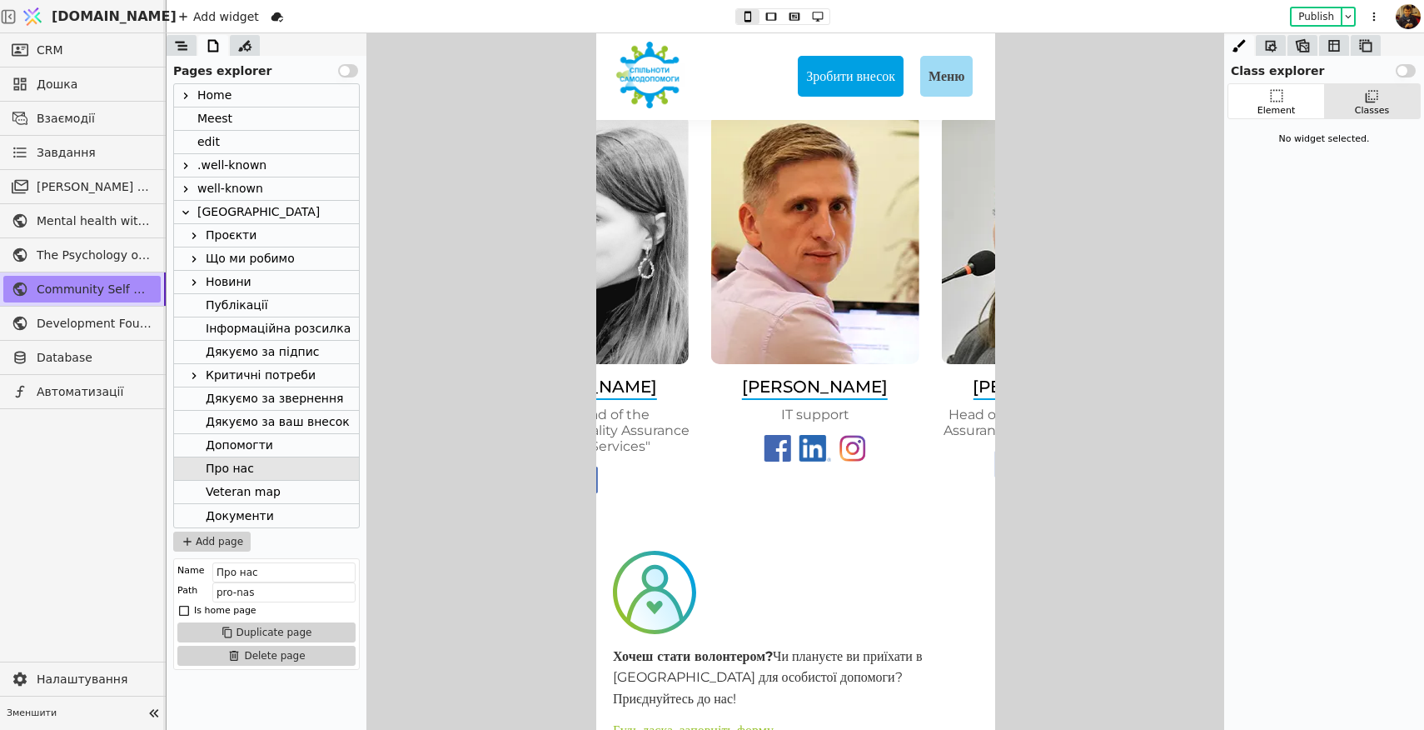
drag, startPoint x: 919, startPoint y: 361, endPoint x: 645, endPoint y: 365, distance: 274.0
click at [707, 364] on div "[PERSON_NAME] IT support" at bounding box center [814, 307] width 214 height 386
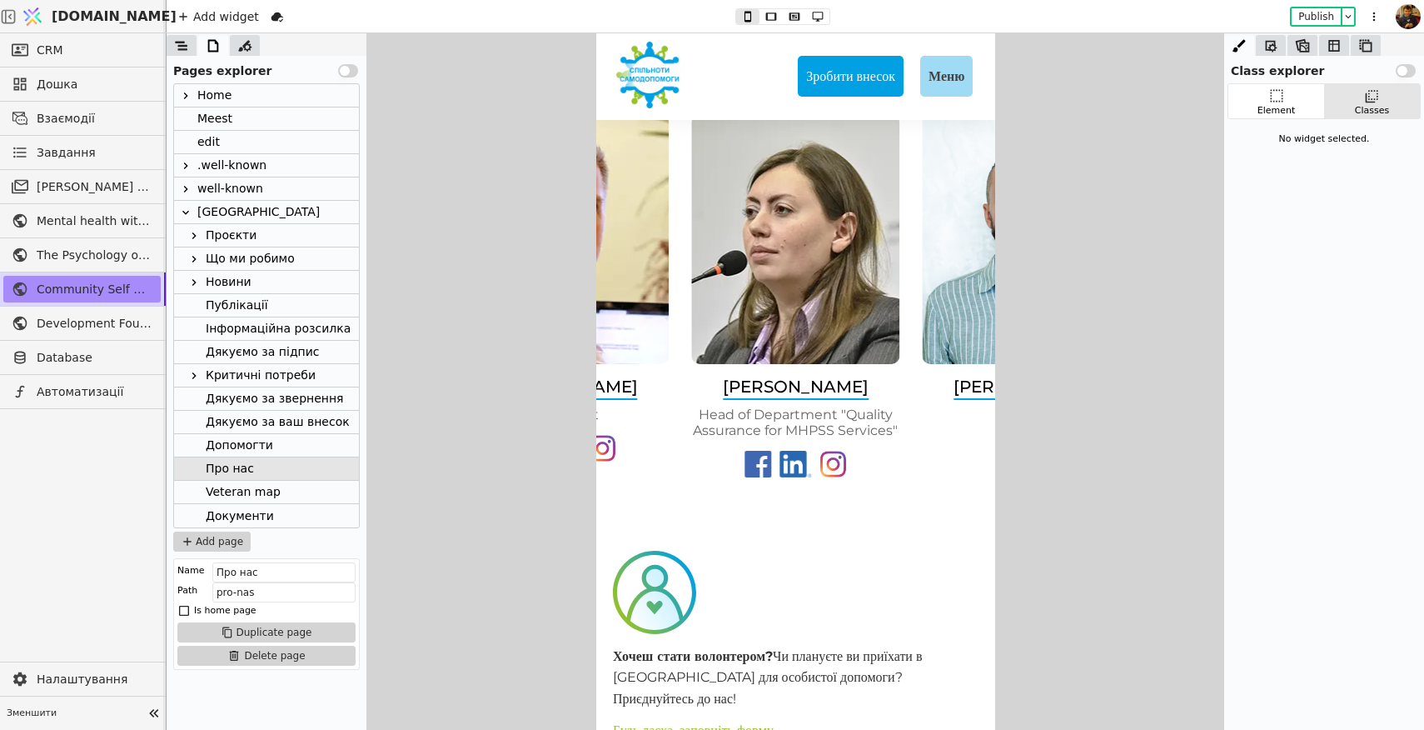
click at [814, 273] on img at bounding box center [794, 239] width 208 height 250
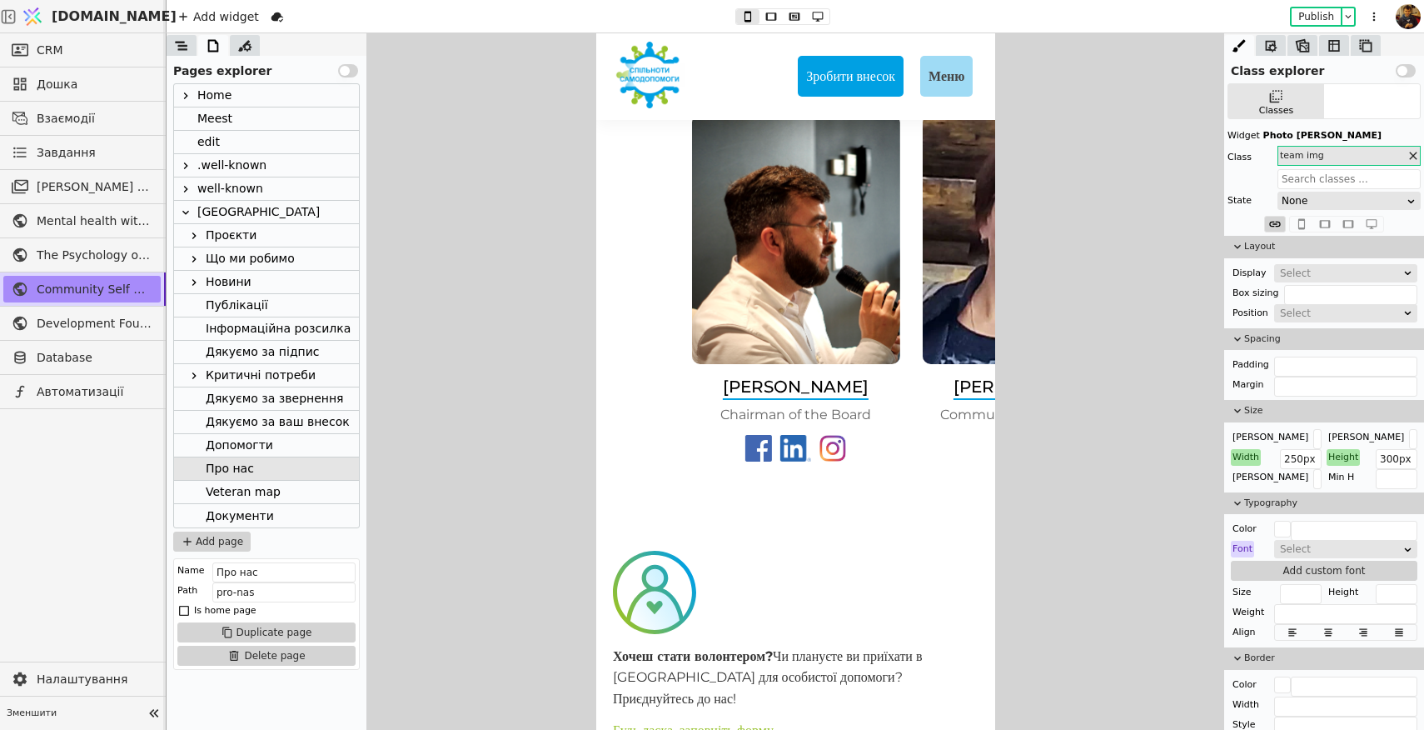
click at [814, 273] on img at bounding box center [794, 239] width 208 height 250
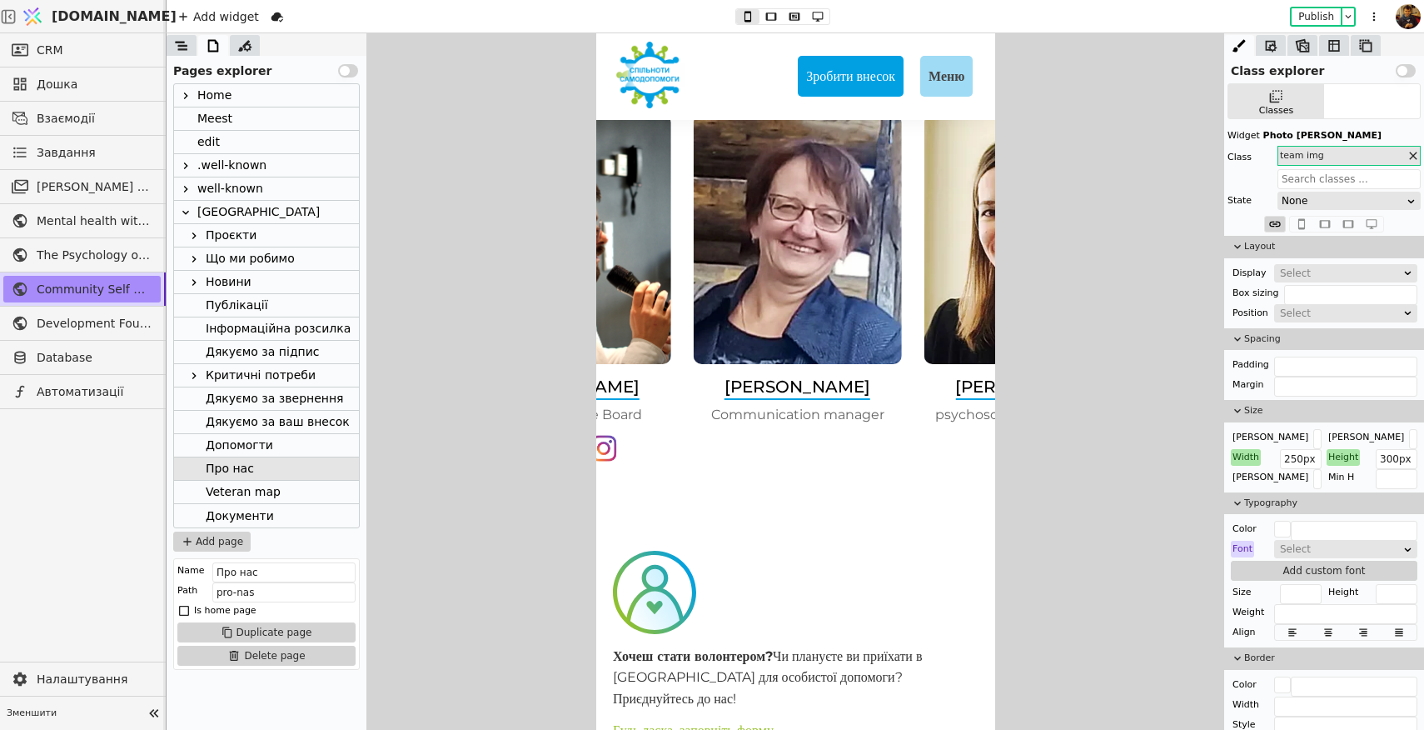
drag, startPoint x: 822, startPoint y: 285, endPoint x: 1156, endPoint y: 317, distance: 335.5
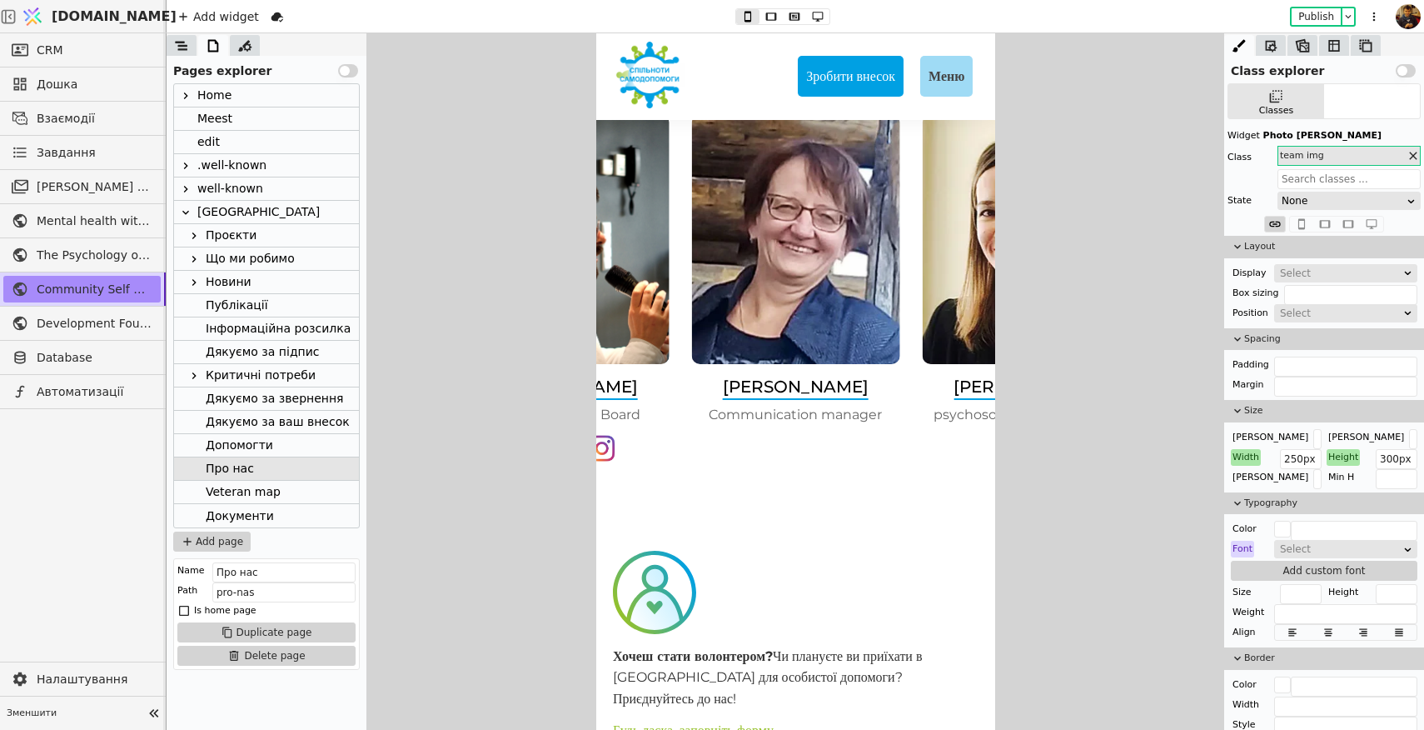
click at [754, 334] on img at bounding box center [794, 239] width 208 height 250
click at [763, 400] on div "[PERSON_NAME]" at bounding box center [795, 387] width 146 height 23
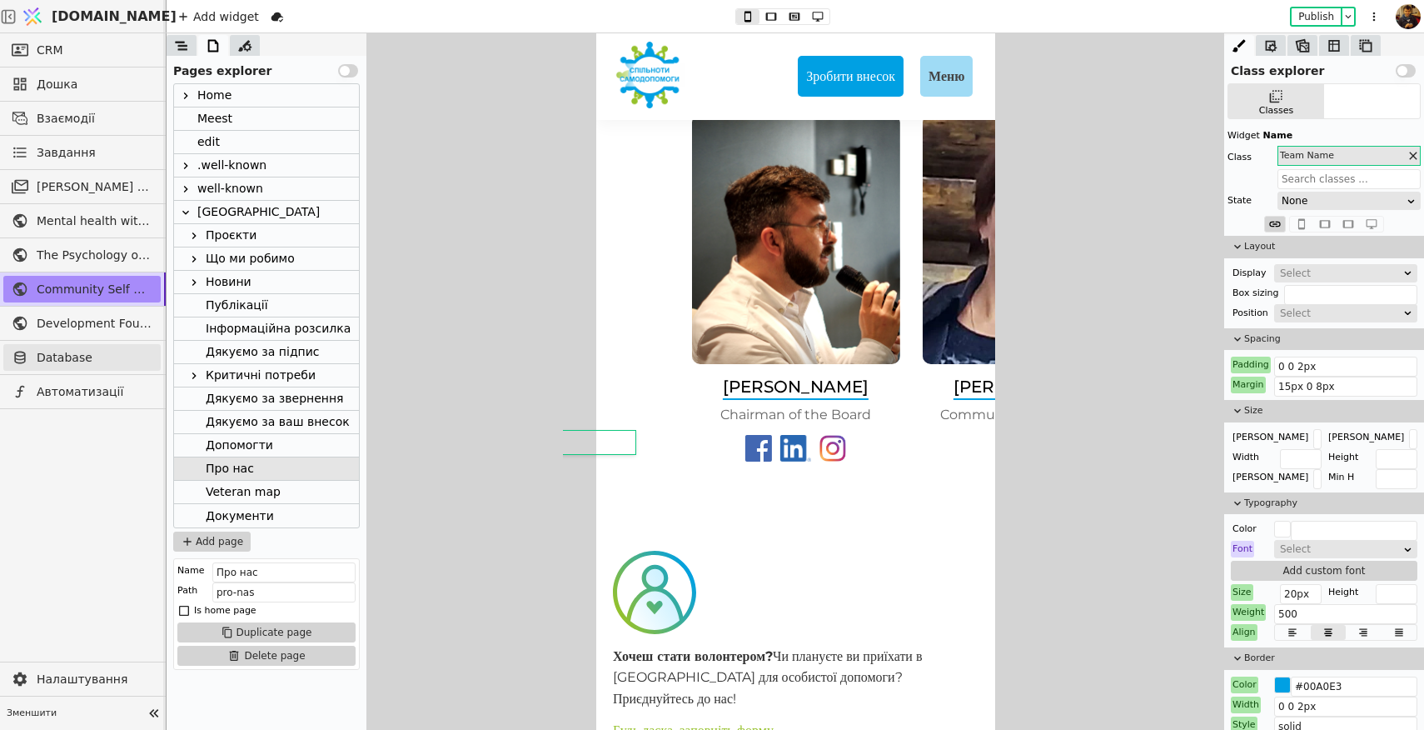
click at [81, 358] on span "Database" at bounding box center [95, 357] width 116 height 17
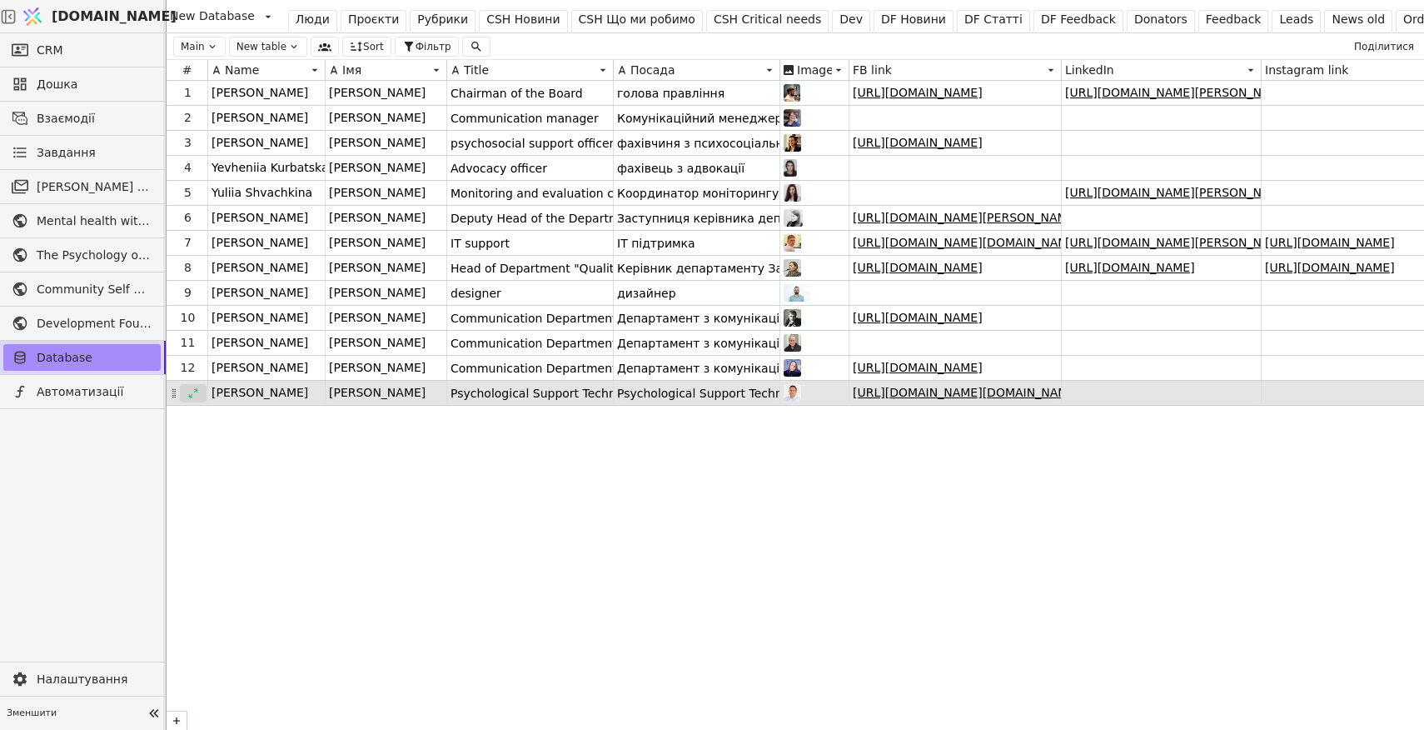
click at [197, 390] on icon at bounding box center [193, 393] width 12 height 12
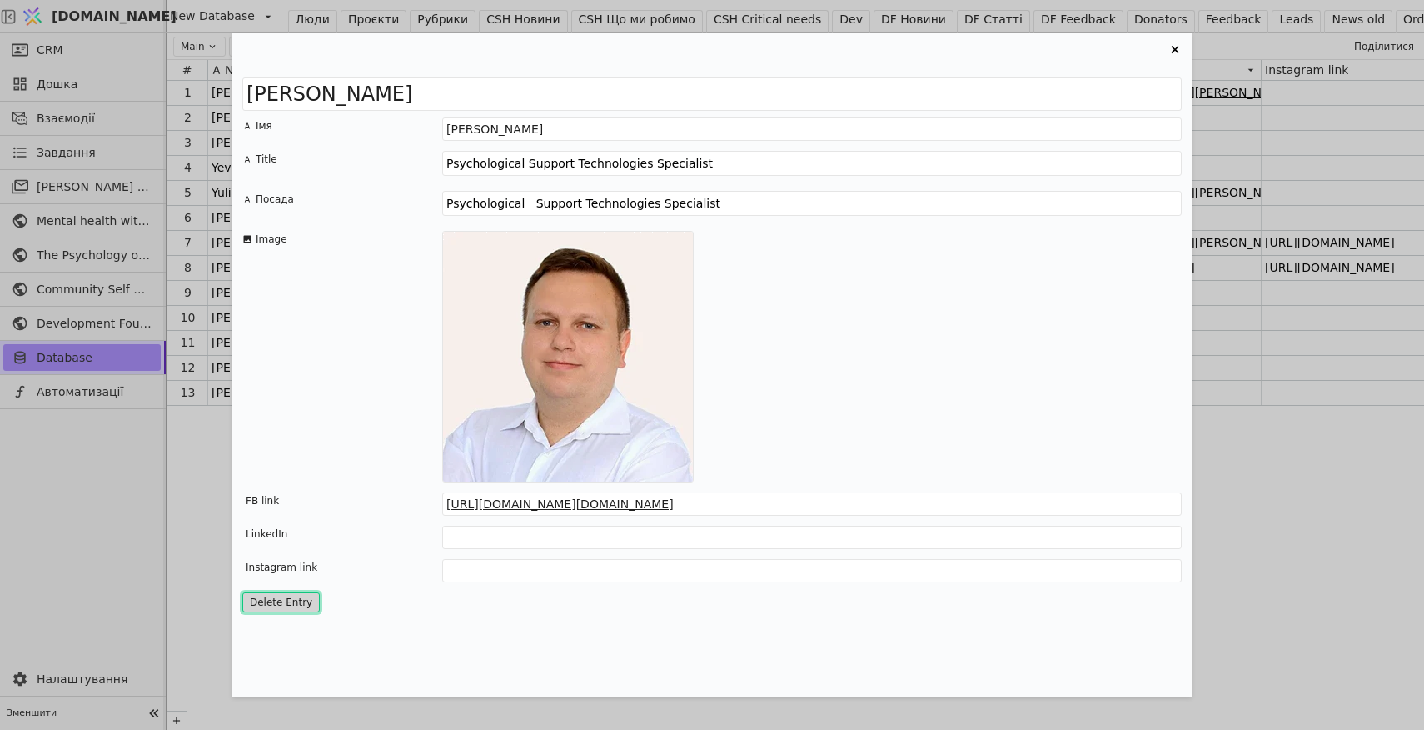
click at [284, 605] on button "Delete Entry" at bounding box center [280, 602] width 77 height 20
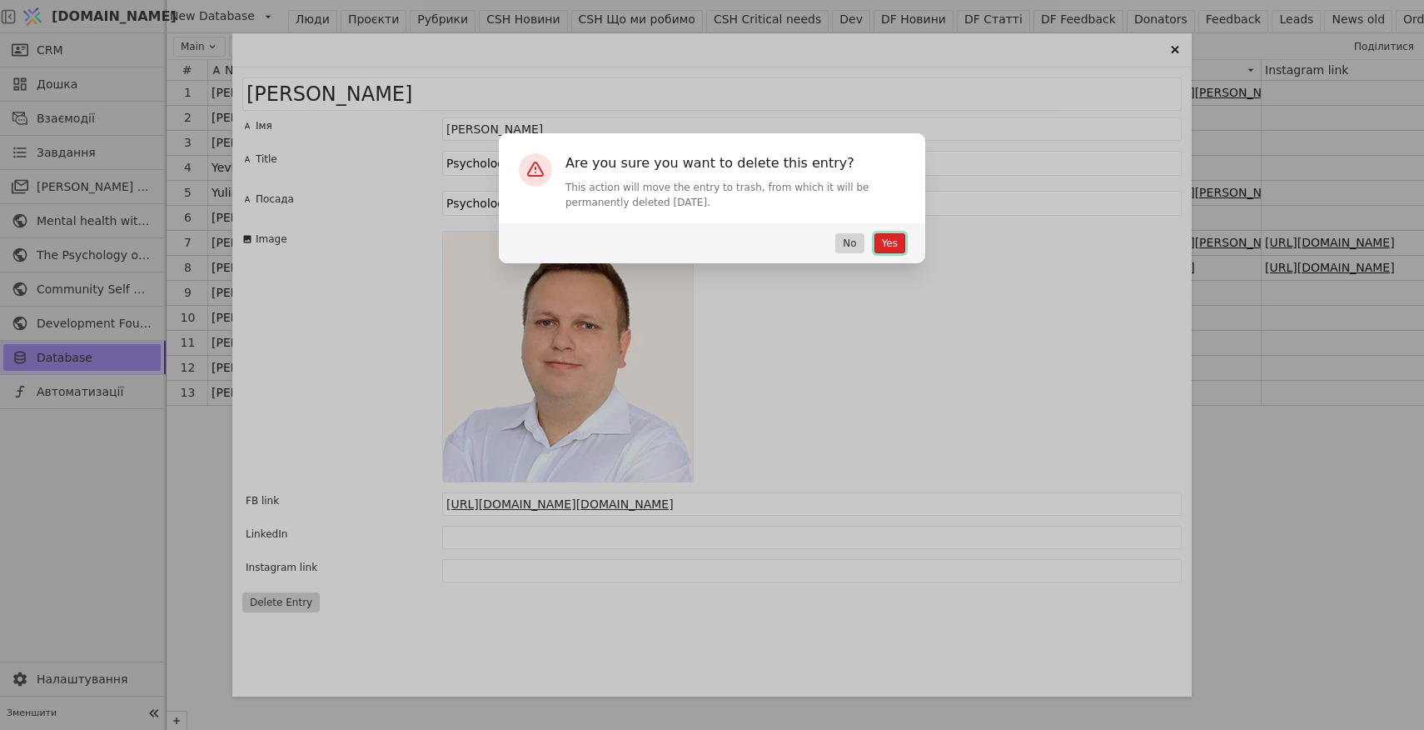
click at [888, 243] on button "Yes" at bounding box center [889, 243] width 31 height 20
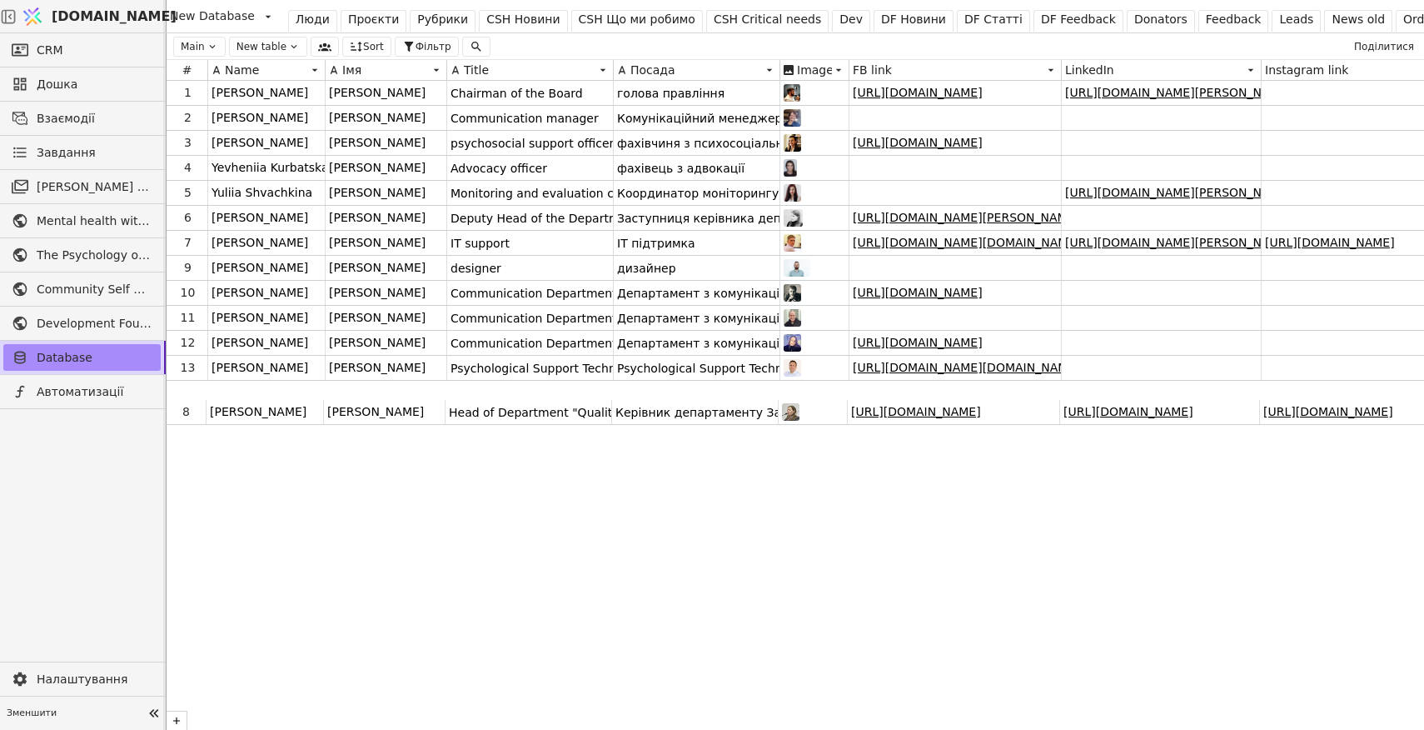
drag, startPoint x: 173, startPoint y: 269, endPoint x: 171, endPoint y: 417, distance: 148.3
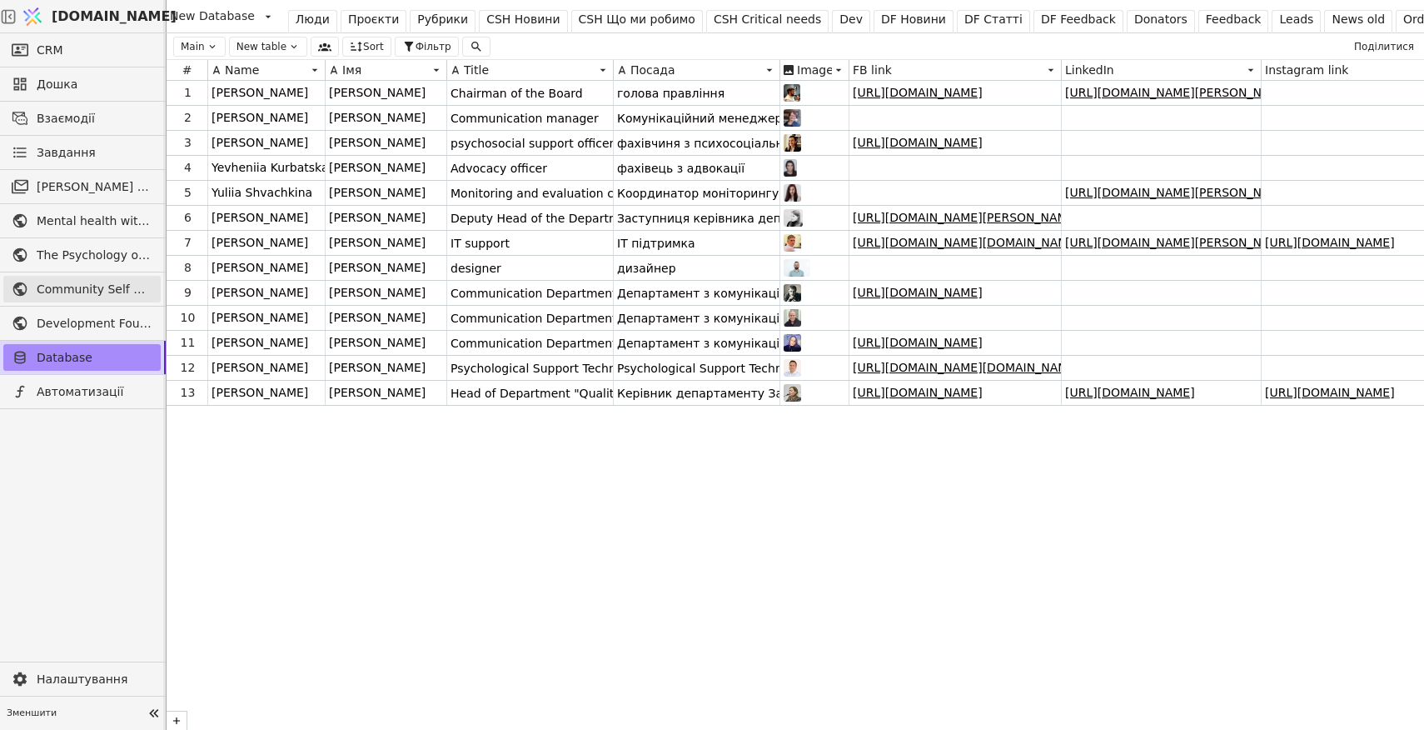
click at [103, 289] on span "Community Self Help" at bounding box center [95, 289] width 116 height 17
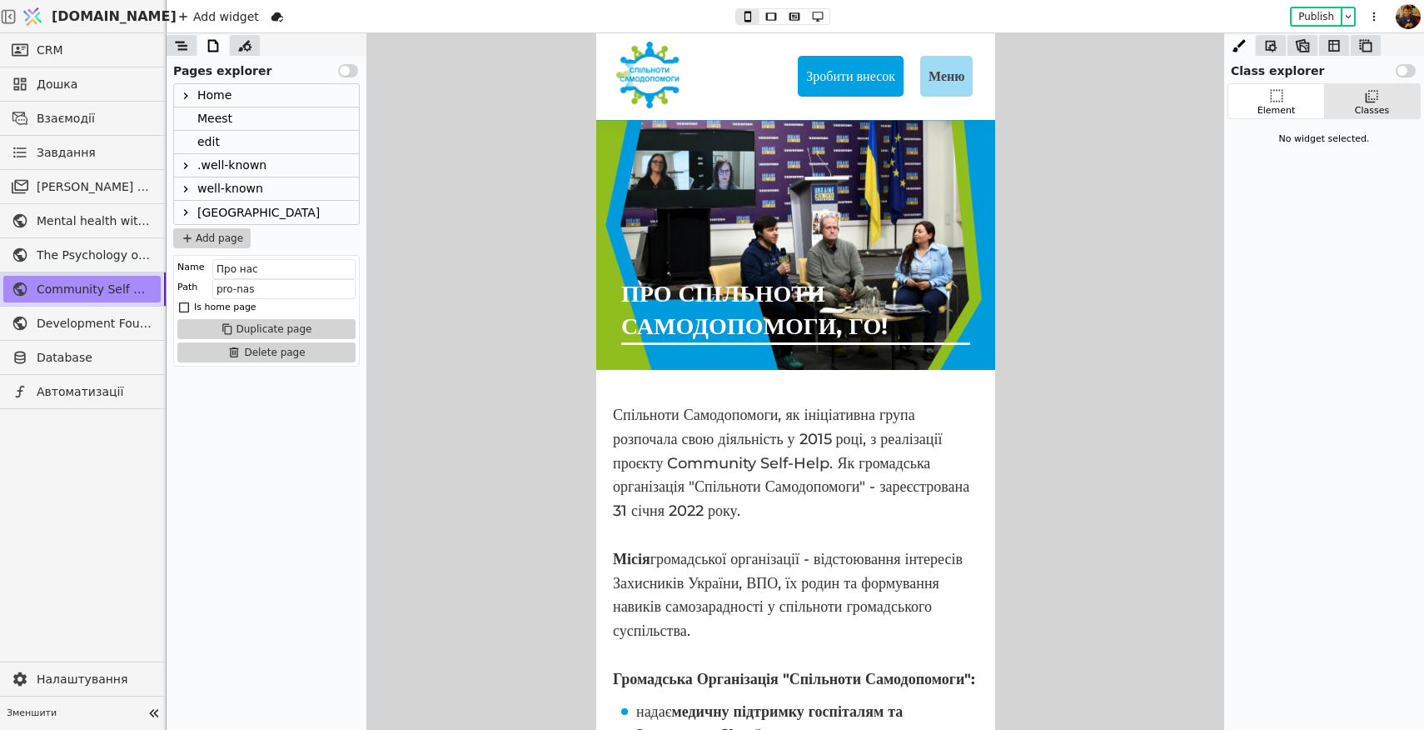
click at [211, 92] on div "Home" at bounding box center [214, 95] width 34 height 22
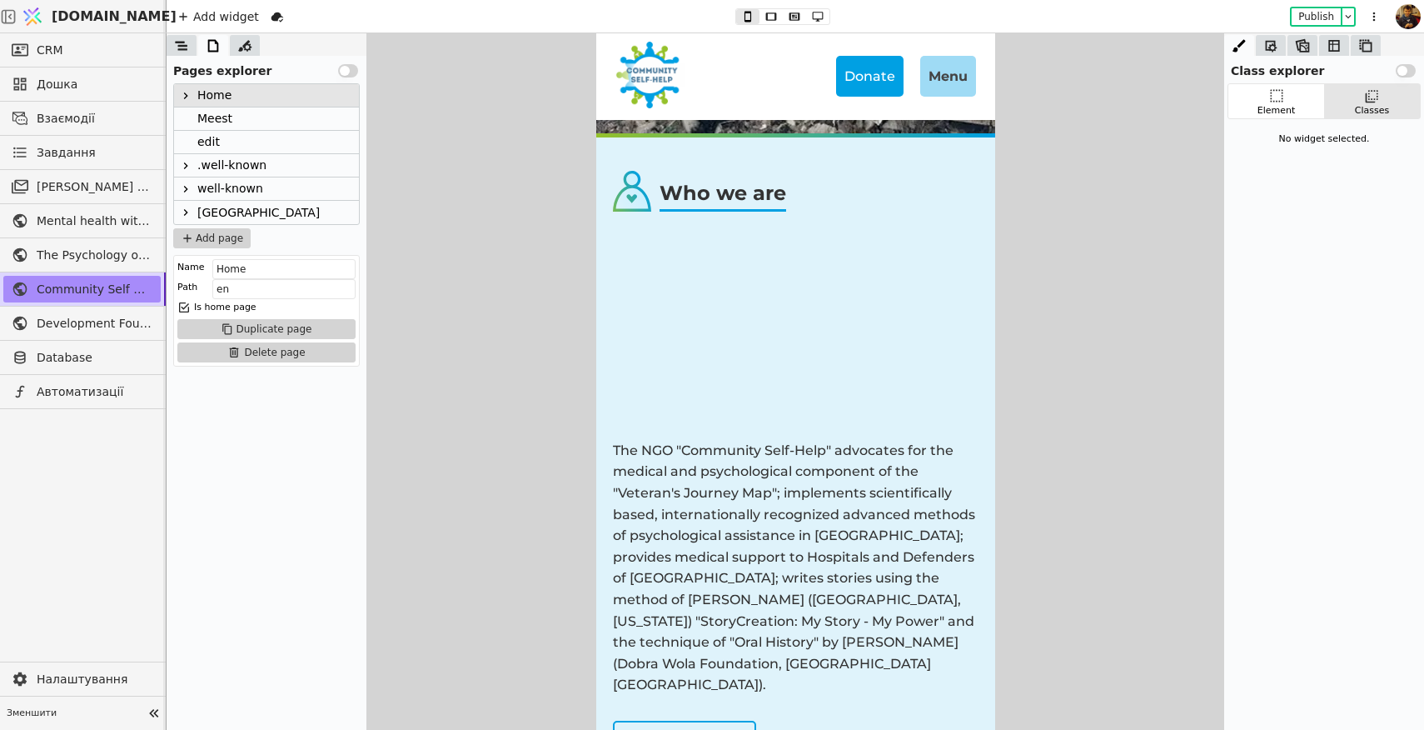
scroll to position [549, 0]
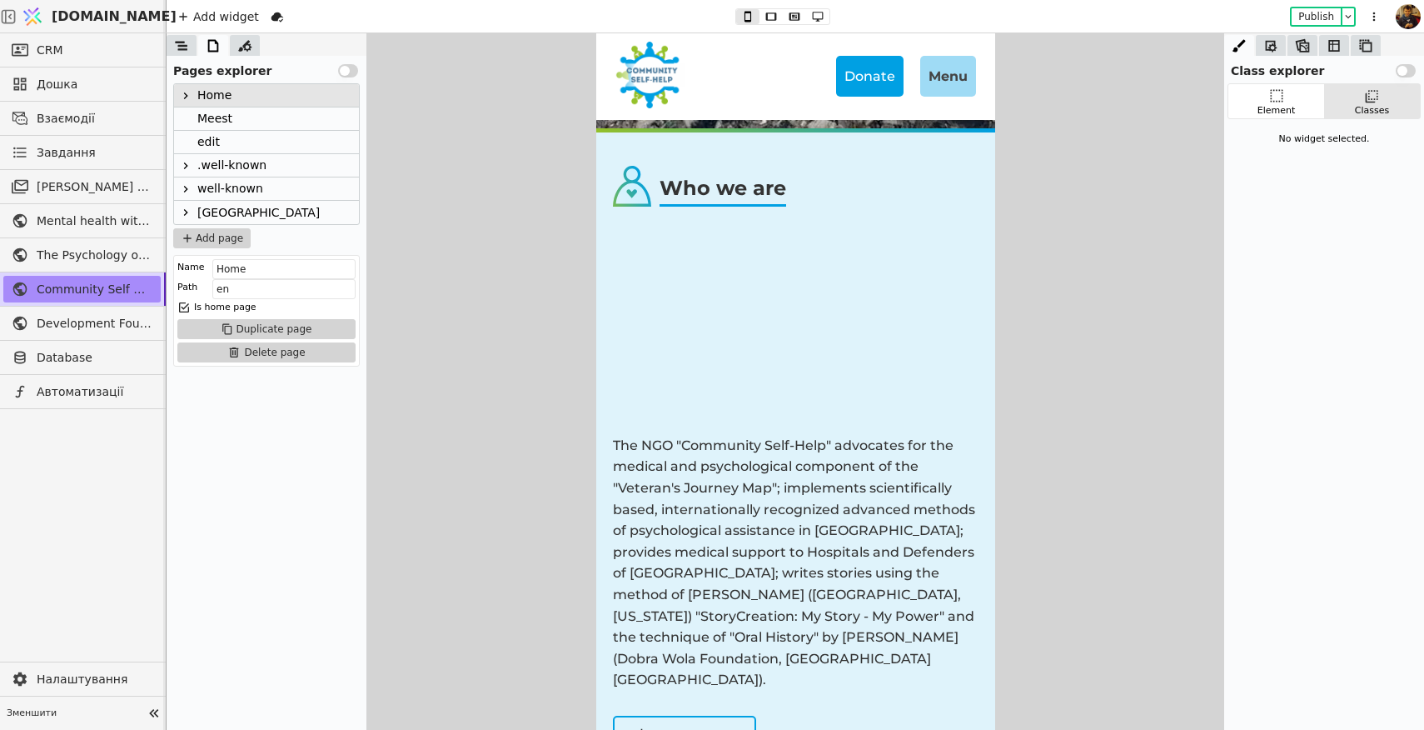
click at [780, 460] on p "The NGO "Community Self-Help" advocates for the medical and psychological compo…" at bounding box center [795, 563] width 366 height 256
